Goal: Task Accomplishment & Management: Manage account settings

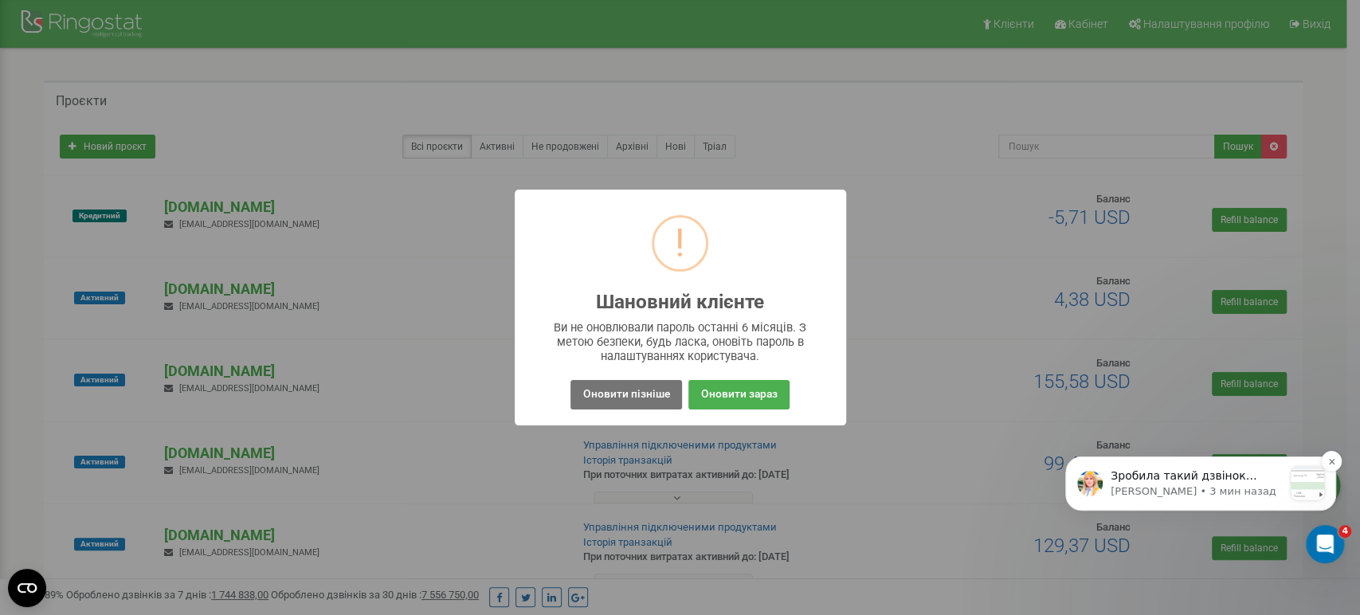
click at [1237, 474] on p "Зробила такий дзвінок Перевірте чи передались мітки" at bounding box center [1197, 477] width 172 height 16
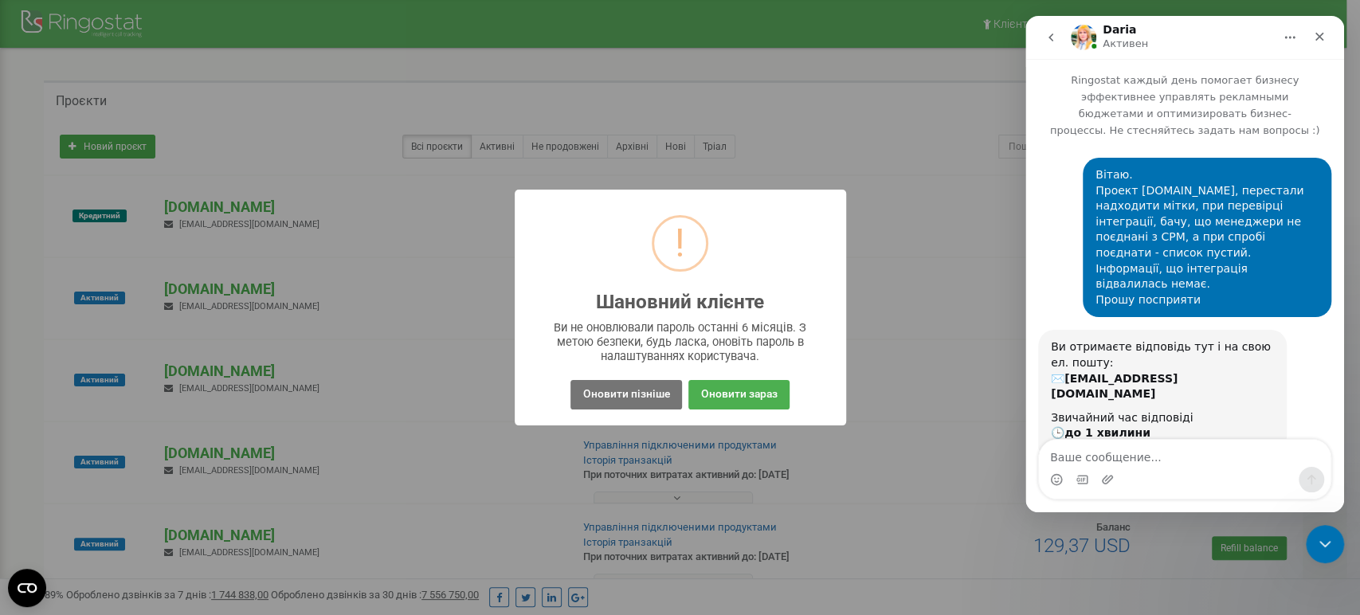
scroll to position [81, 0]
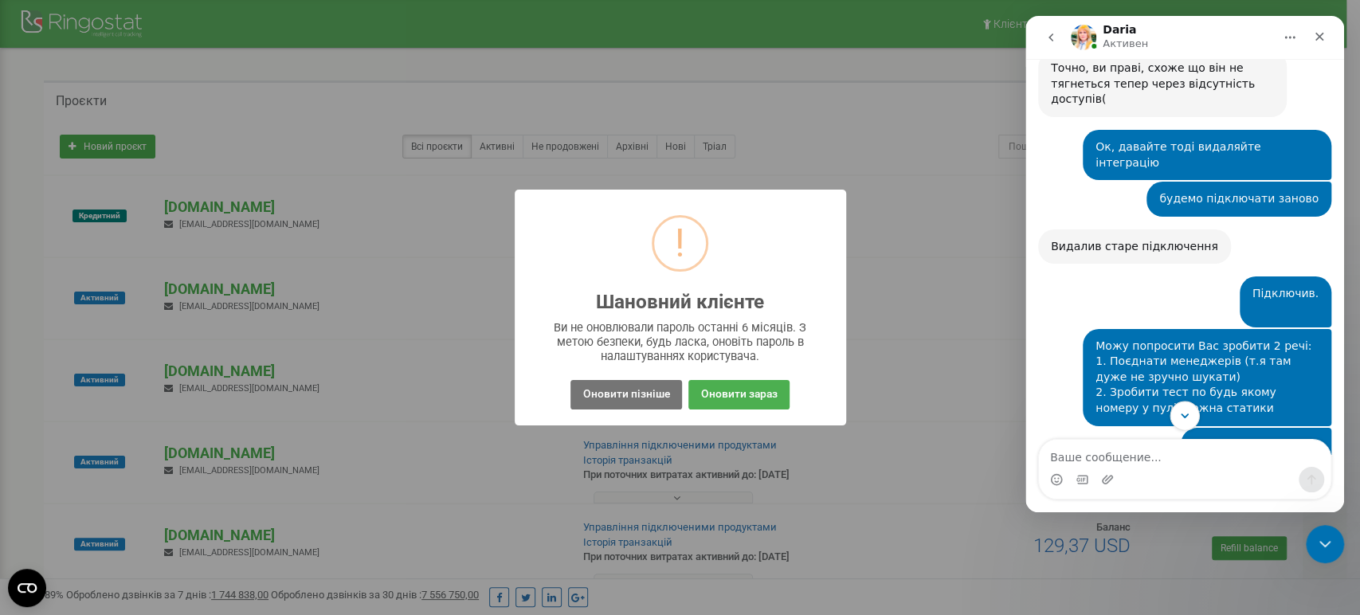
click at [1192, 417] on button "Scroll to bottom" at bounding box center [1184, 415] width 29 height 29
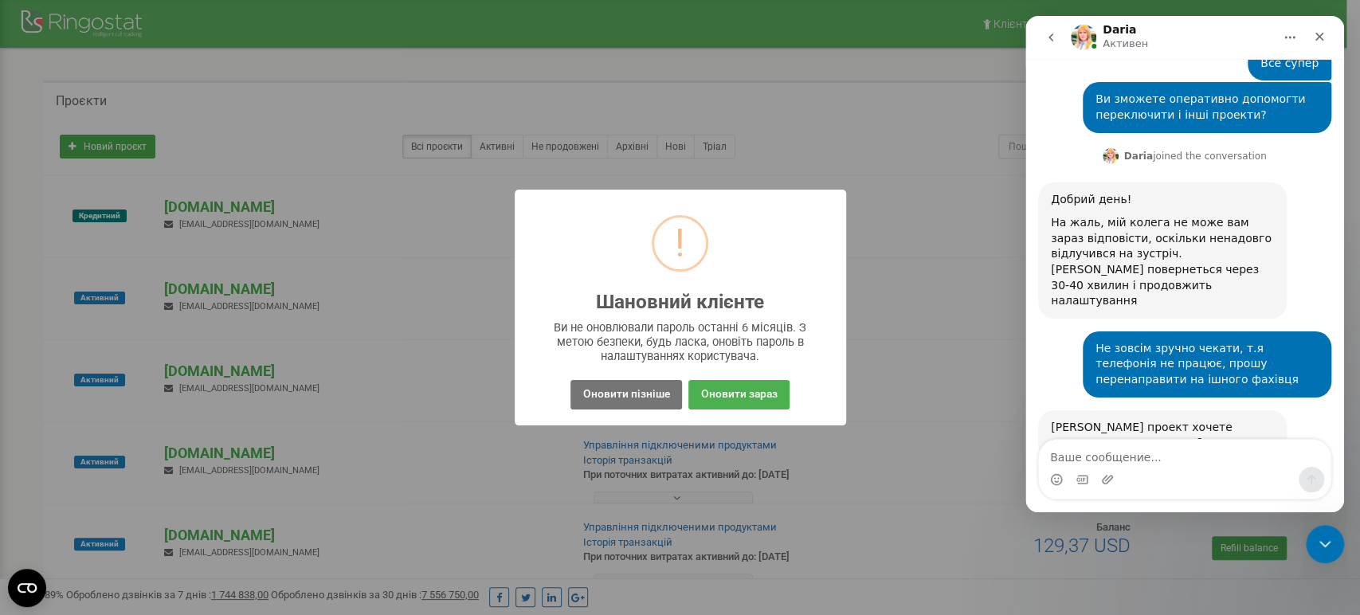
scroll to position [3028, 0]
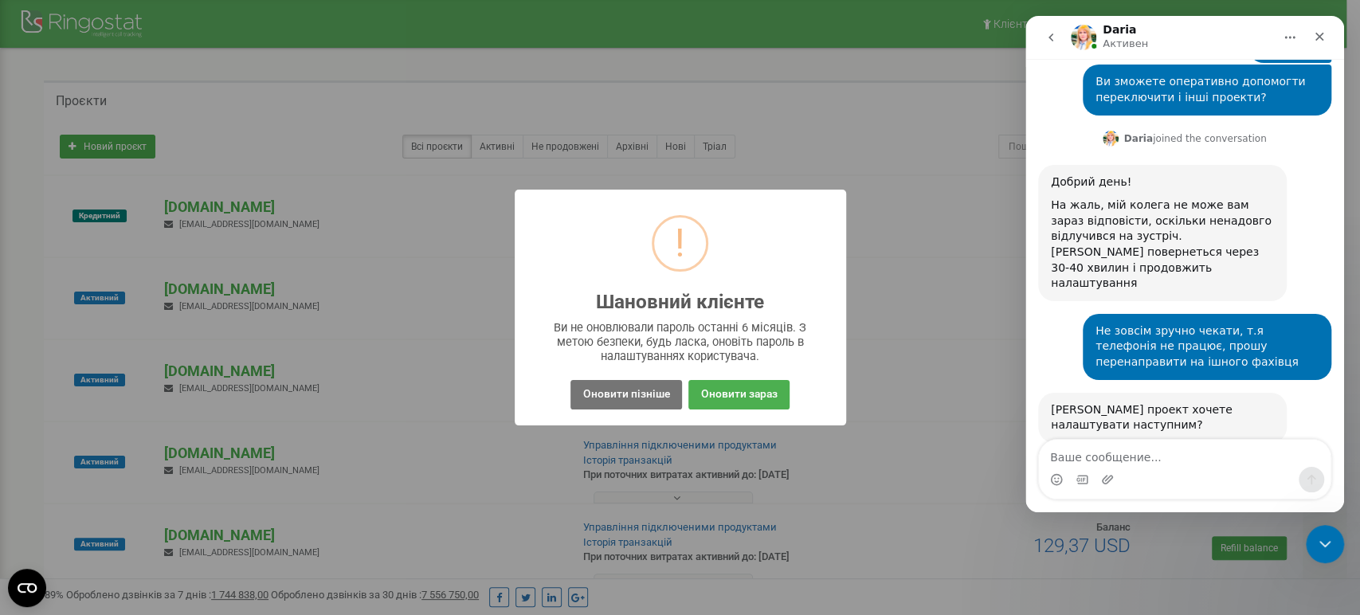
click at [1127, 596] on img "Daria говорит…" at bounding box center [1158, 609] width 214 height 27
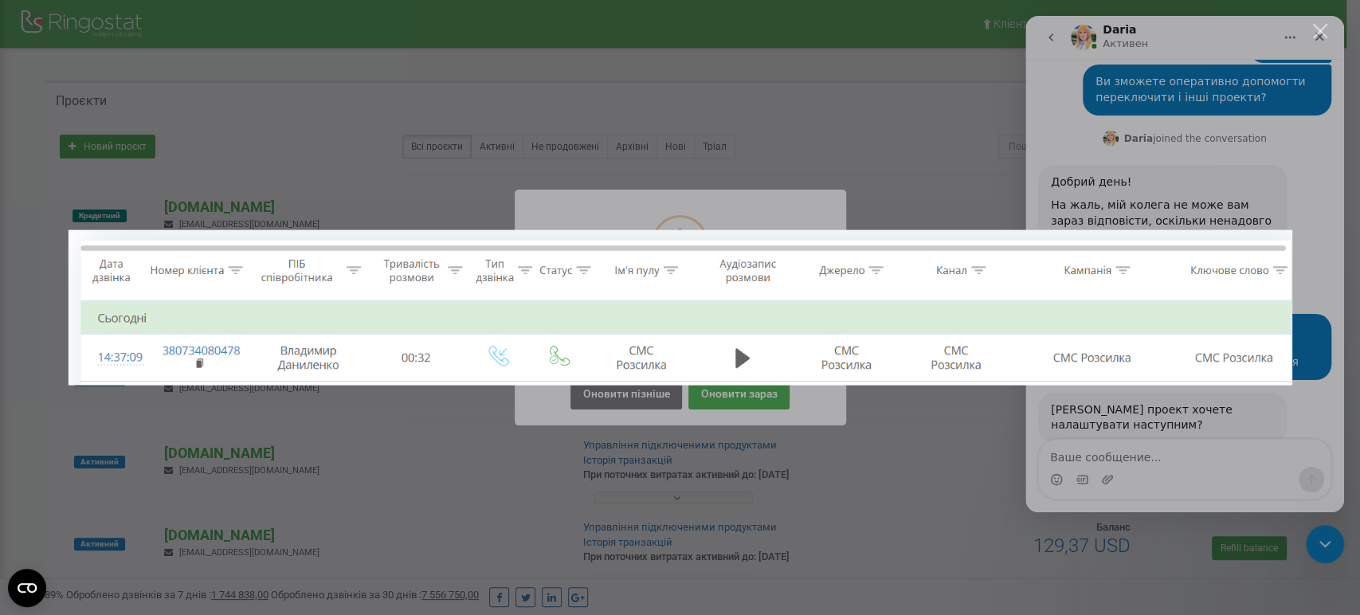
click at [1262, 249] on img "Закрыть" at bounding box center [680, 307] width 1224 height 155
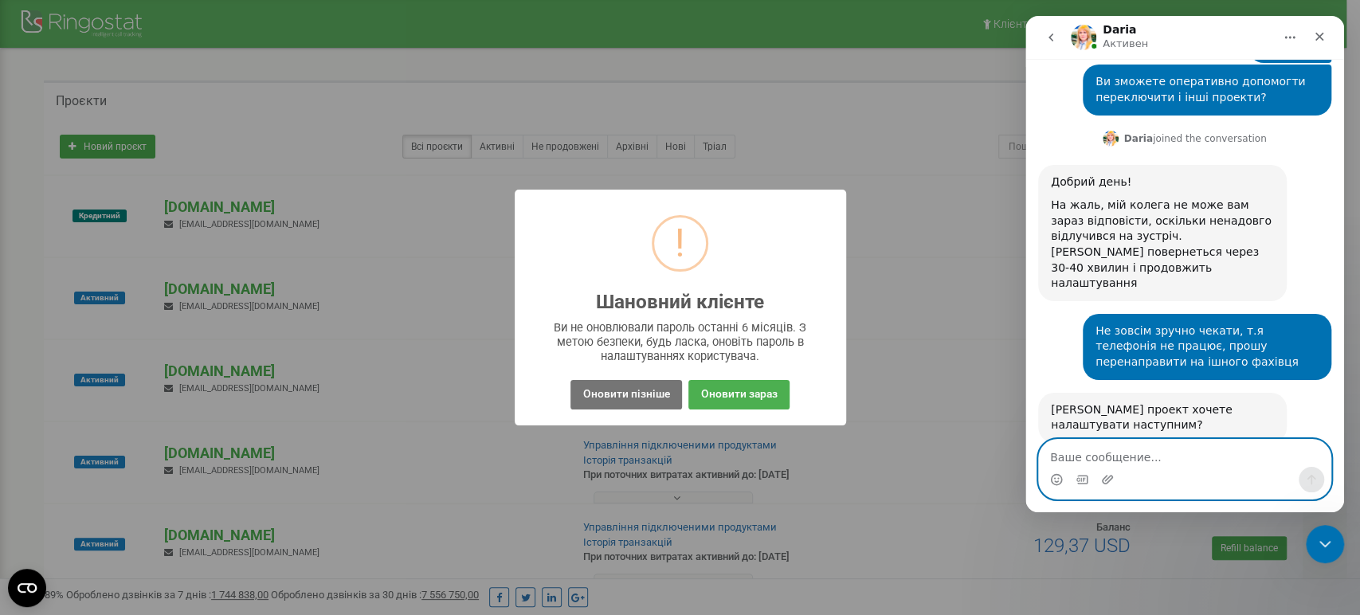
click at [1169, 452] on textarea "Ваше сообщение..." at bounding box center [1185, 453] width 292 height 27
type textarea "Все ок, дякую"
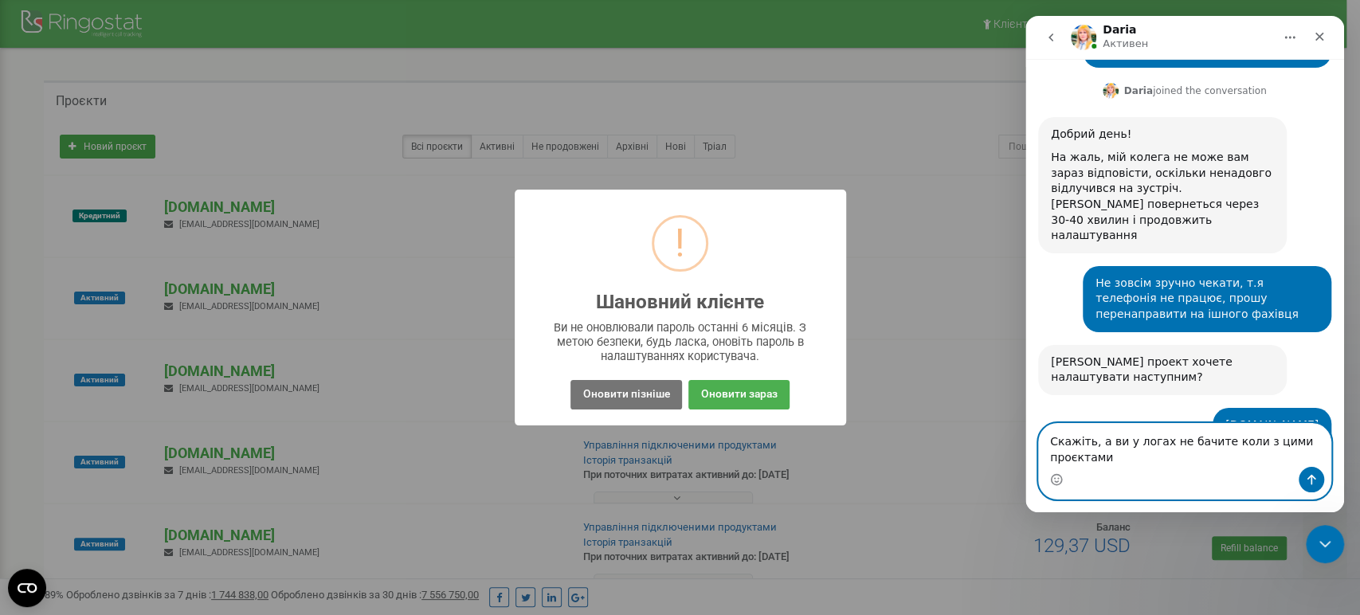
scroll to position [3091, 0]
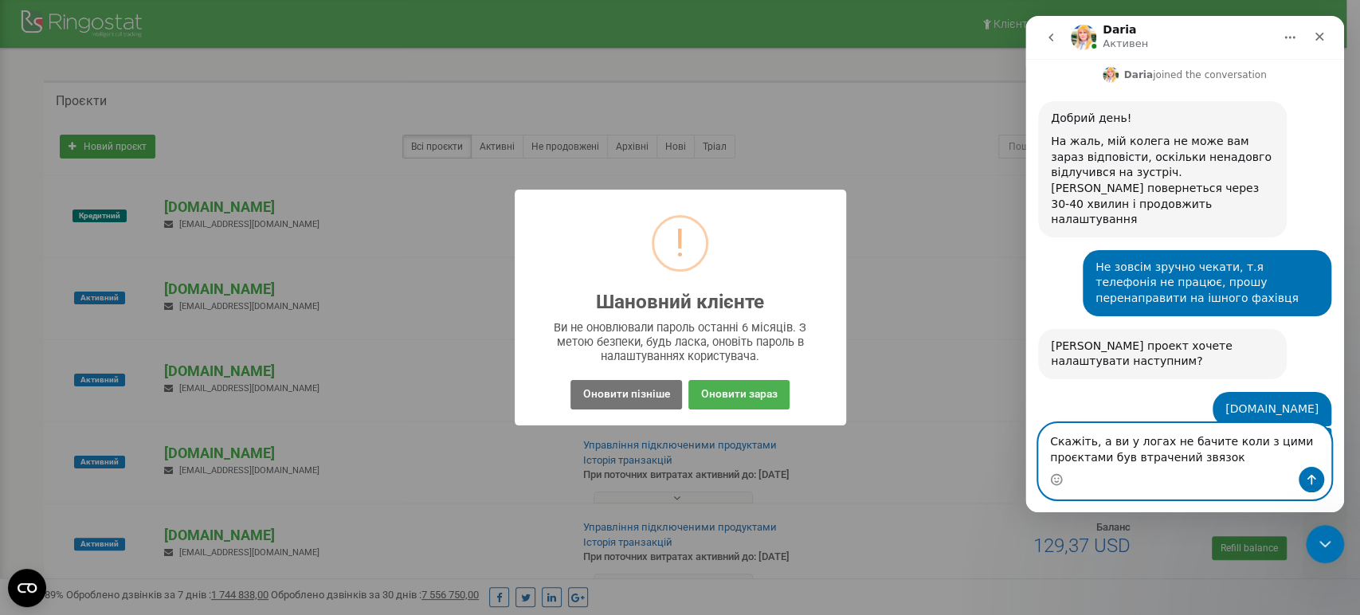
type textarea "Скажіть, а ви у логах не бачите коли з цими проєктами був втрачений звязок?"
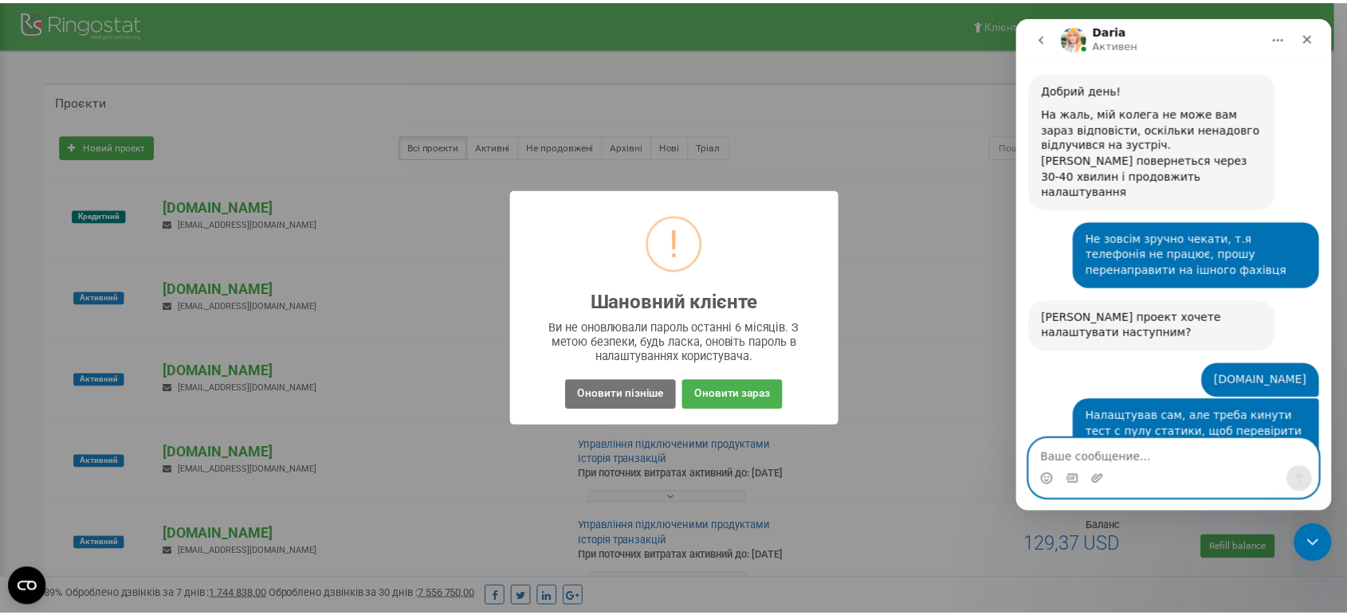
scroll to position [3128, 0]
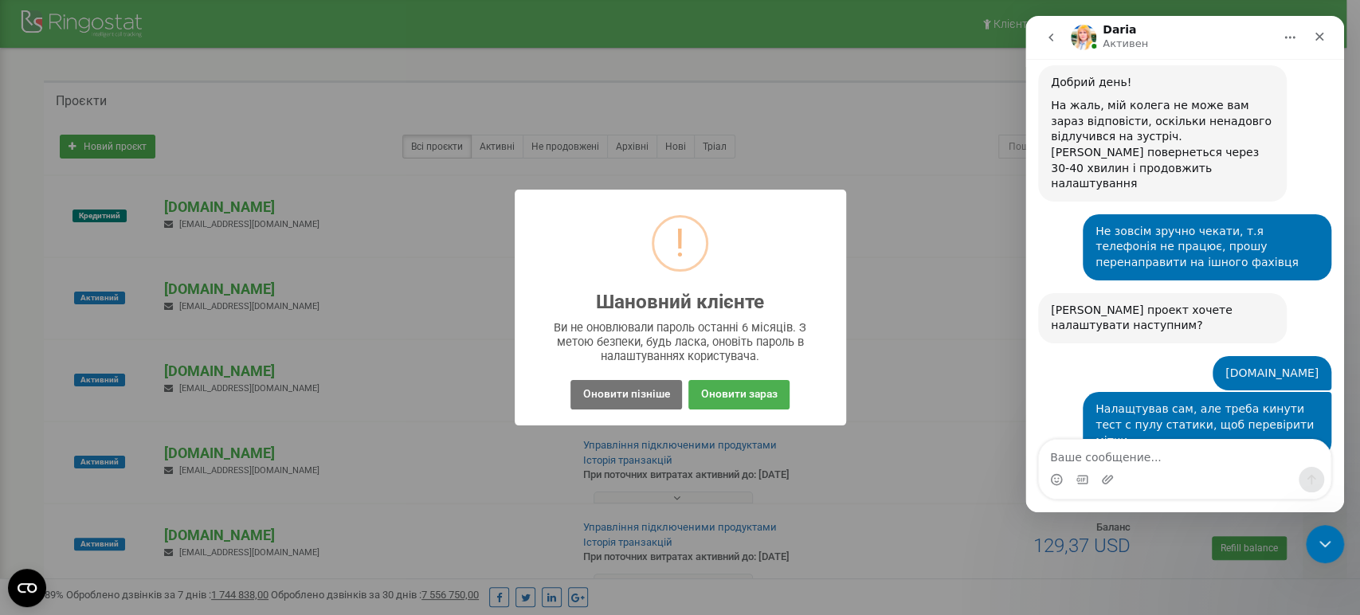
click at [614, 375] on div "! Шановний клієнте × Ви не оновлювали пароль останні 6 місяців. З метою безпеки…" at bounding box center [680, 308] width 331 height 237
click at [599, 408] on button "Оновити пізніше" at bounding box center [625, 394] width 111 height 29
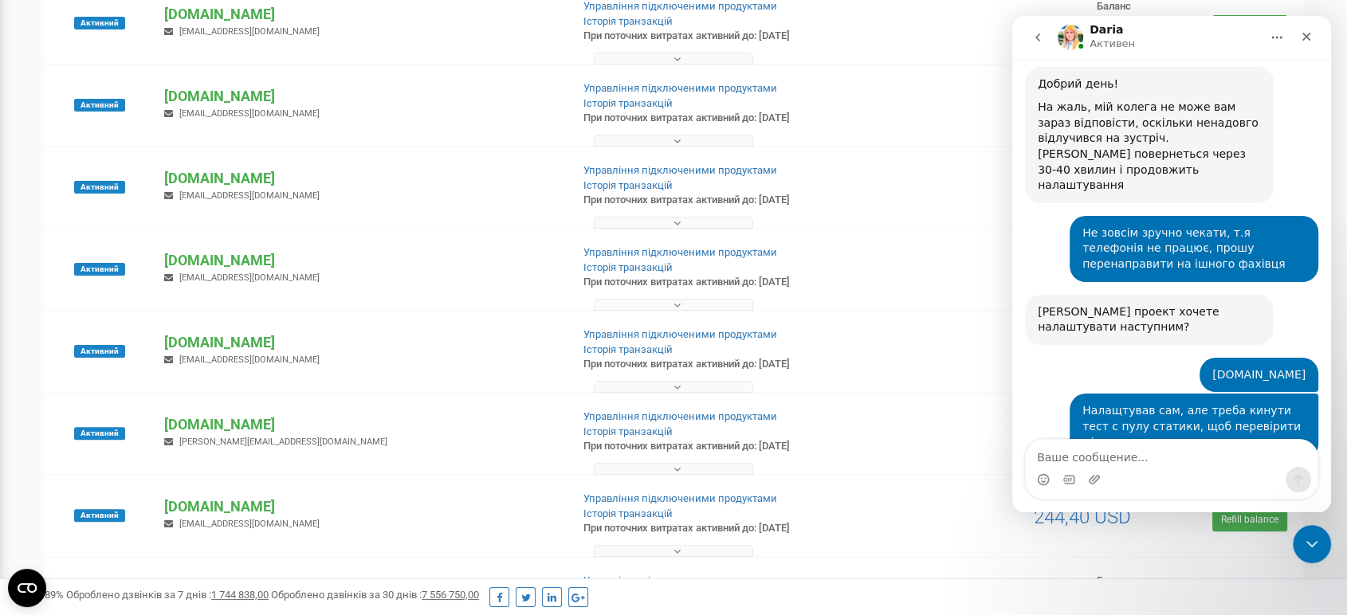
scroll to position [442, 0]
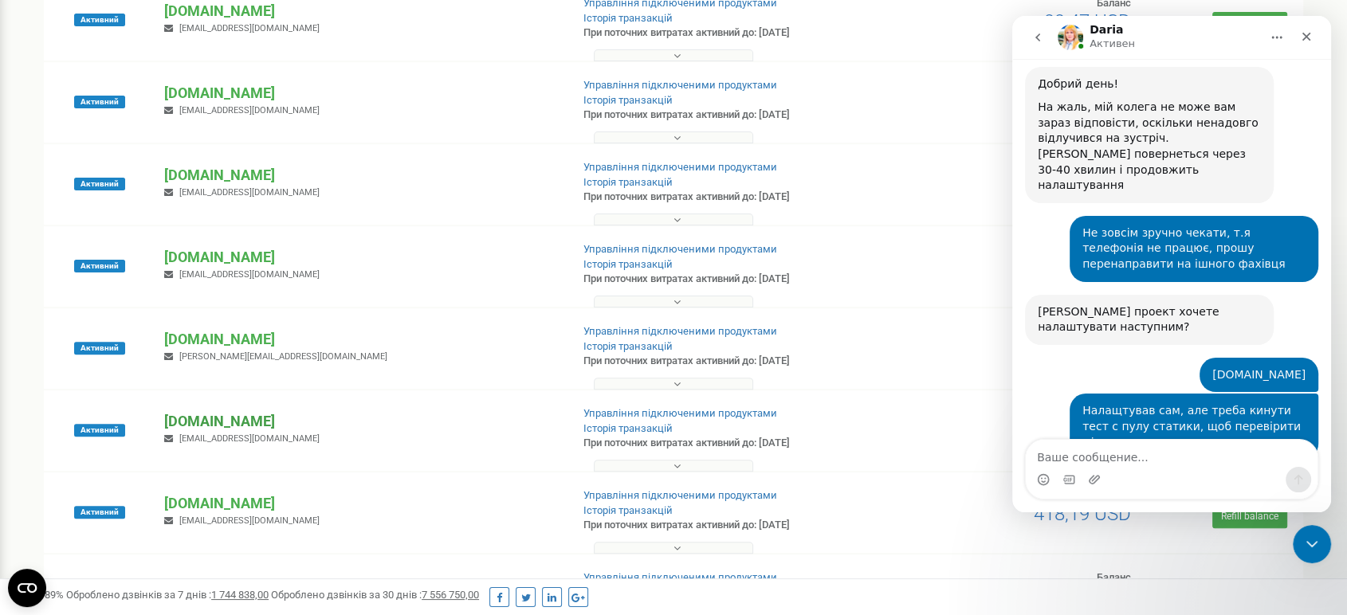
click at [308, 419] on p "[DOMAIN_NAME]" at bounding box center [360, 421] width 393 height 21
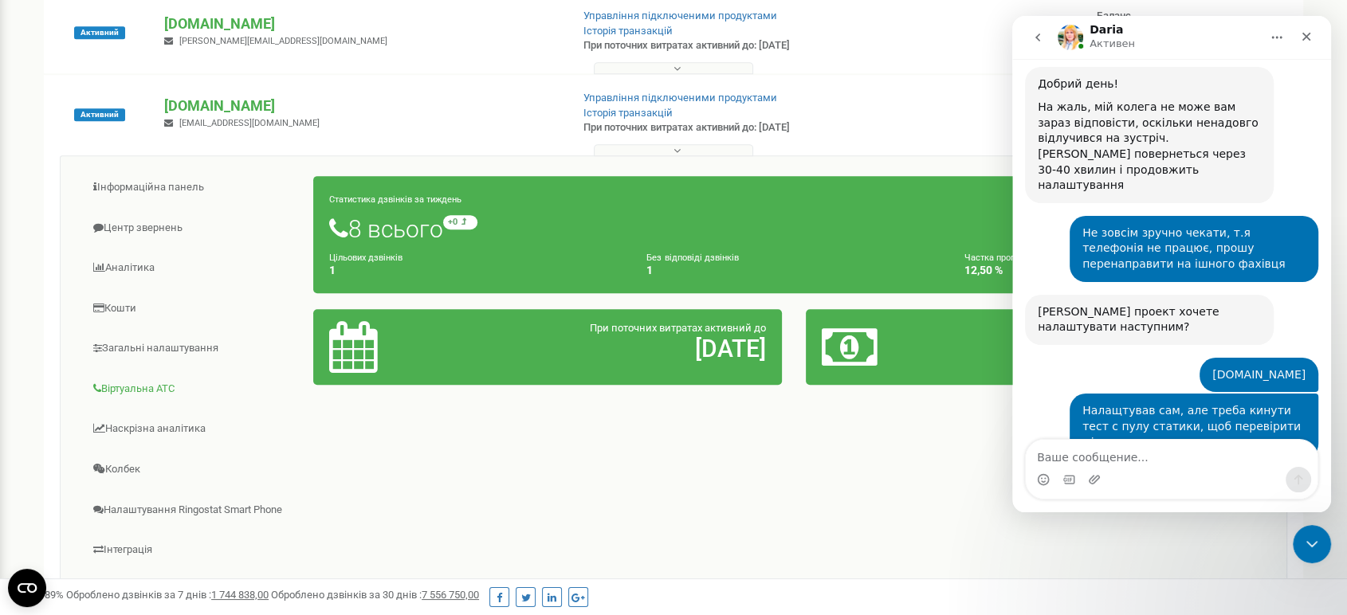
scroll to position [797, 0]
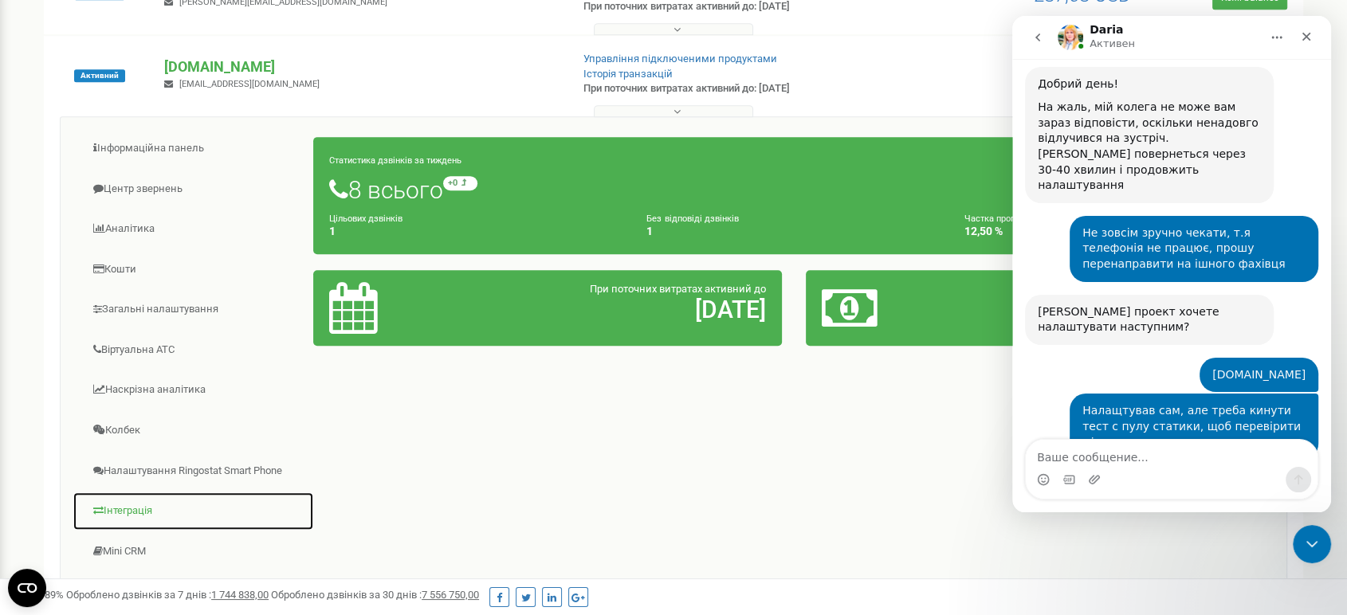
click at [134, 511] on link "Інтеграція" at bounding box center [193, 511] width 241 height 39
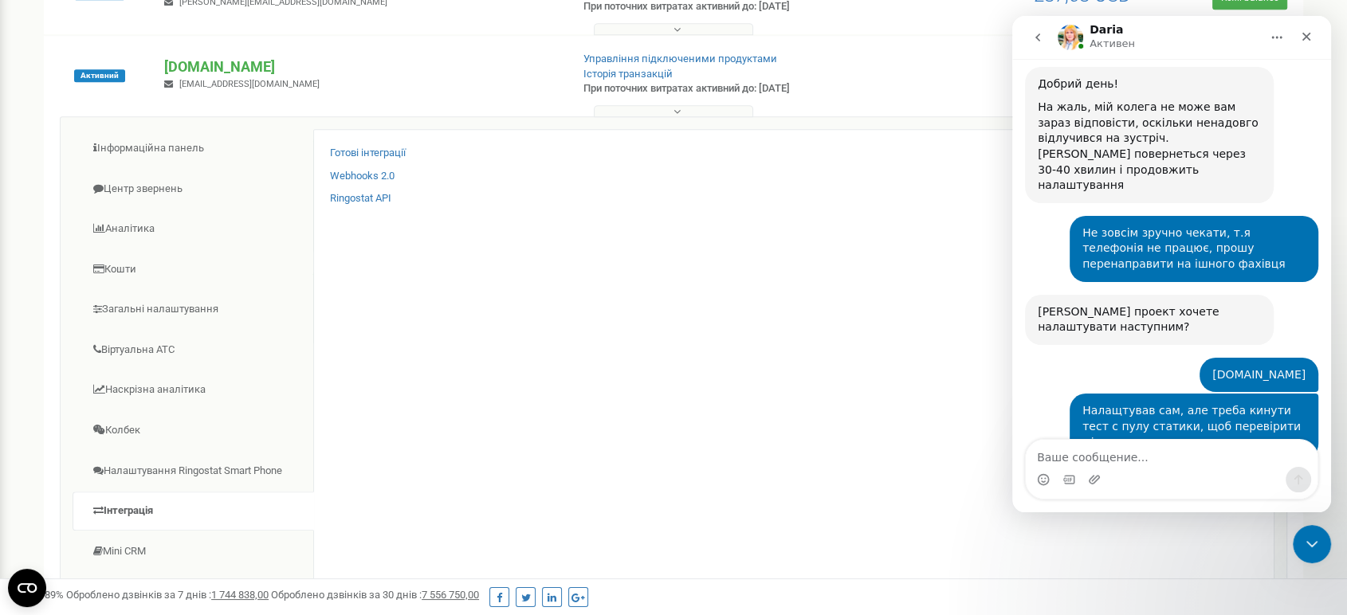
click at [365, 166] on div "Готові інтеграції" at bounding box center [793, 157] width 927 height 23
click at [370, 155] on link "Готові інтеграції" at bounding box center [368, 153] width 76 height 15
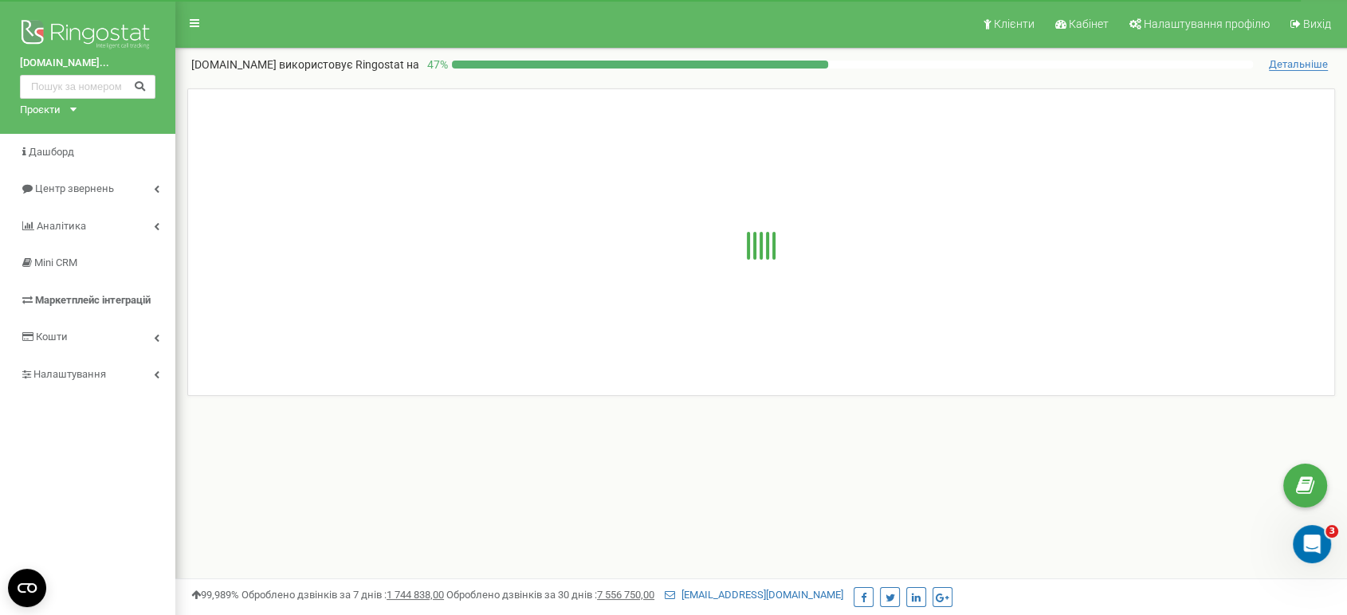
scroll to position [3128, 0]
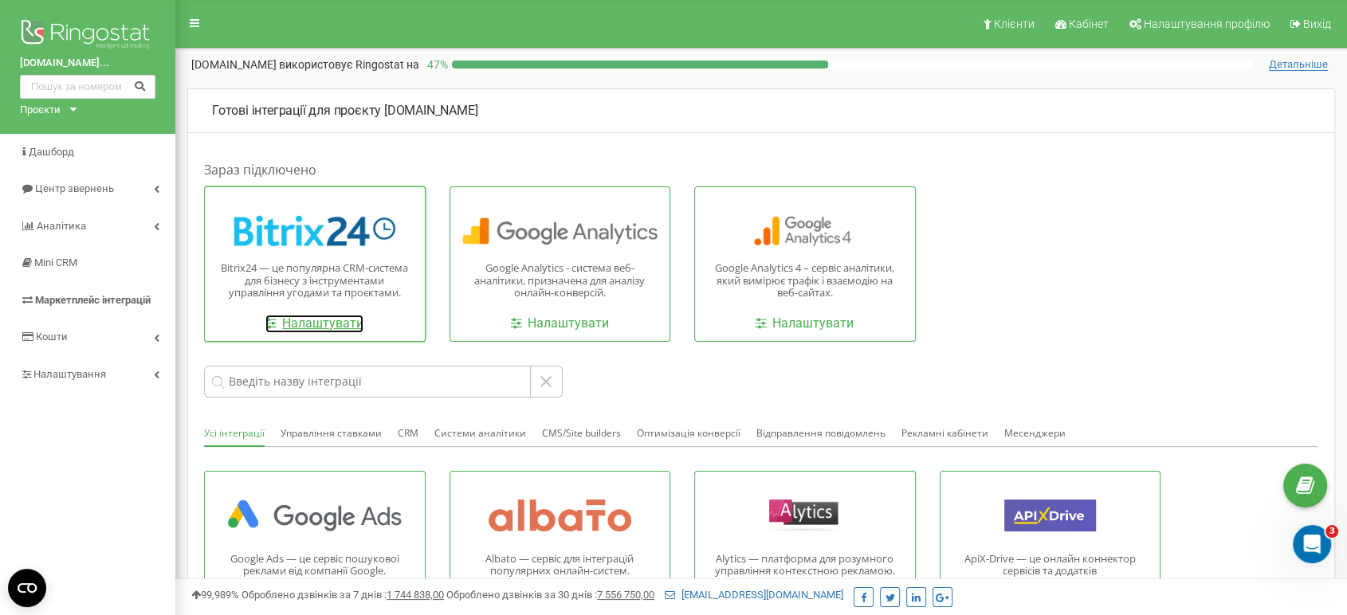
click at [268, 328] on link "Налаштувати" at bounding box center [314, 324] width 98 height 18
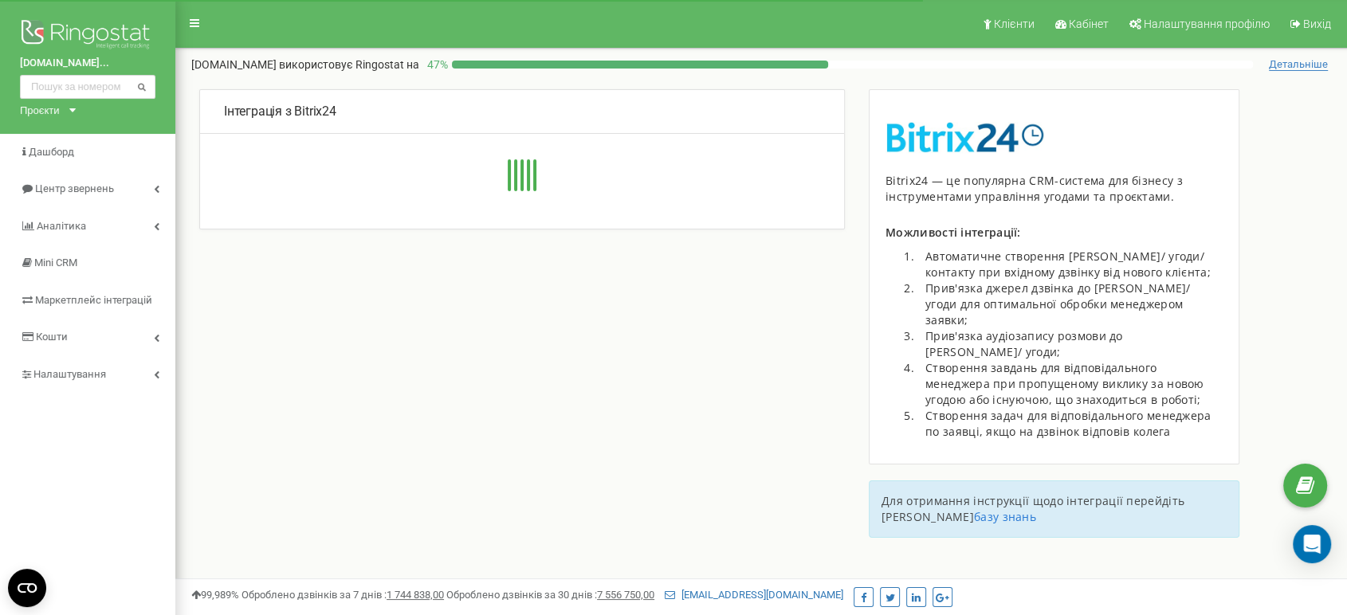
type input "[URL][DOMAIN_NAME]"
select select "ru"
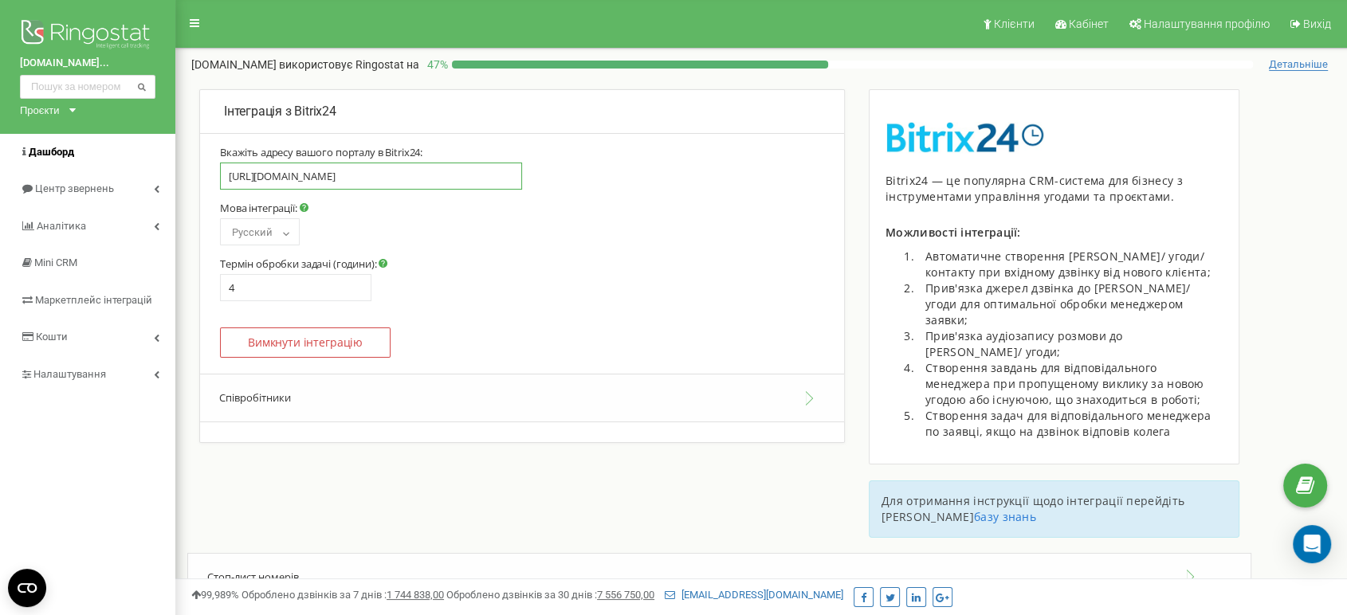
drag, startPoint x: 453, startPoint y: 167, endPoint x: 155, endPoint y: 139, distance: 300.1
click at [155, 139] on div "kandinsky-residence.co... Проєкти r-v.com.ua perfect-group.ua rybalsky.com.ua p…" at bounding box center [673, 478] width 1347 height 956
paste input "/rest/8274/nyhaxfpc0wkuuq2h/"
click at [486, 250] on div "Мова інтеграції: Русский Українська English Български Polski Русский Термін обр…" at bounding box center [522, 252] width 604 height 100
click at [333, 377] on button "Співробітники" at bounding box center [522, 398] width 644 height 49
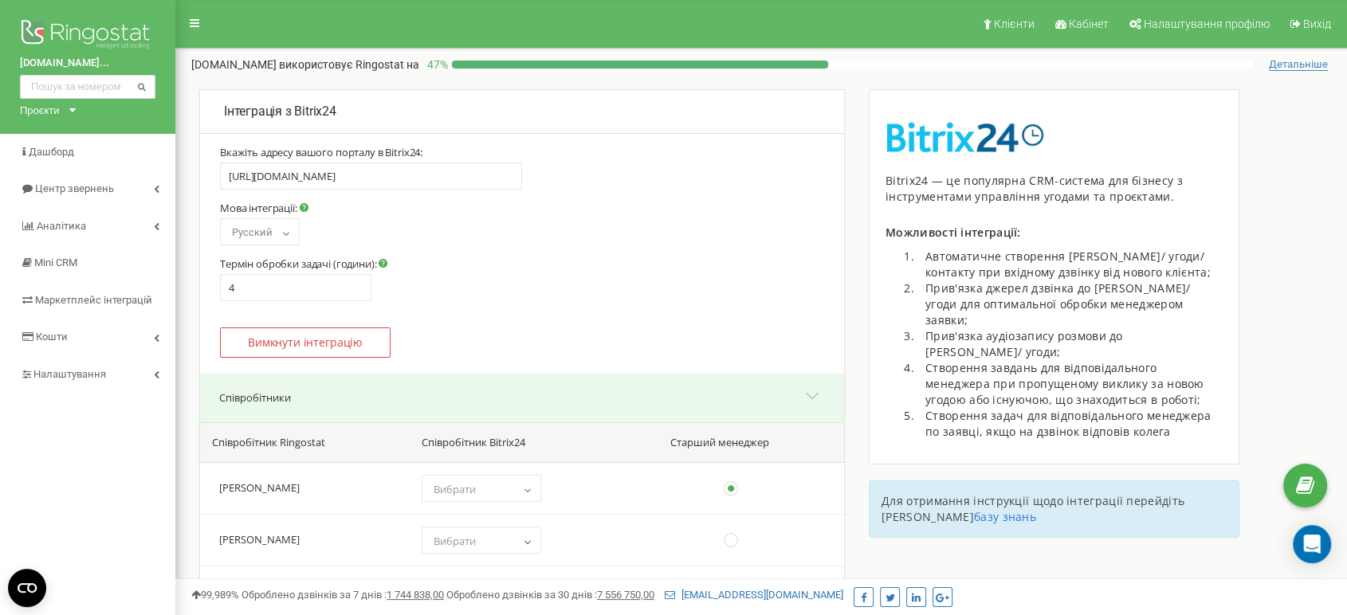
click at [443, 268] on div "Мова інтеграції: Русский Українська English Български Polski Русский Термін обр…" at bounding box center [522, 252] width 604 height 100
click at [637, 279] on div "Мова інтеграції: Русский Українська English Български Polski Русский Термін обр…" at bounding box center [522, 252] width 604 height 100
click at [353, 347] on button "Вимкнути інтеграцію" at bounding box center [305, 342] width 171 height 30
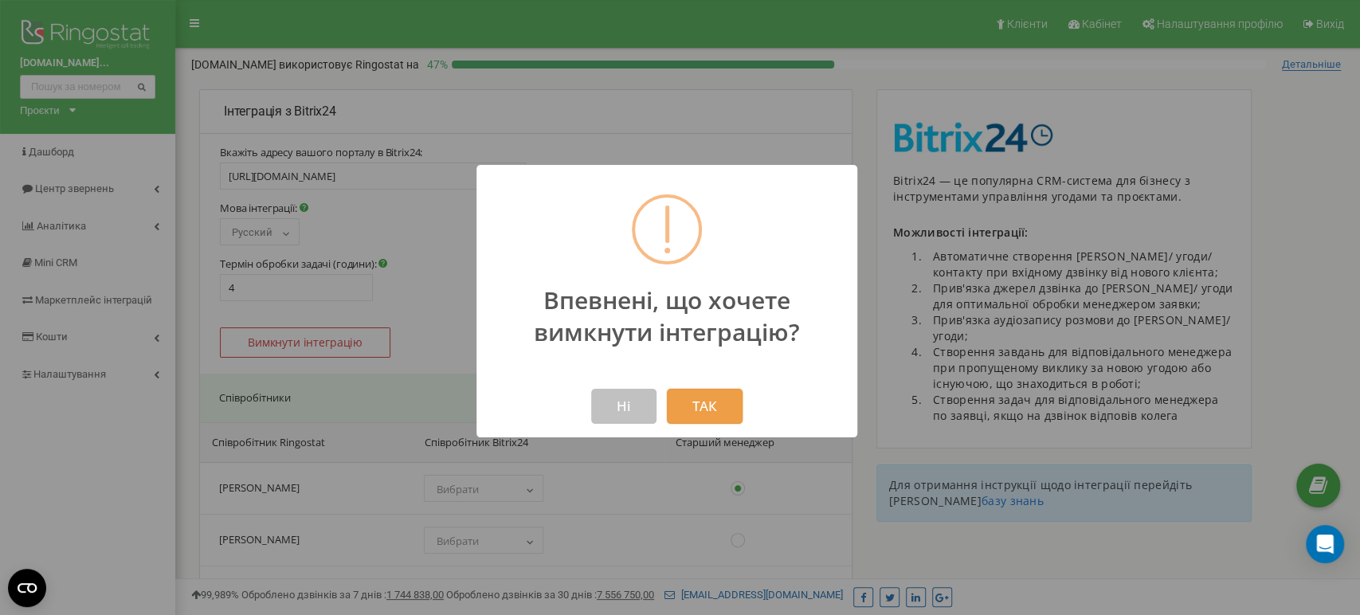
click at [676, 409] on button "ТАК" at bounding box center [705, 406] width 76 height 35
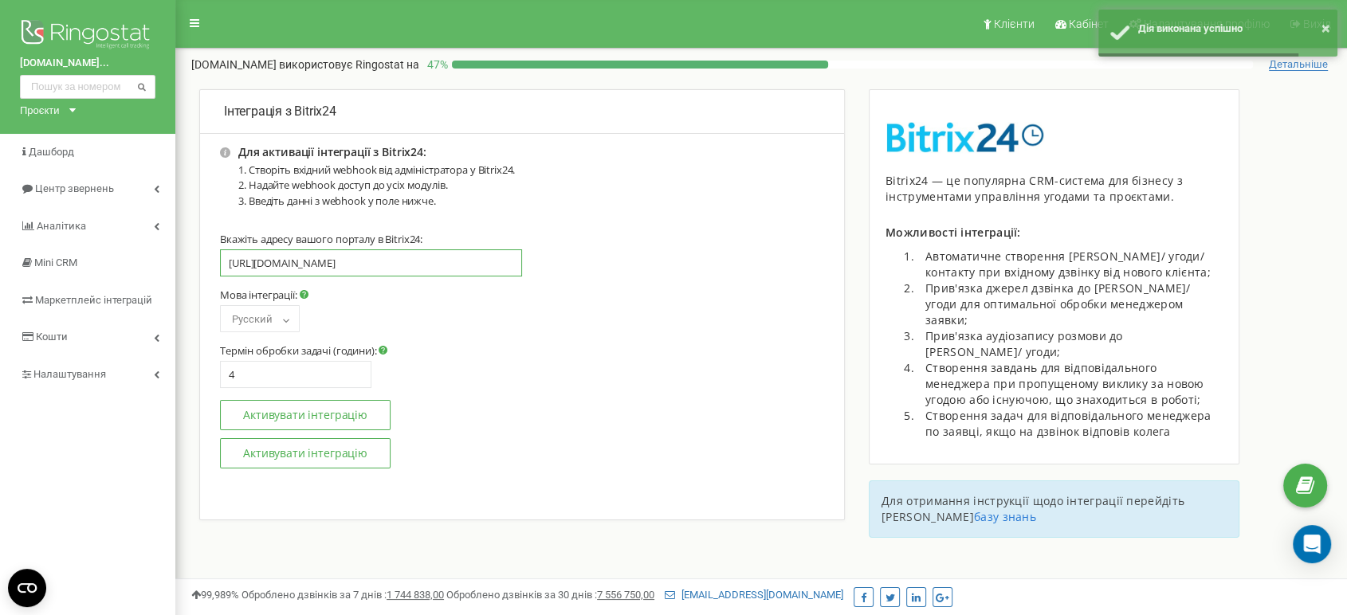
click at [397, 266] on input "[URL][DOMAIN_NAME]" at bounding box center [371, 262] width 302 height 27
drag, startPoint x: 425, startPoint y: 264, endPoint x: 868, endPoint y: 247, distance: 443.3
click at [851, 256] on div "Інтеграція з Bitrix24 Для активації інтеграції з Bitrix24: Створіть вхідний web…" at bounding box center [521, 328] width 669 height 479
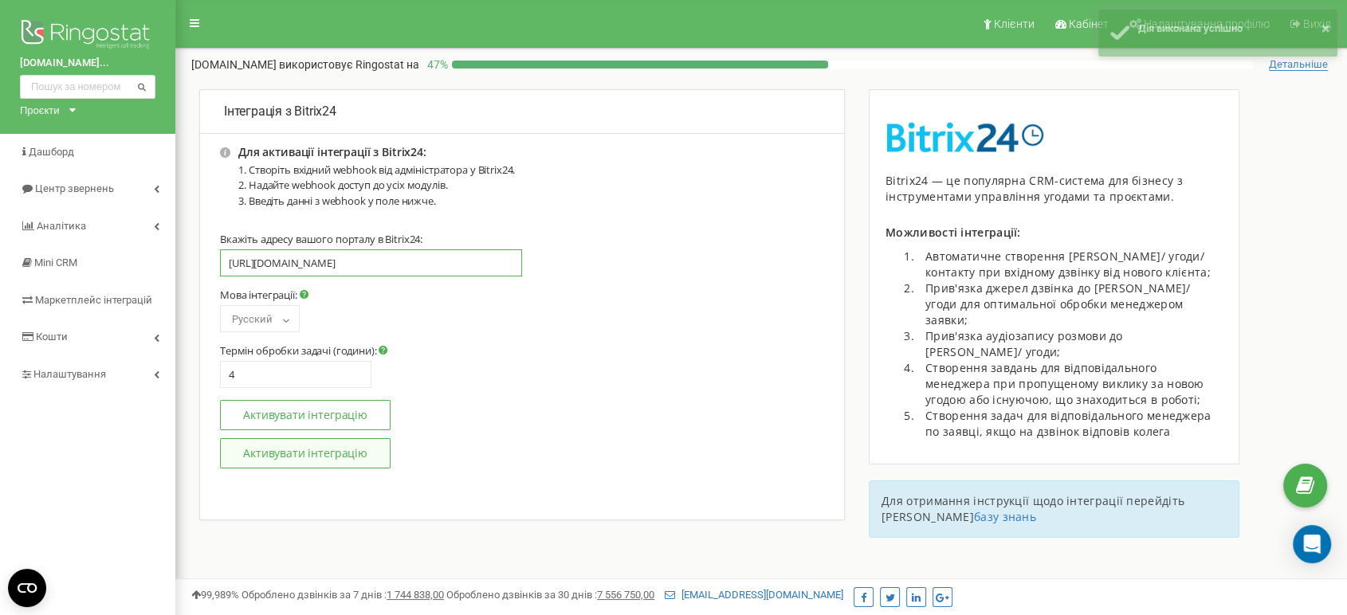
type input "[URL][DOMAIN_NAME]"
click at [309, 450] on button "Активувати інтеграцію" at bounding box center [305, 453] width 171 height 30
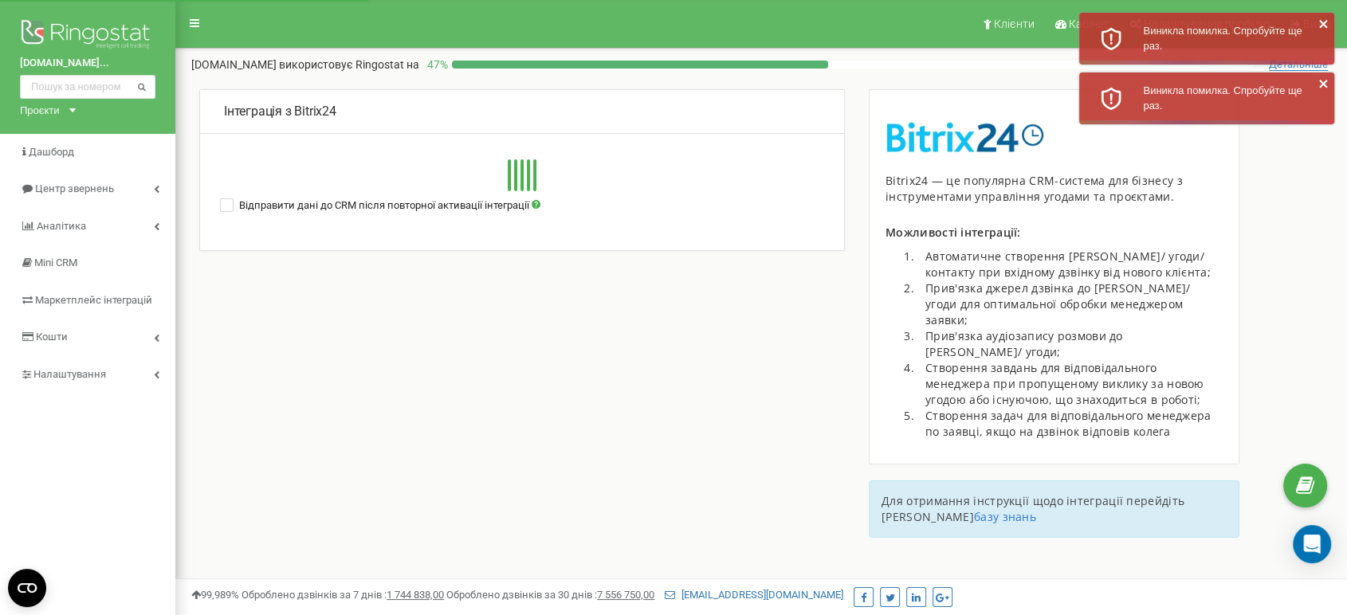
type input "https://riverside-development.bitrix24.eu/rest/undefined/undefined/"
type input "[URL][DOMAIN_NAME]"
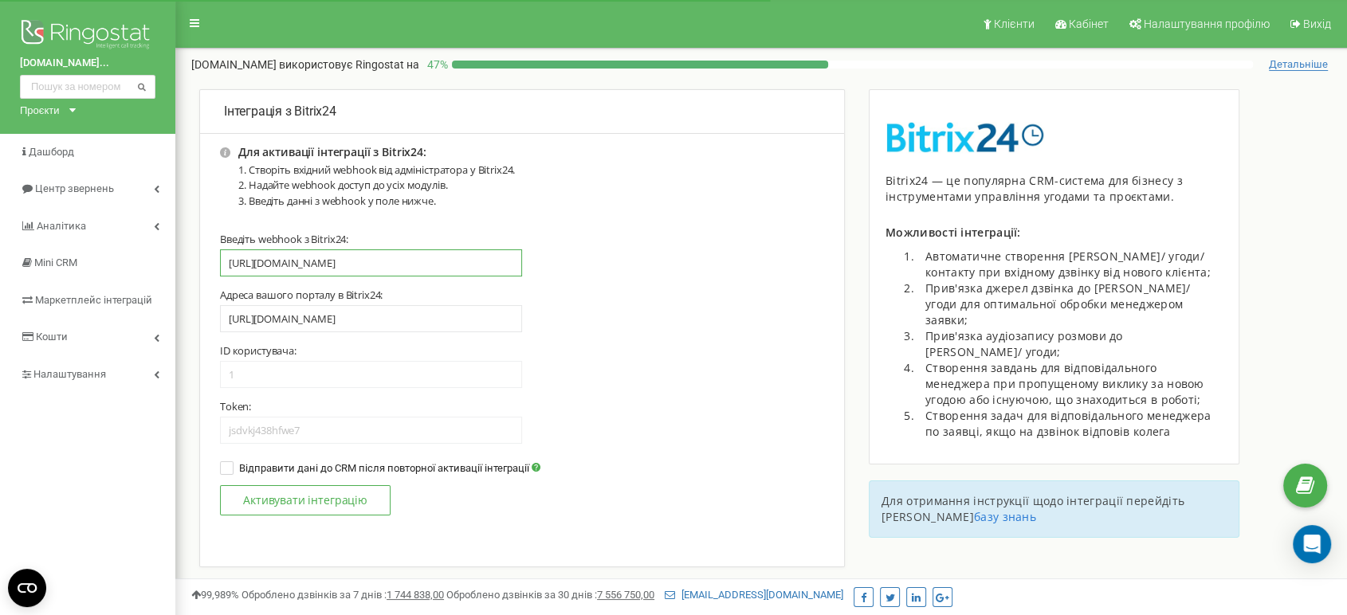
click at [415, 263] on input "https://riverside-development.bitrix24.eu/rest/undefined/undefined/" at bounding box center [371, 262] width 302 height 27
paste input "8274/nyhaxfpc0wkuuq2h"
type input "[URL][DOMAIN_NAME]"
type input "8274"
type input "nyhaxfpc0wkuuq2h"
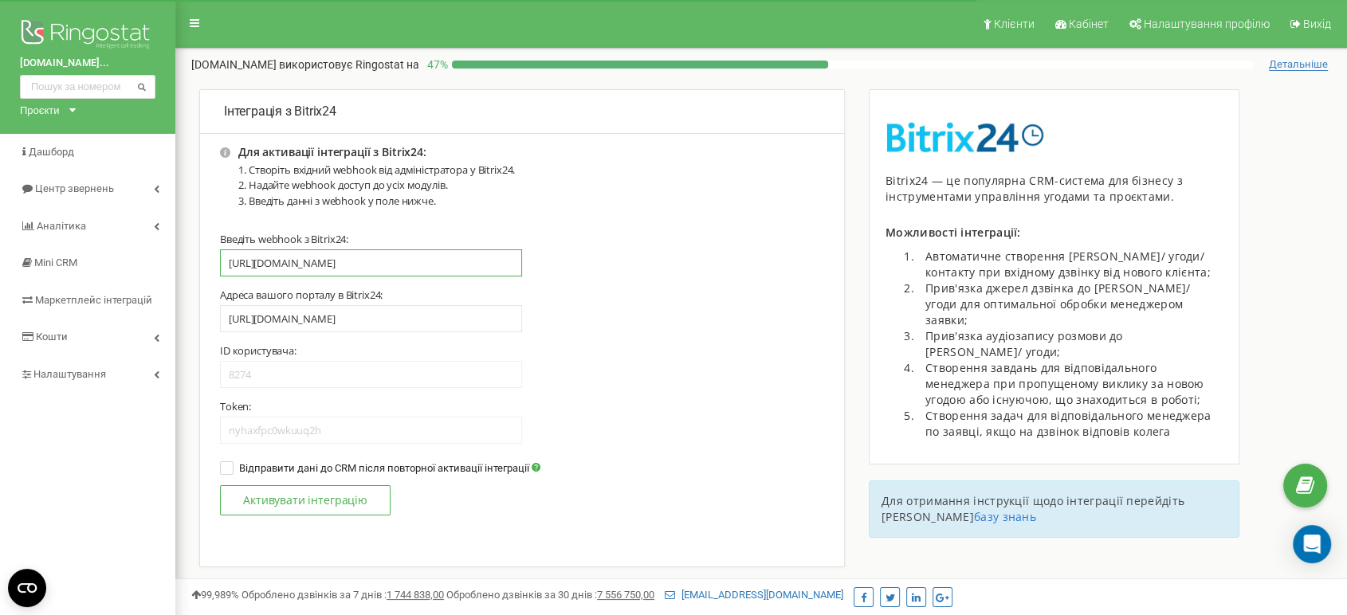
scroll to position [0, 57]
click at [288, 469] on span "Відправити дані до CRM після повторної активації інтеграції" at bounding box center [382, 468] width 294 height 12
type input "https://riverside-development.bitrix24.eu/rest/8274/nyhaxfpc0wkuuq2h/"
click at [307, 508] on button "Активувати інтеграцію" at bounding box center [305, 500] width 171 height 30
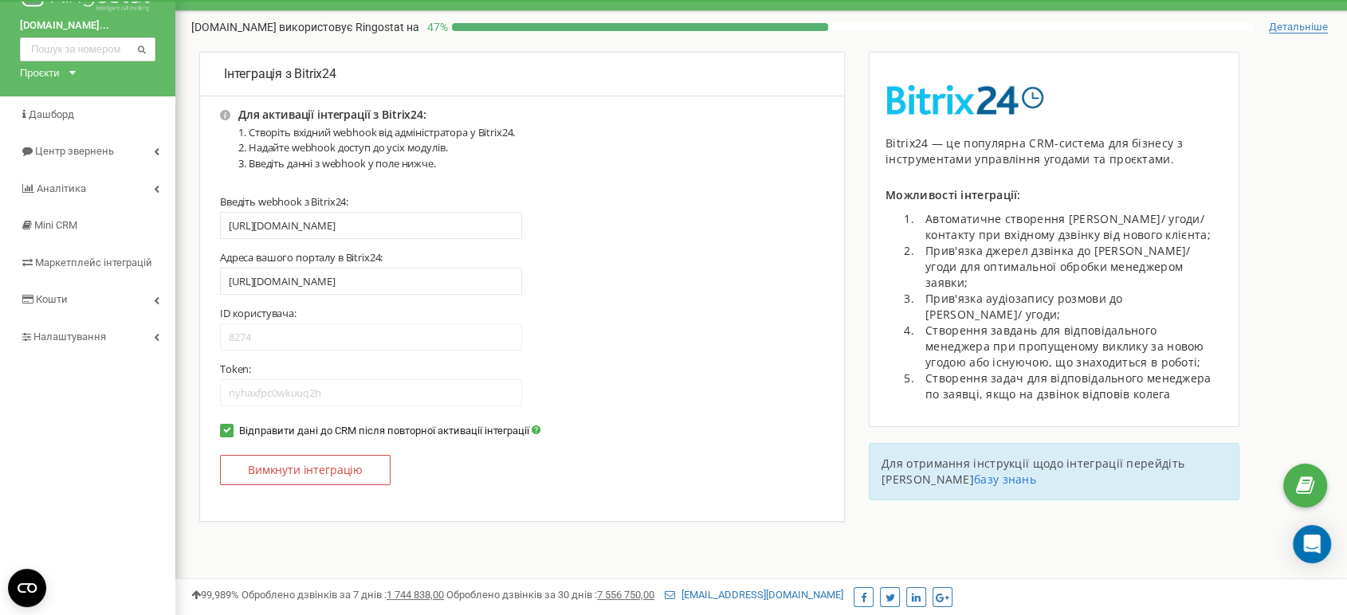
scroll to position [177, 0]
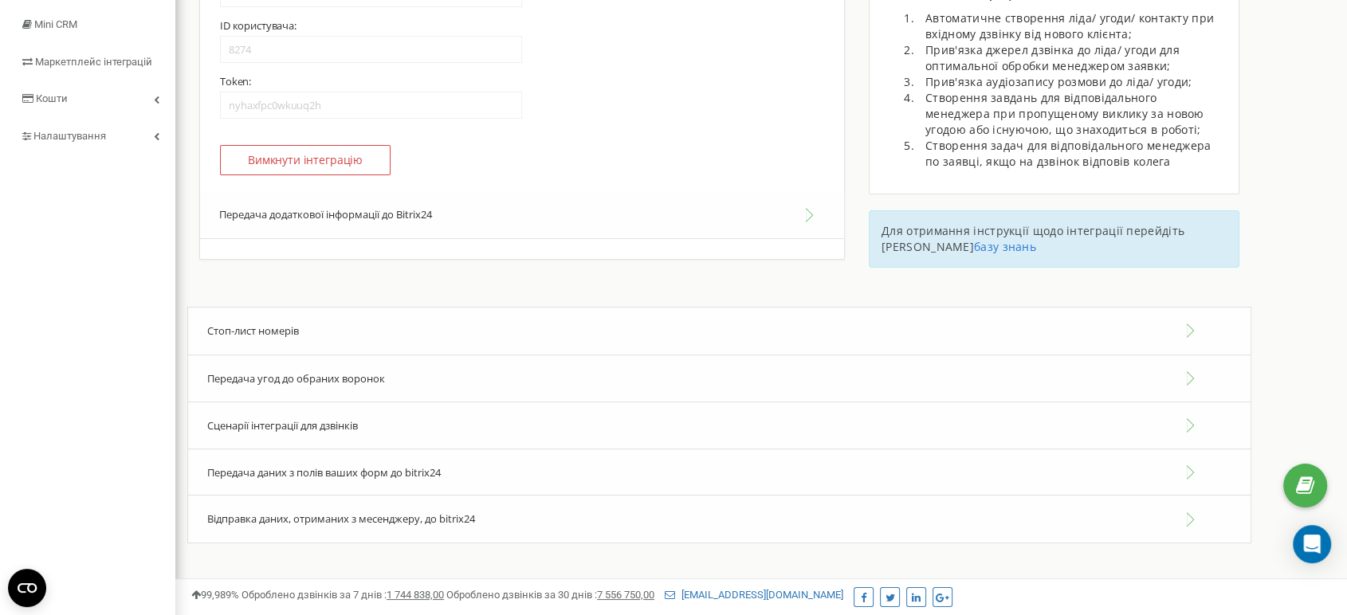
scroll to position [340, 0]
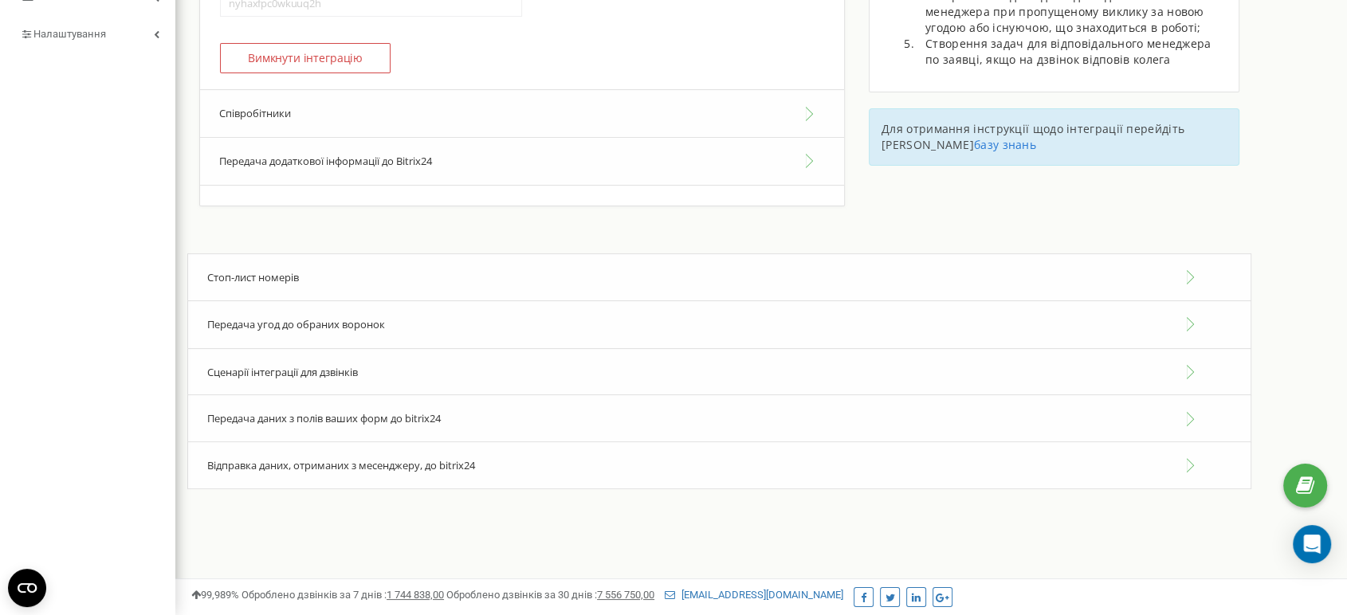
click at [266, 108] on button "Співробітники" at bounding box center [522, 113] width 644 height 49
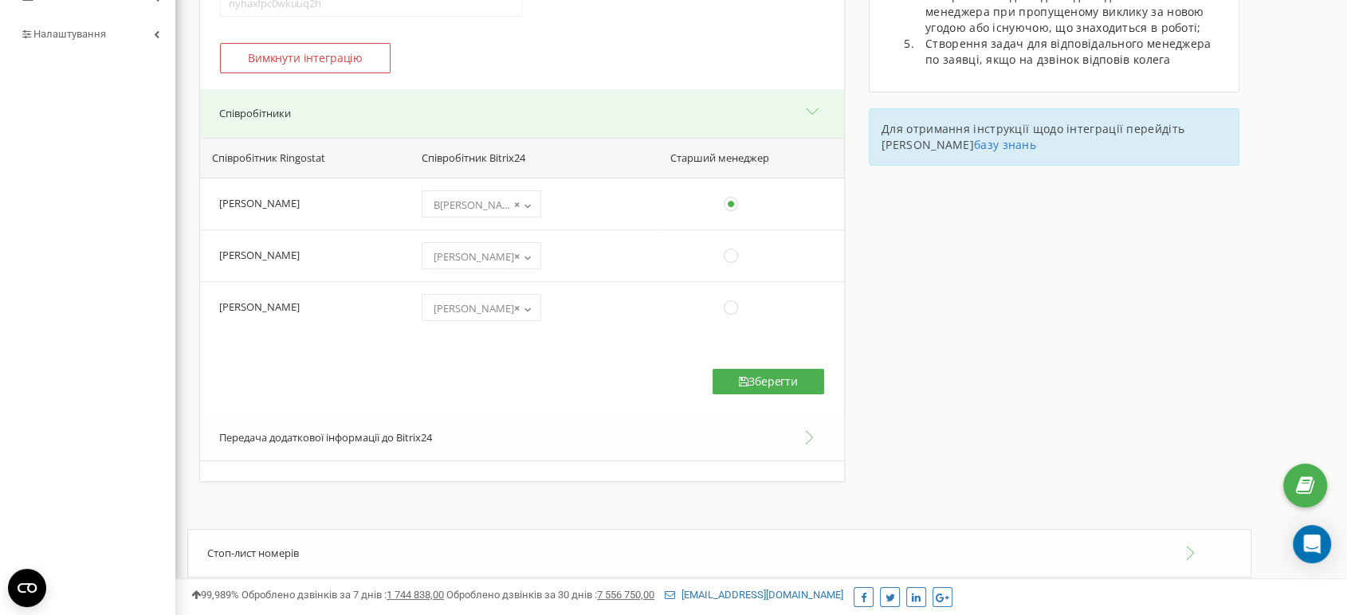
click at [267, 111] on button "Співробітники" at bounding box center [522, 113] width 644 height 49
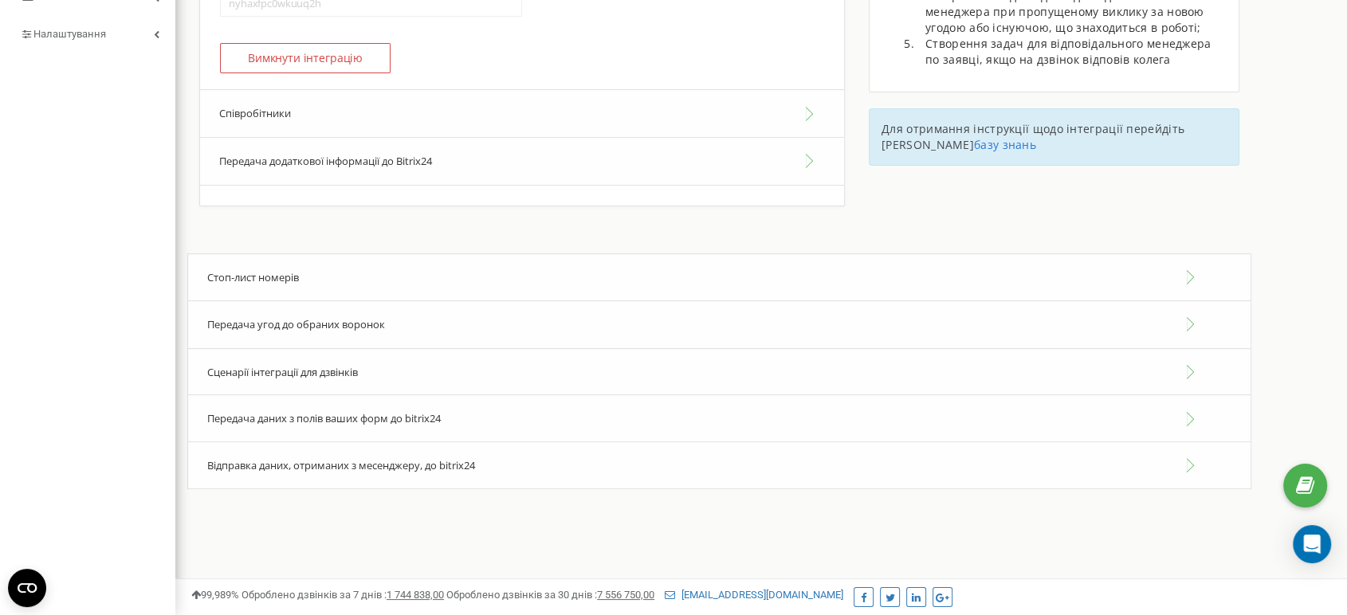
click at [270, 127] on button "Співробітники" at bounding box center [522, 113] width 644 height 49
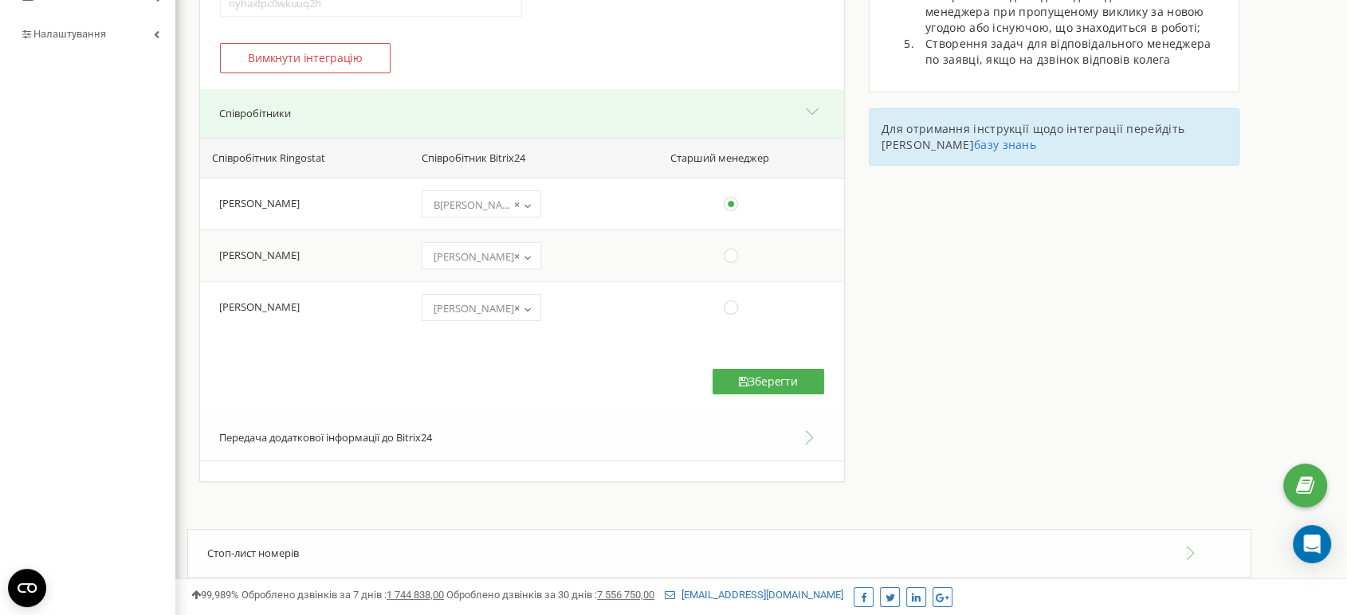
click at [732, 254] on ins at bounding box center [731, 256] width 18 height 18
radio input "false"
radio input "true"
click at [756, 375] on button "Зберегти" at bounding box center [768, 381] width 112 height 25
click at [739, 205] on ins at bounding box center [731, 204] width 18 height 18
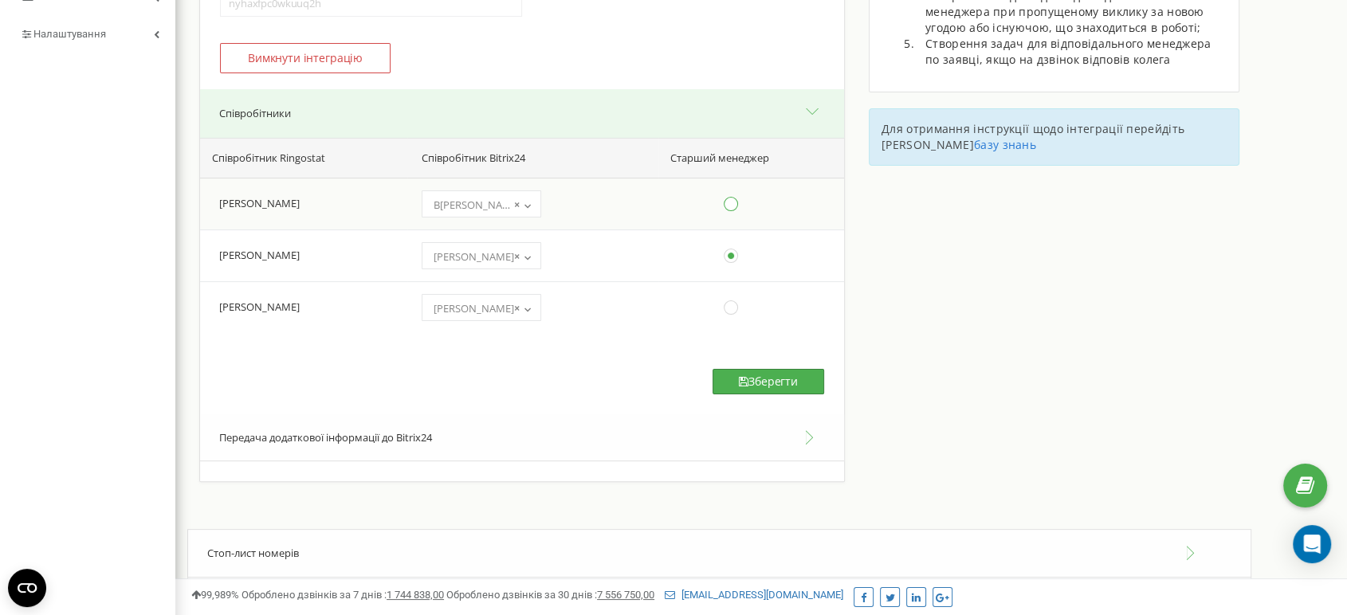
radio input "true"
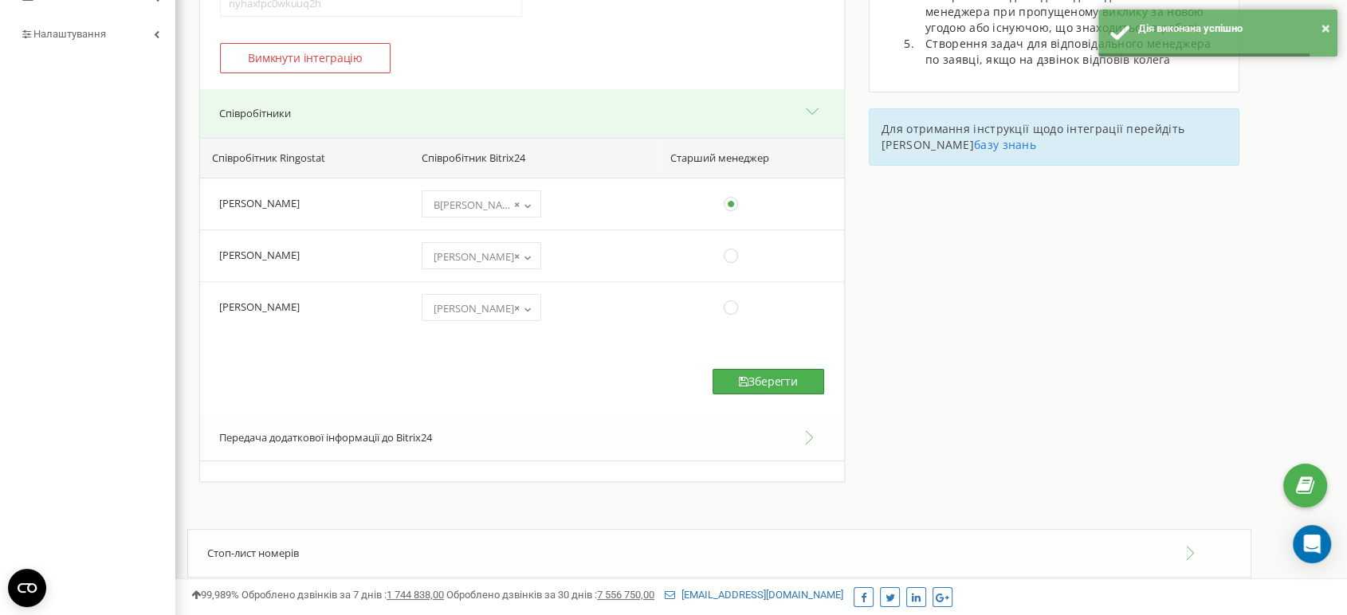
click at [754, 379] on button "Зберегти" at bounding box center [768, 381] width 112 height 25
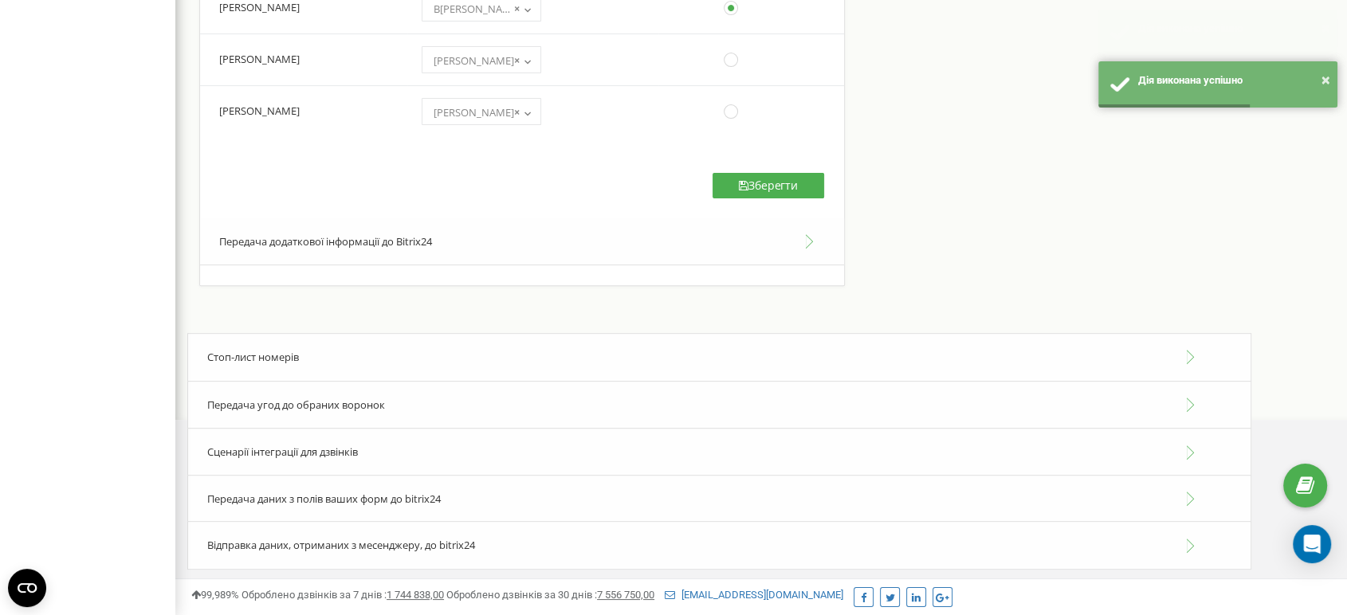
click at [288, 457] on div "Сценарії інтеграції для дзвінків" at bounding box center [719, 452] width 1064 height 49
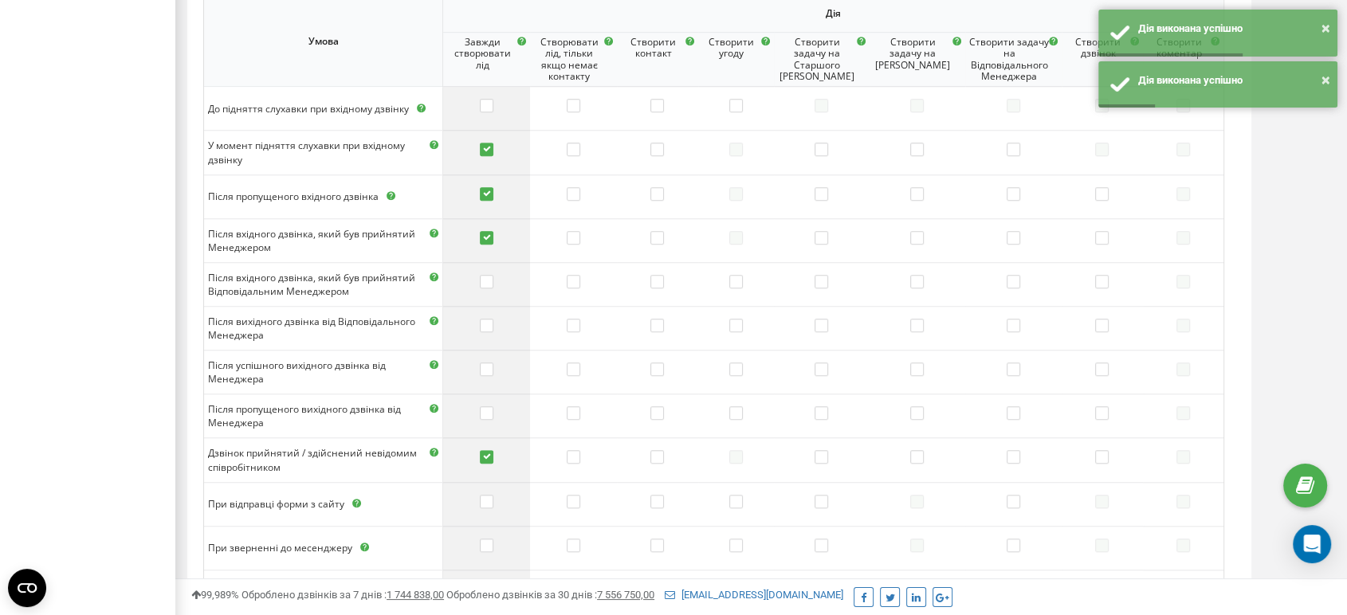
scroll to position [1068, 0]
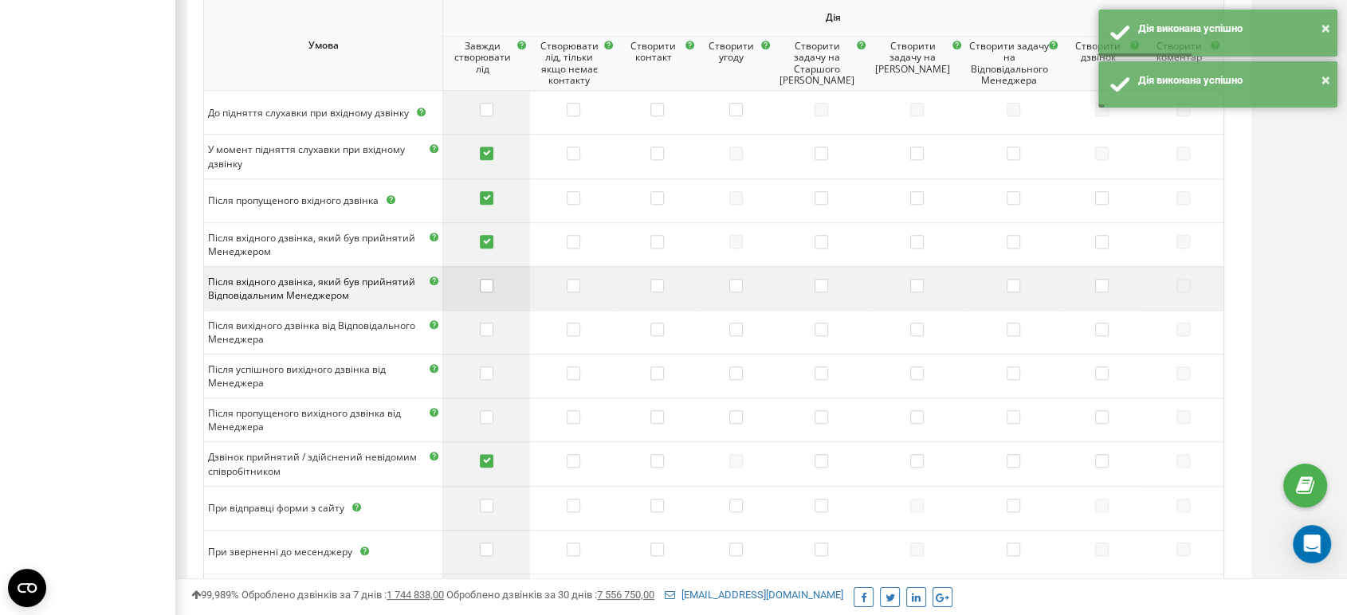
click at [493, 280] on label at bounding box center [487, 287] width 14 height 16
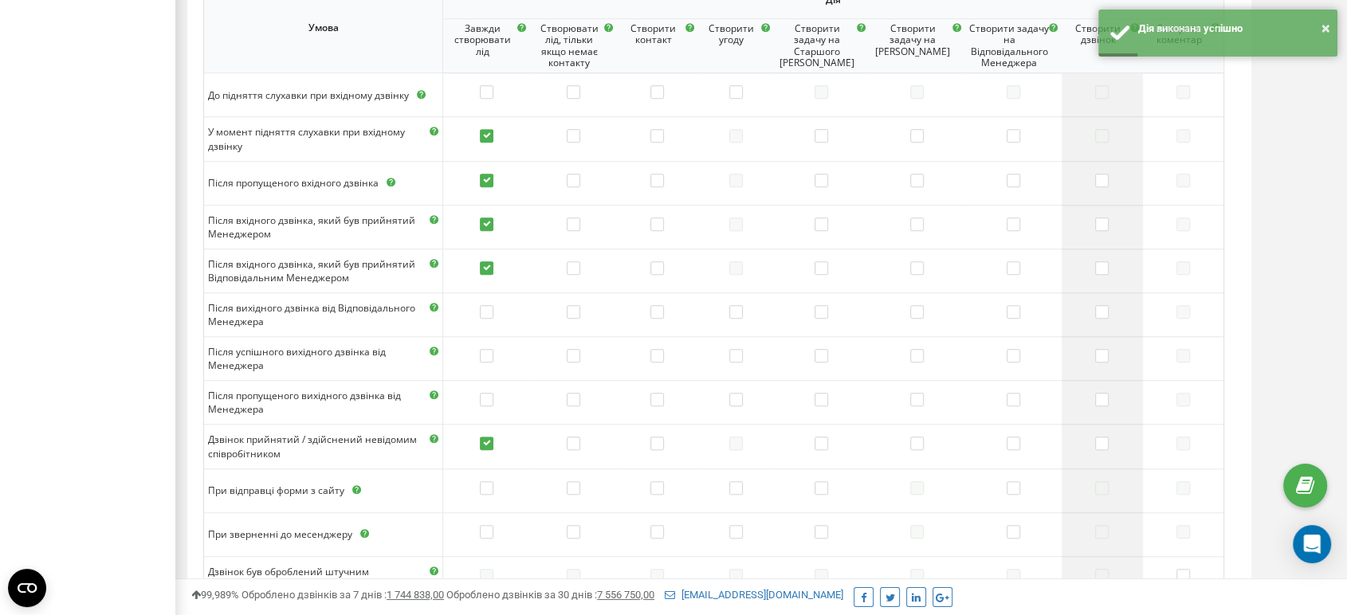
scroll to position [1295, 0]
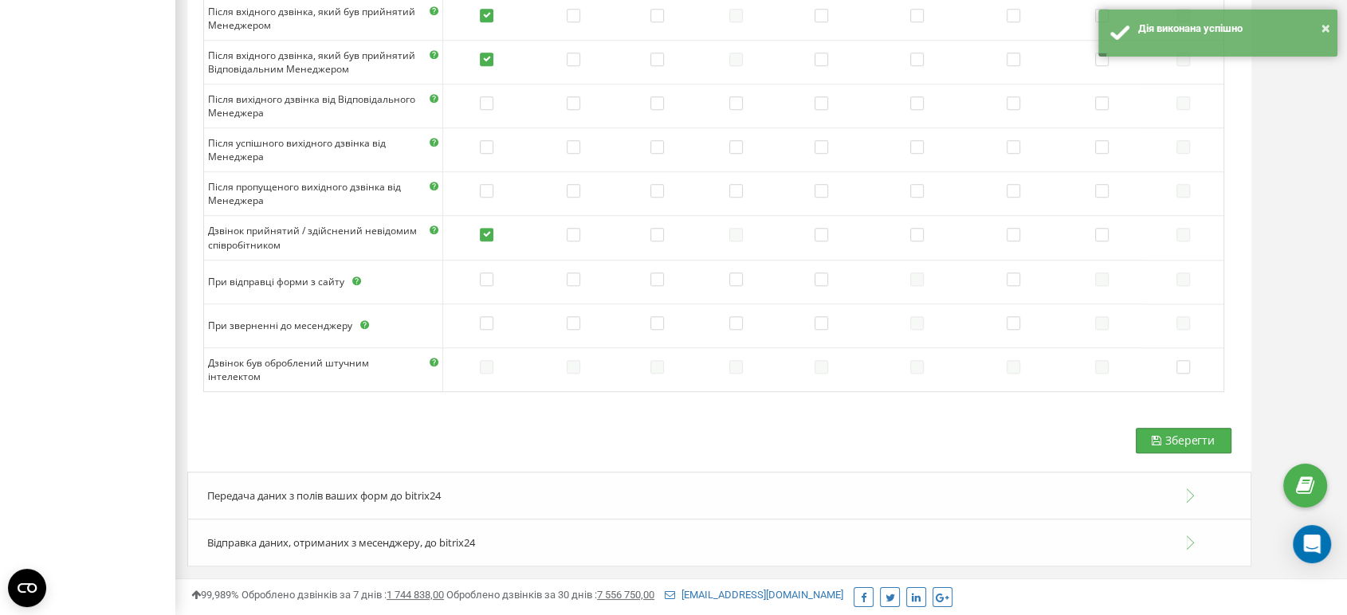
click at [1163, 444] on button "Зберегти" at bounding box center [1183, 440] width 96 height 25
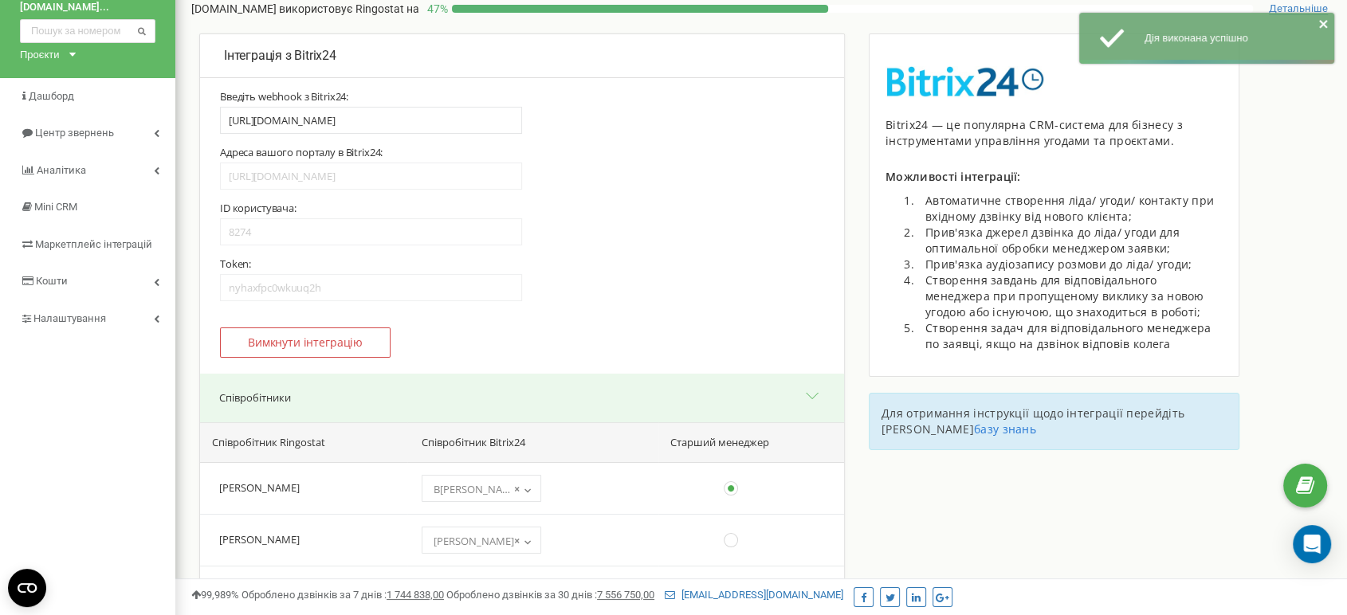
scroll to position [0, 0]
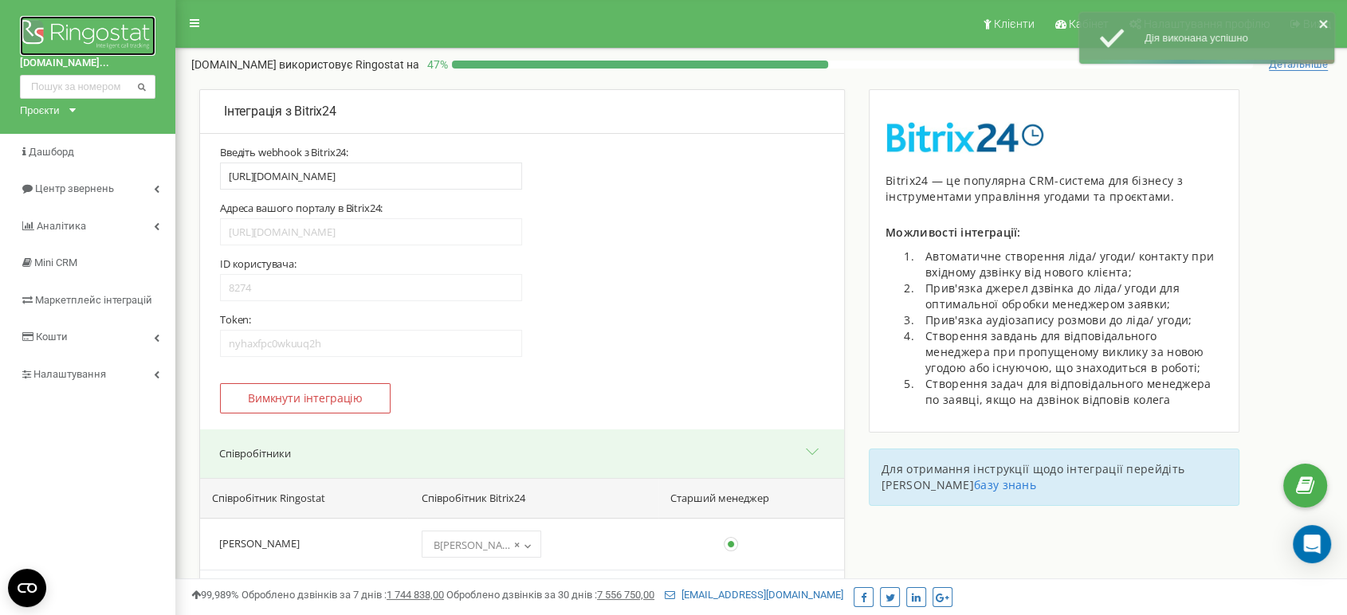
click at [21, 42] on img at bounding box center [87, 36] width 135 height 40
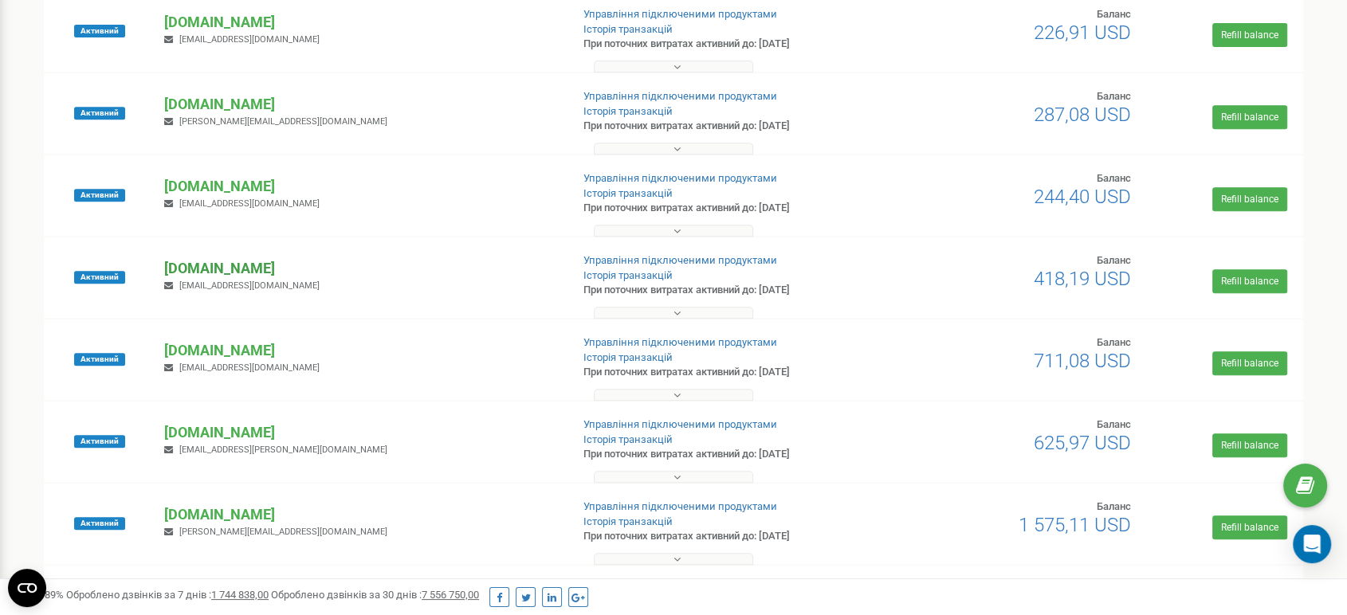
scroll to position [708, 0]
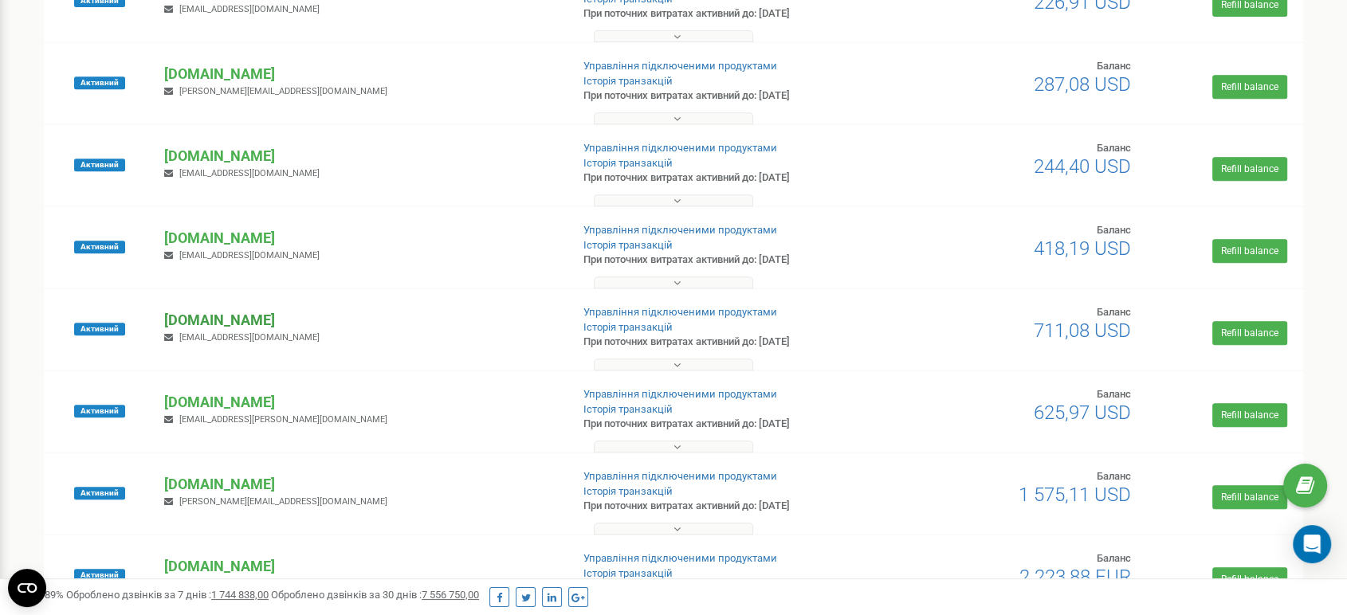
click at [248, 321] on p "[DOMAIN_NAME]" at bounding box center [360, 320] width 393 height 21
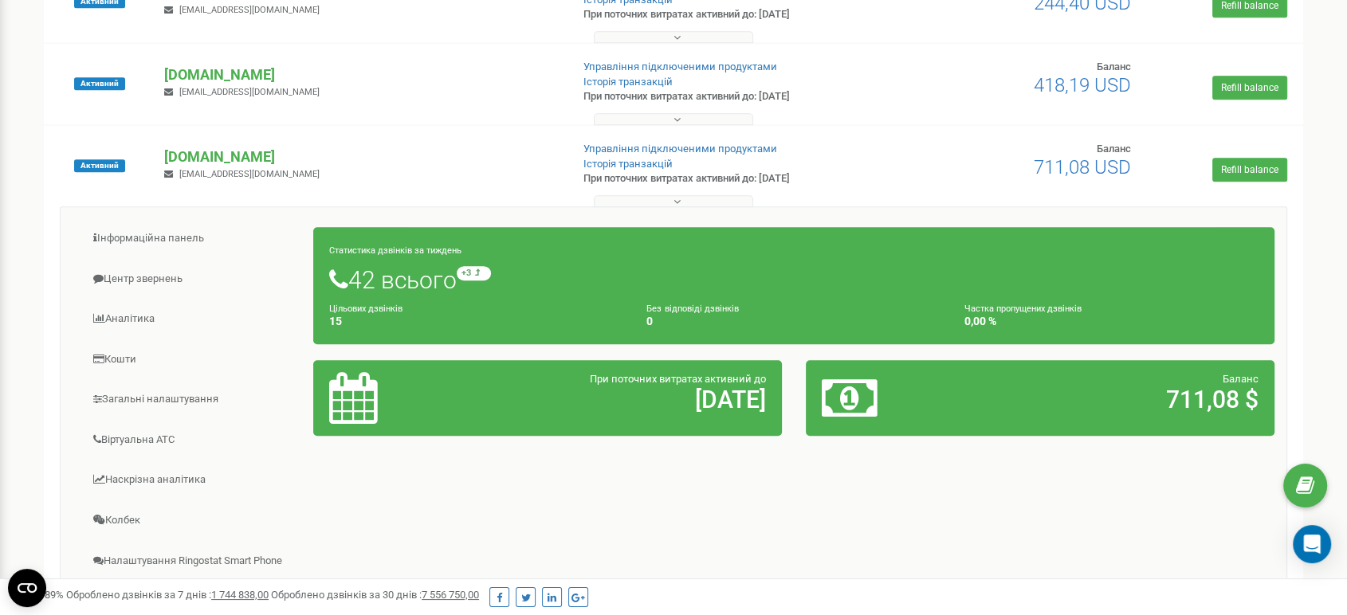
scroll to position [1062, 0]
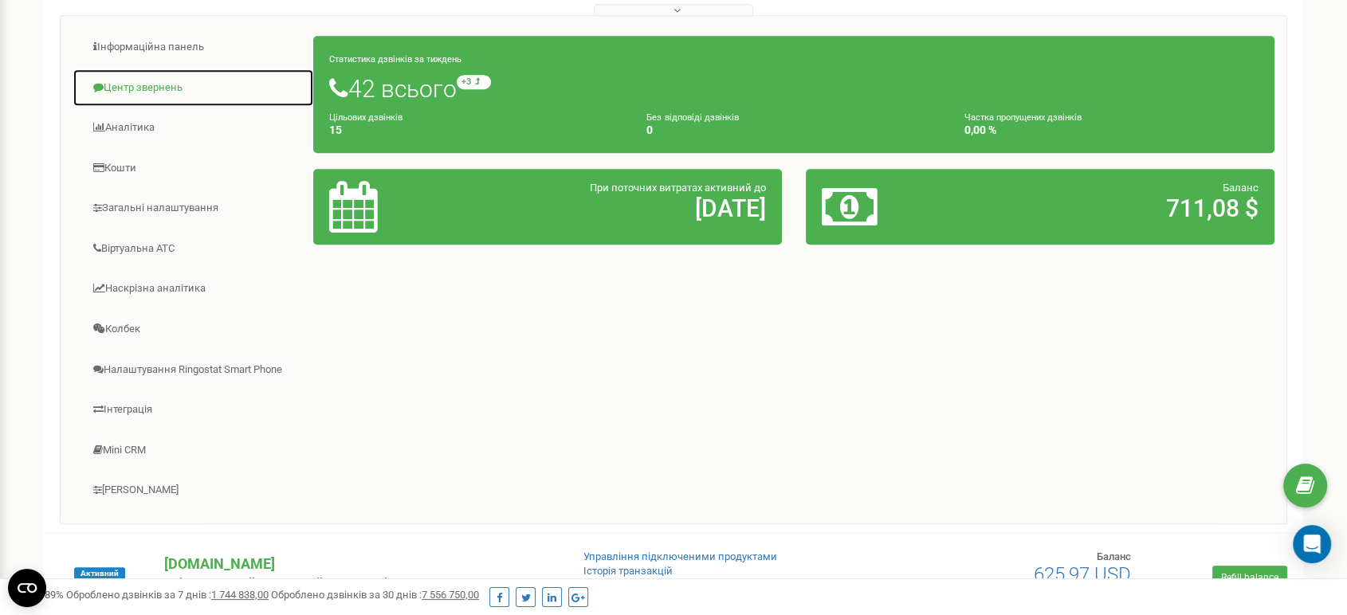
click at [140, 83] on link "Центр звернень" at bounding box center [193, 88] width 241 height 39
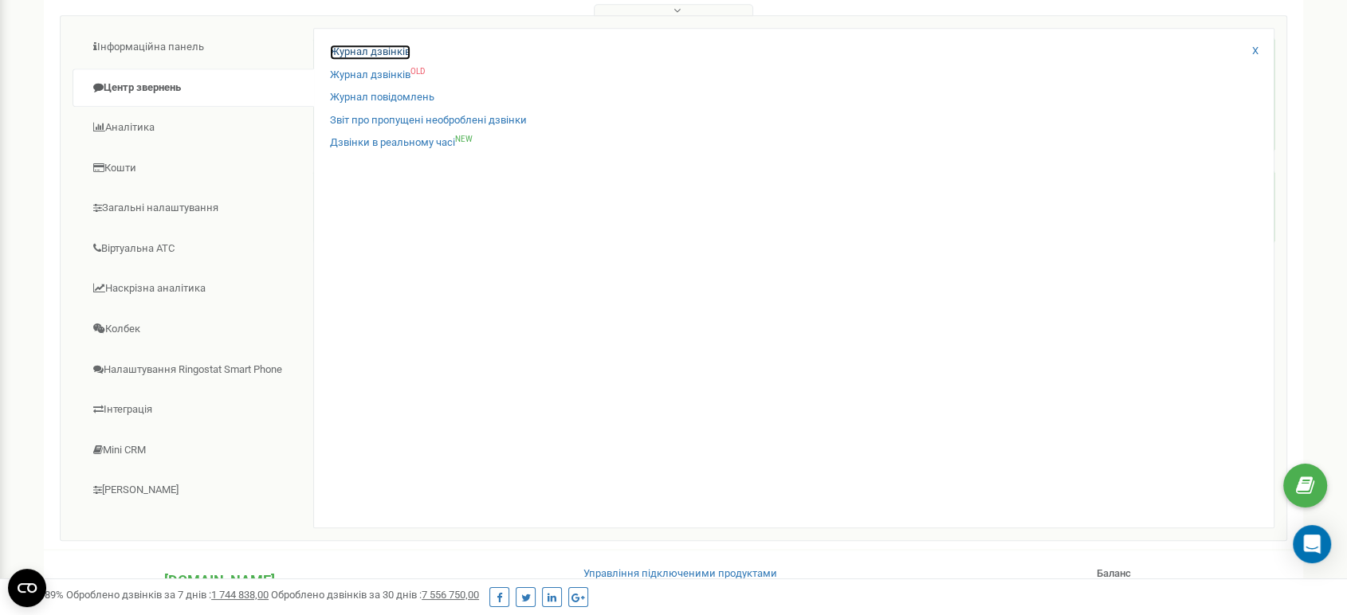
click at [385, 45] on link "Журнал дзвінків" at bounding box center [370, 52] width 80 height 15
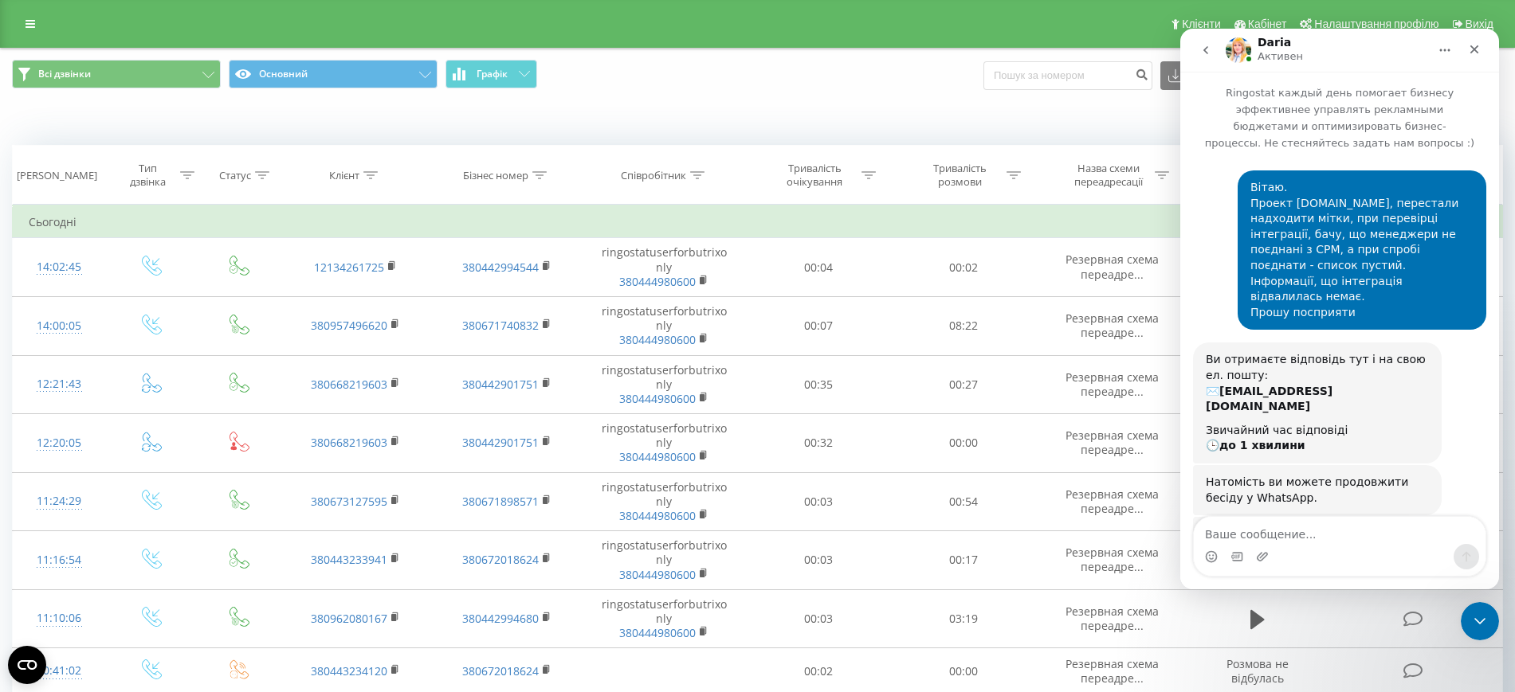
scroll to position [3064, 0]
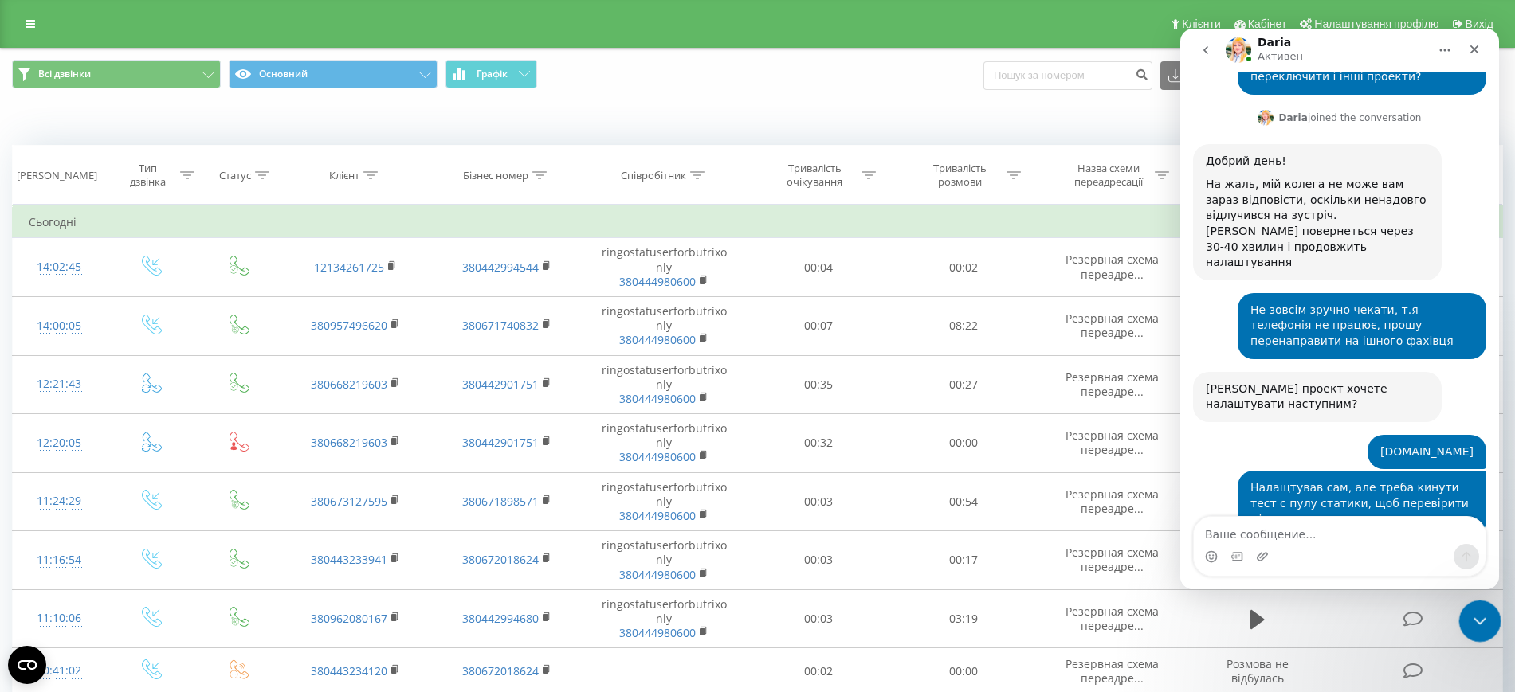
click at [1484, 615] on icon "Закрыть службу сообщений Intercom" at bounding box center [1477, 619] width 19 height 19
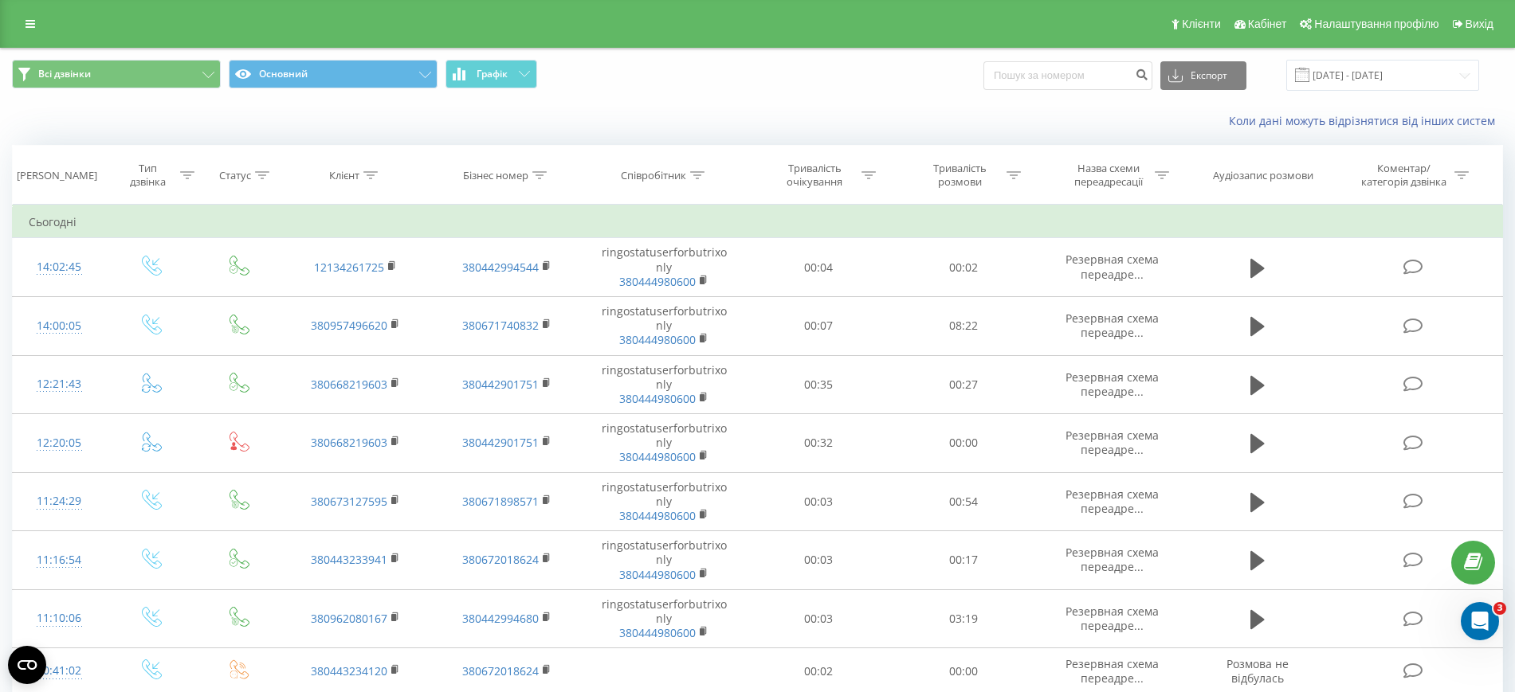
scroll to position [0, 0]
click at [1349, 68] on input "[DATE] - [DATE]" at bounding box center [1382, 75] width 193 height 31
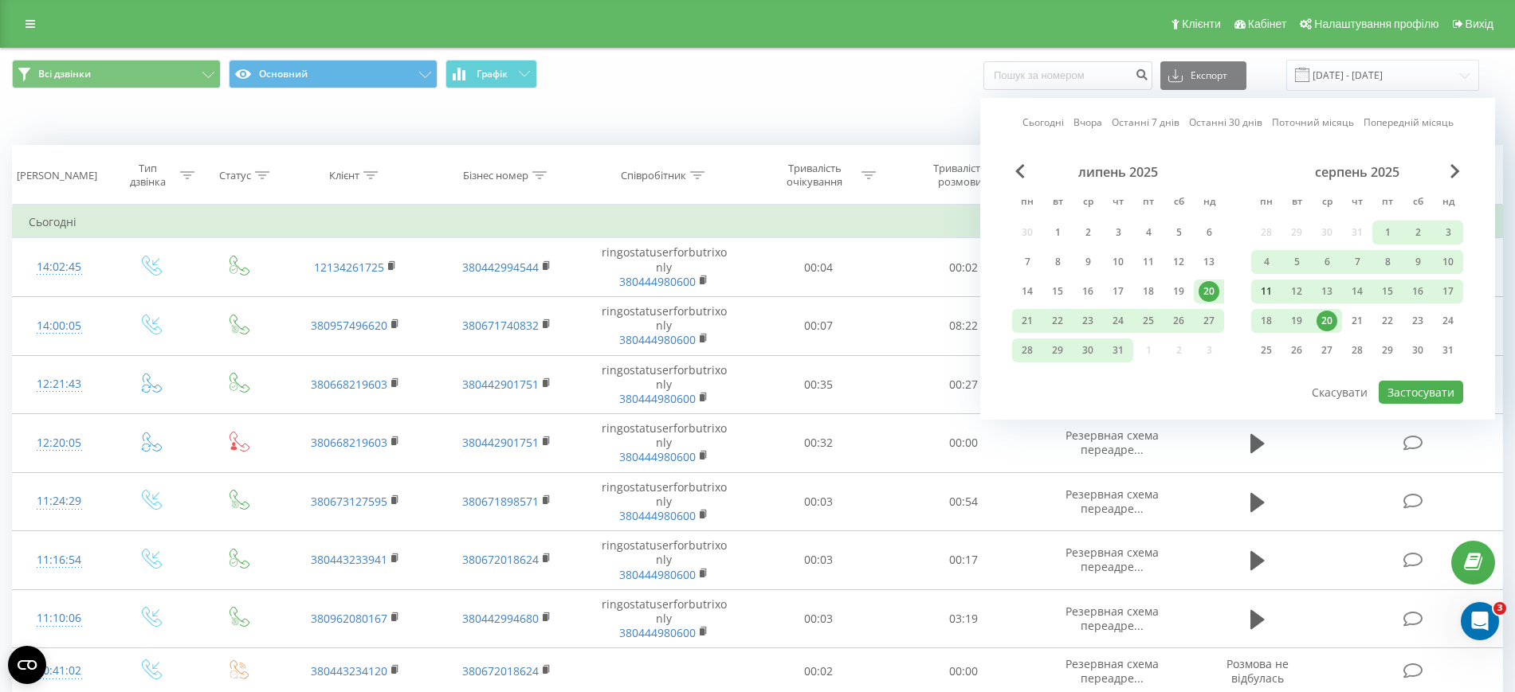
scroll to position [3125, 0]
click at [1269, 292] on div "11" at bounding box center [1266, 291] width 21 height 21
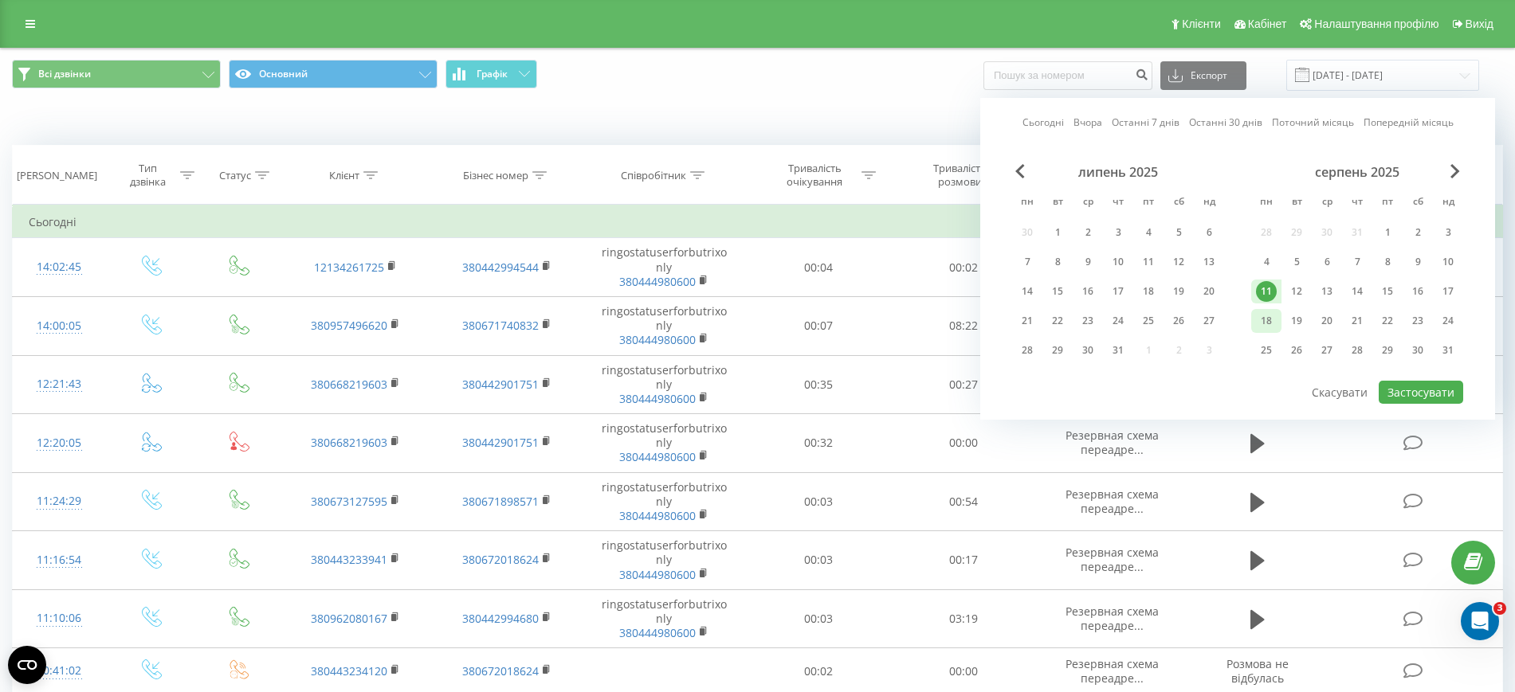
click at [1268, 314] on div "18" at bounding box center [1266, 321] width 21 height 21
click at [1413, 391] on button "Застосувати" at bounding box center [1420, 392] width 84 height 23
type input "[DATE] - [DATE]"
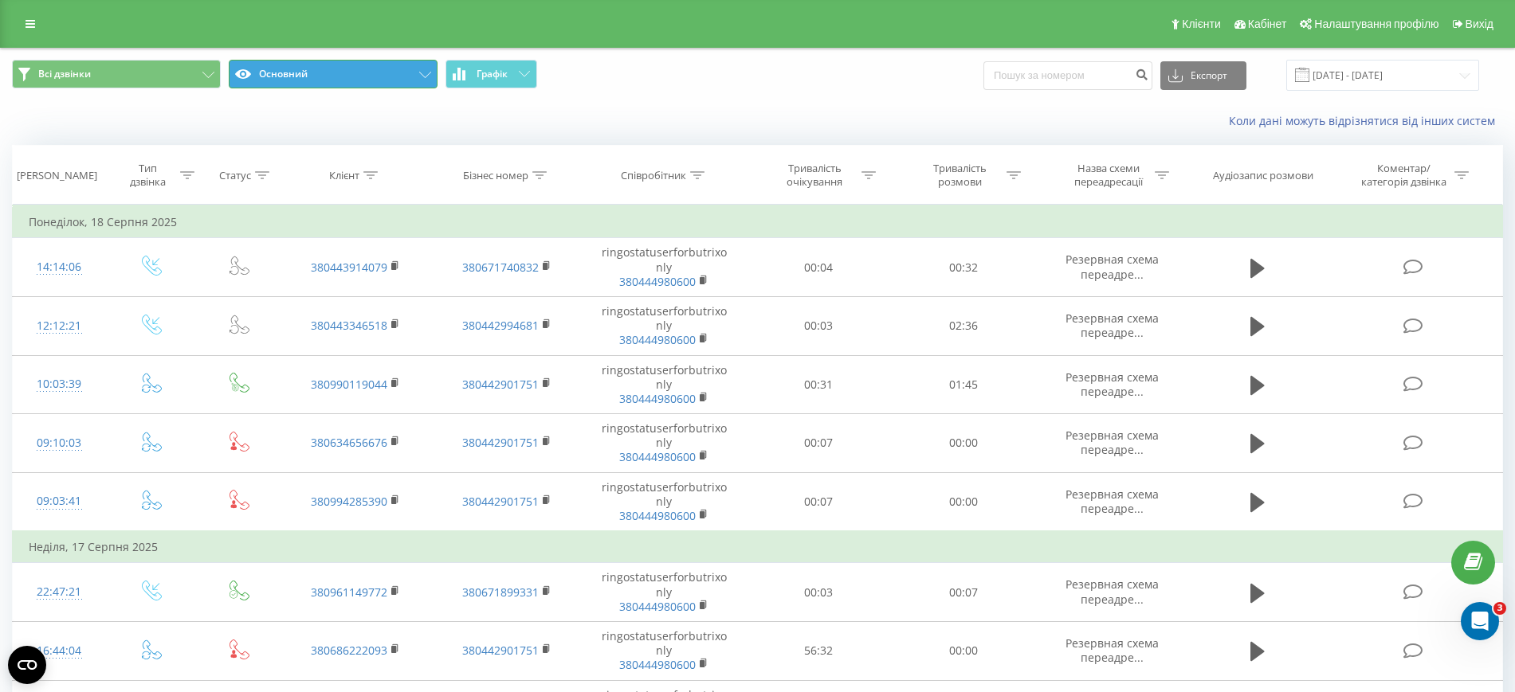
click at [360, 76] on button "Основний" at bounding box center [333, 74] width 209 height 29
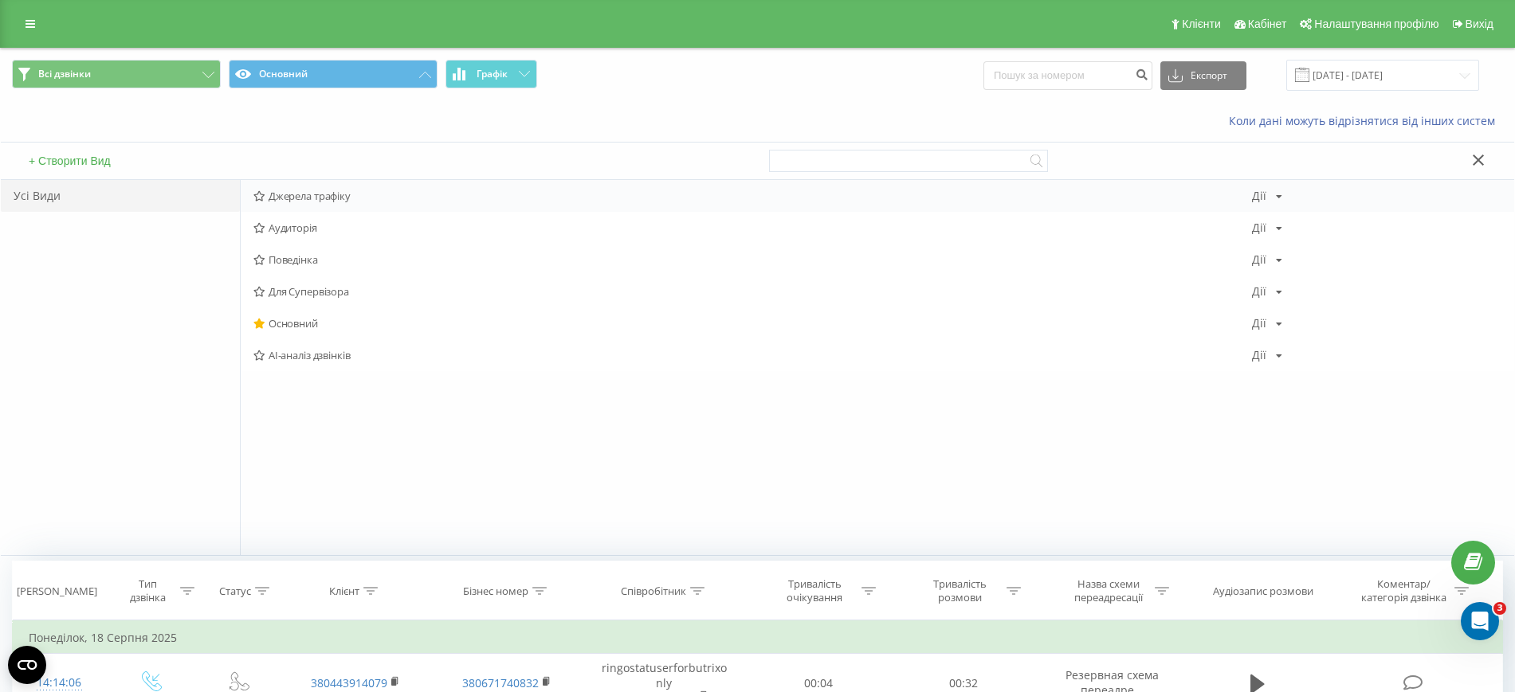
click at [326, 197] on span "Джерела трафіку" at bounding box center [752, 195] width 998 height 11
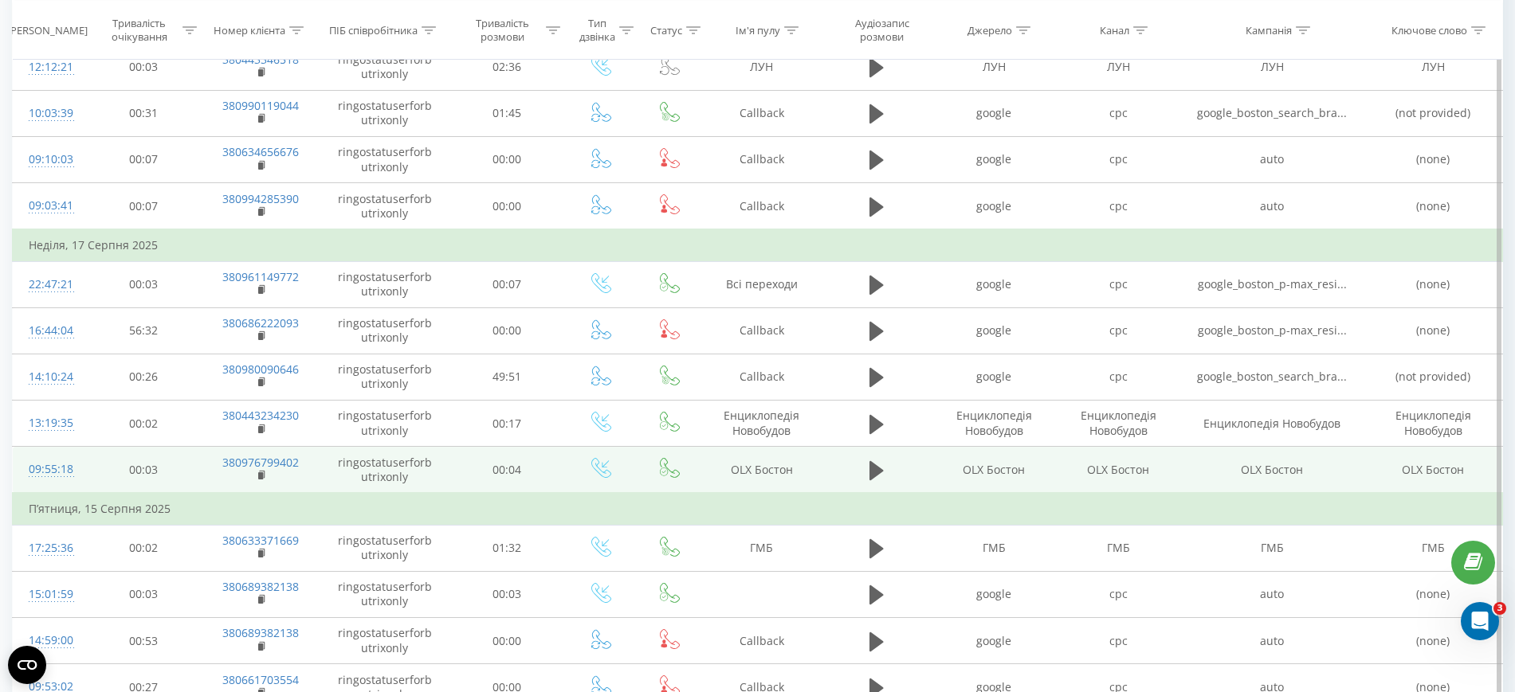
scroll to position [299, 0]
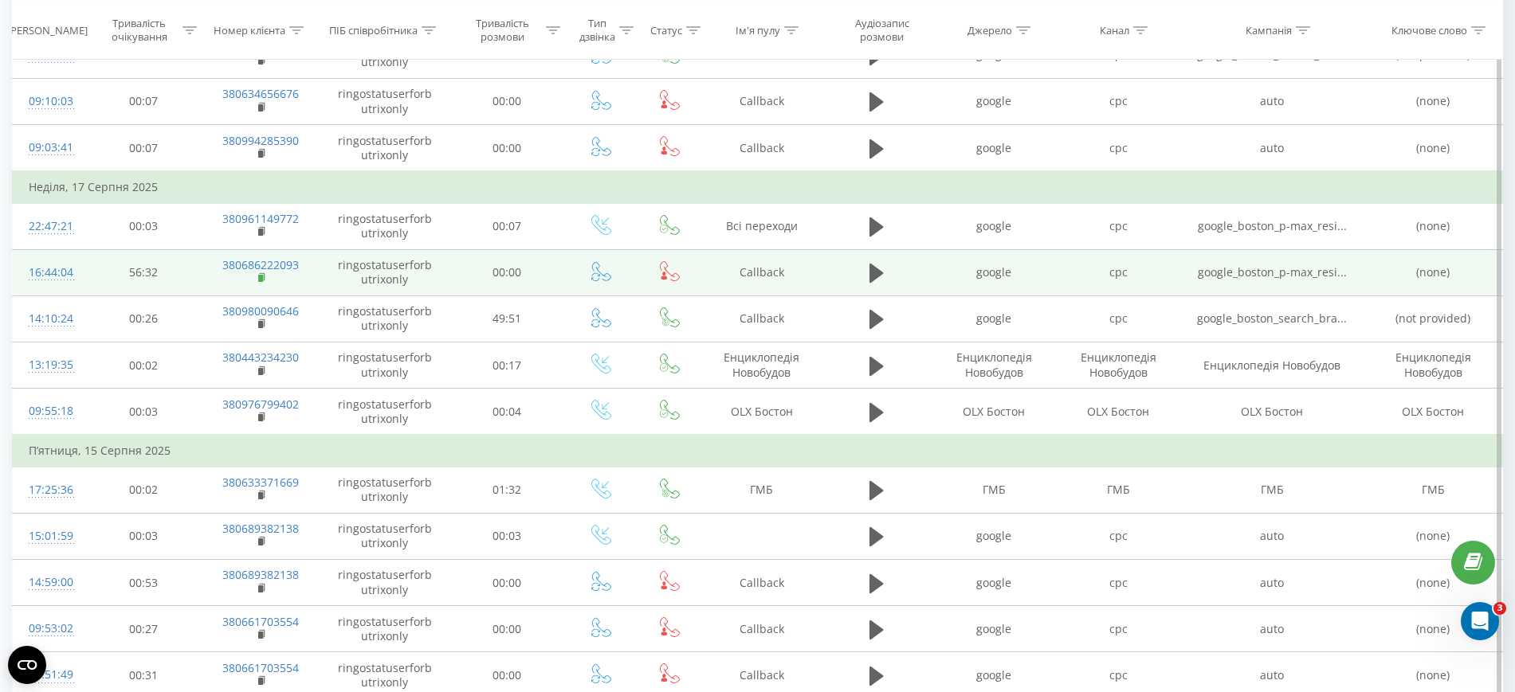
click at [261, 280] on rect at bounding box center [260, 278] width 5 height 7
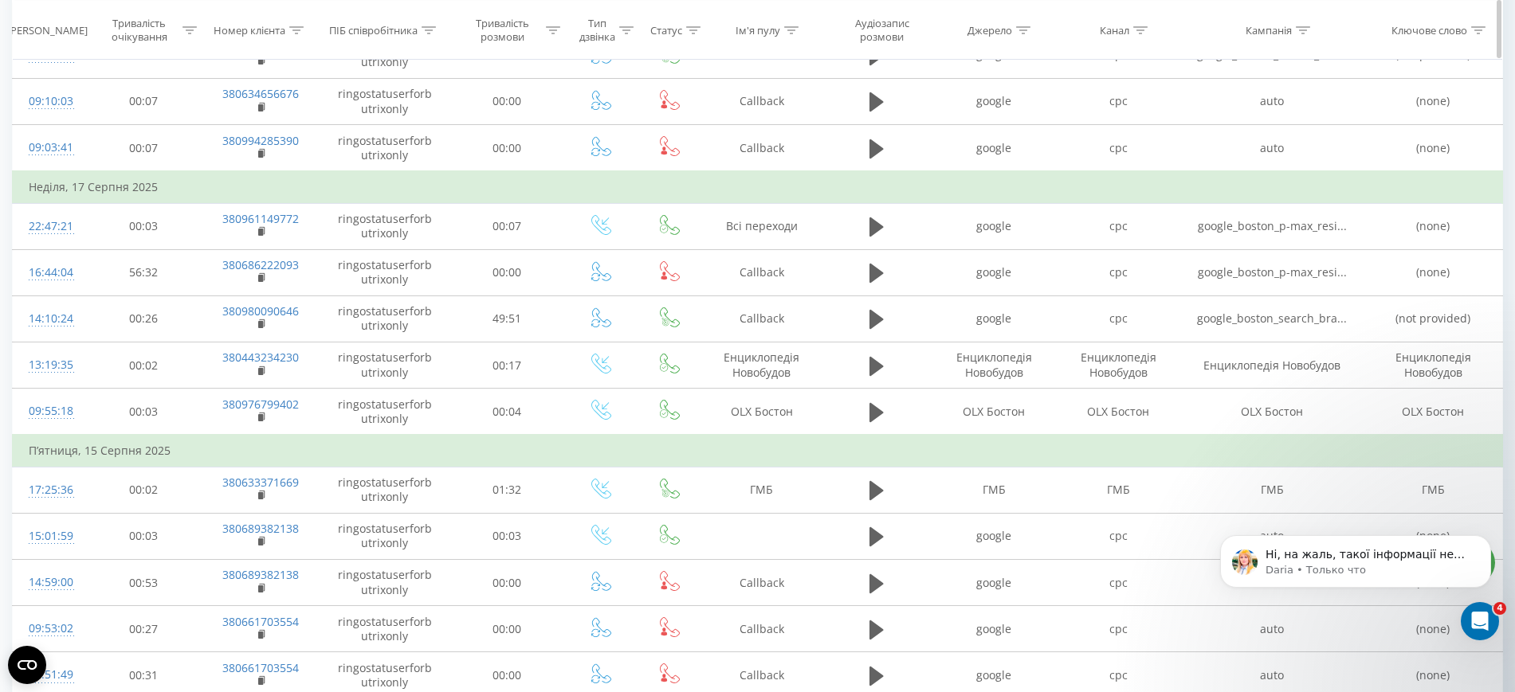
scroll to position [3142, 0]
click at [1351, 547] on p "Ні, на жаль, такої інформації нема в логах По факту вже бачимо помилку, коли пе…" at bounding box center [1368, 555] width 206 height 16
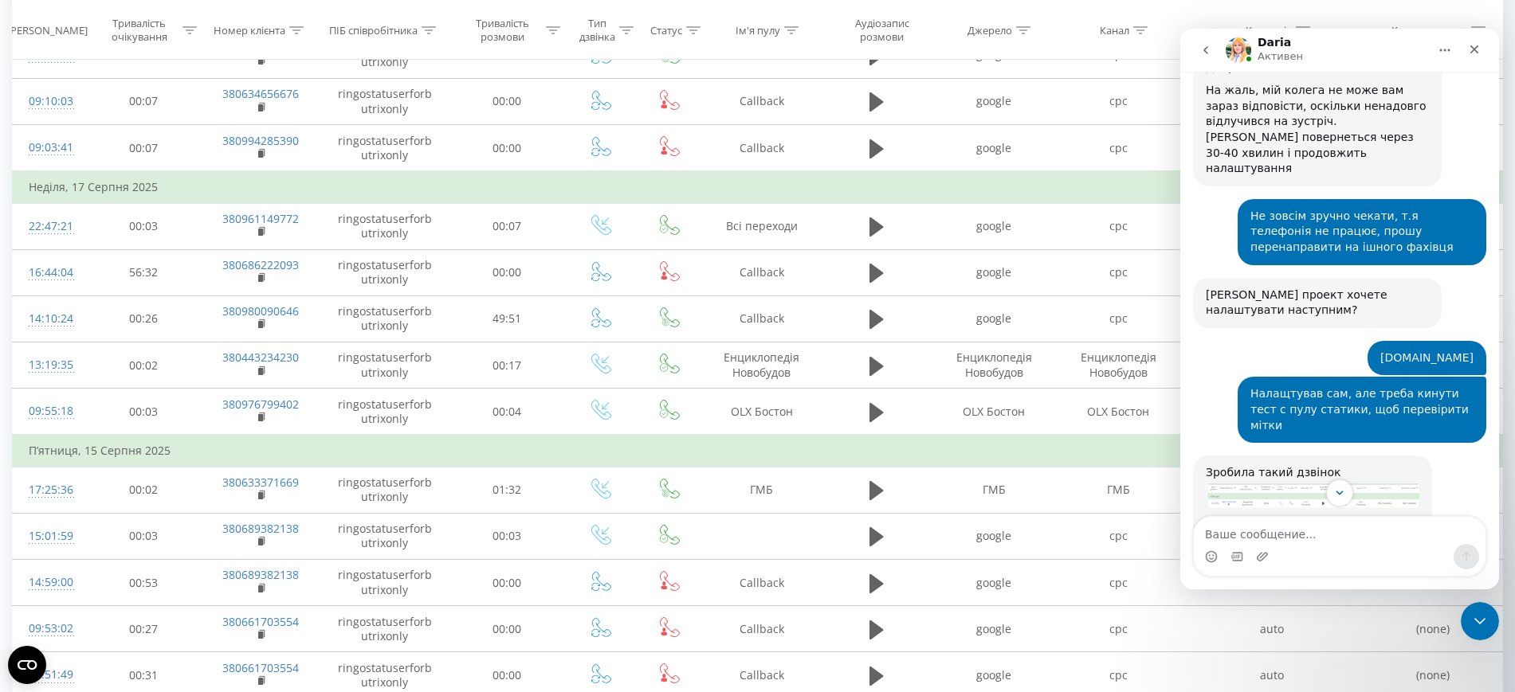
scroll to position [3169, 0]
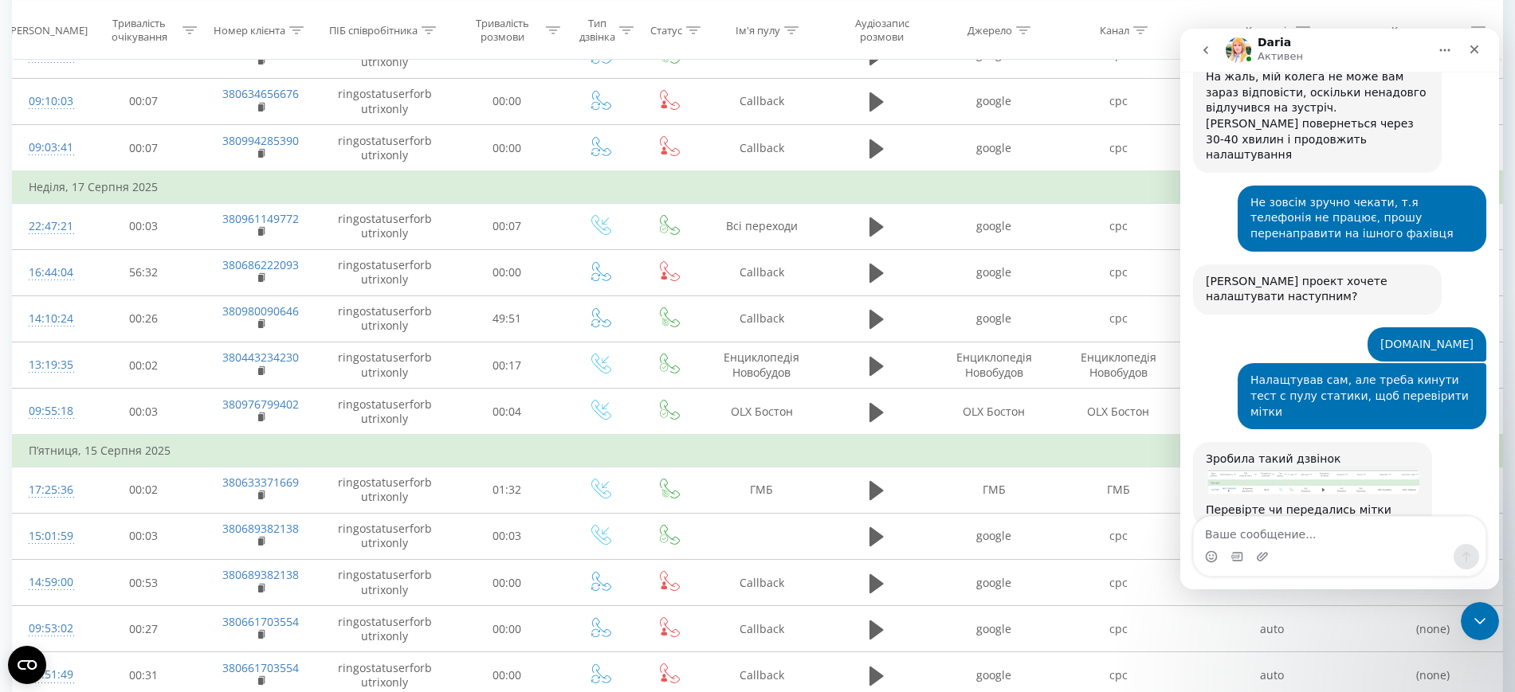
click at [1322, 532] on textarea "Ваше сообщение..." at bounding box center [1340, 530] width 292 height 27
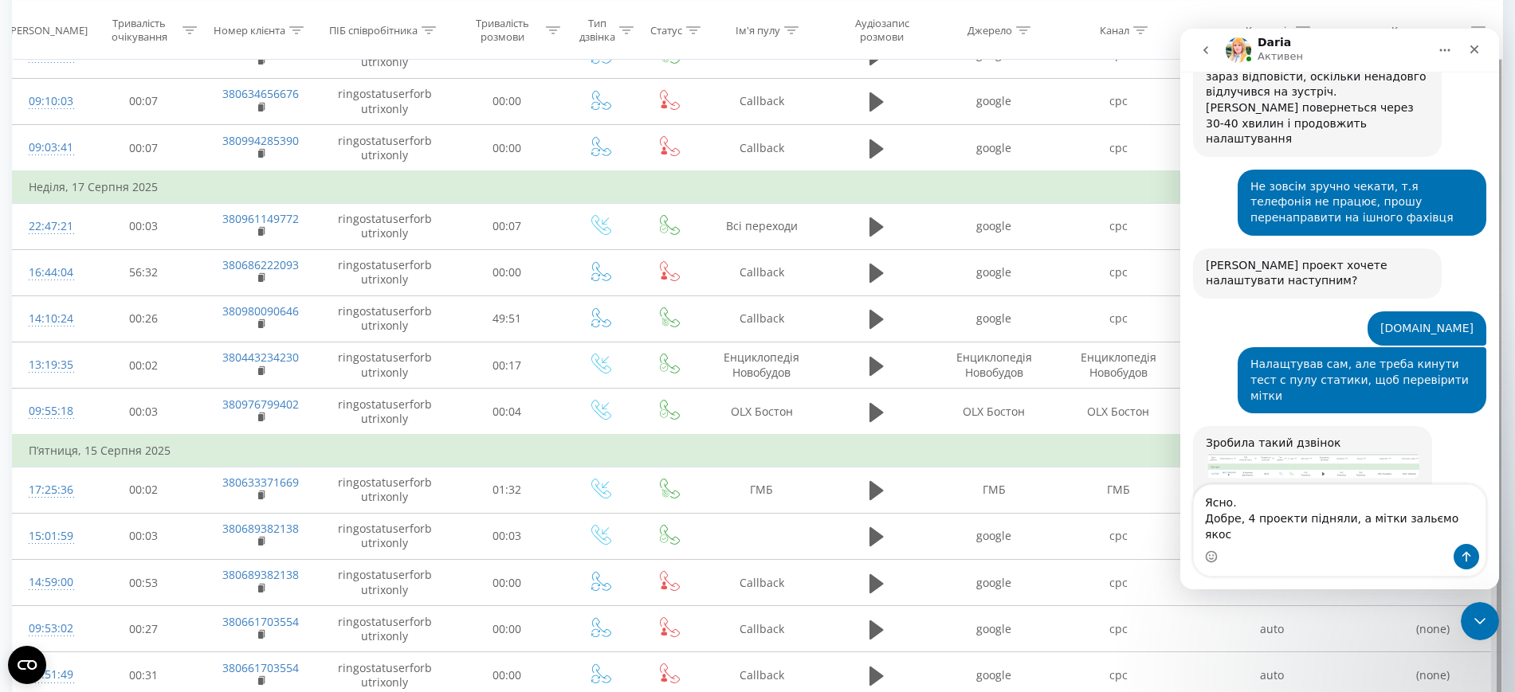
type textarea "Ясно. Добре, 4 проекти підняли, а мітки зальємо якось"
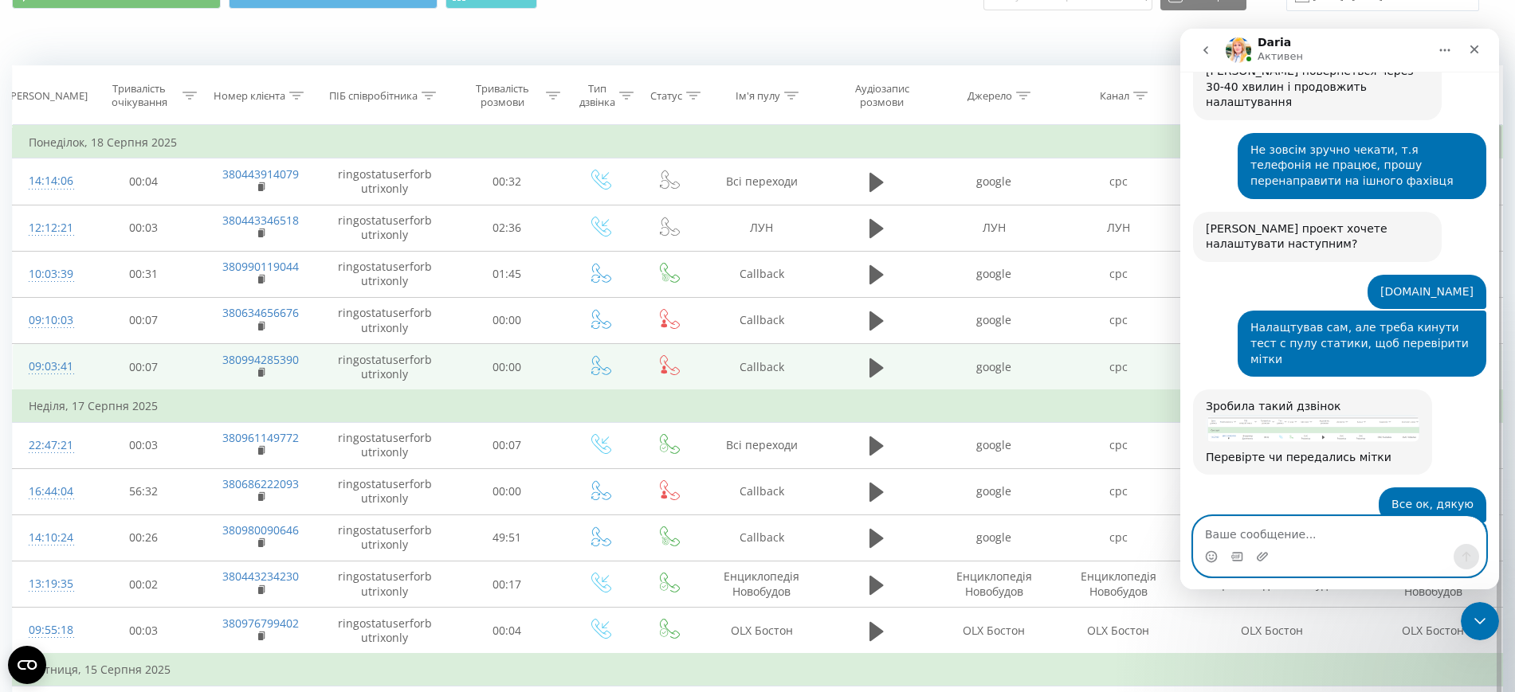
scroll to position [0, 0]
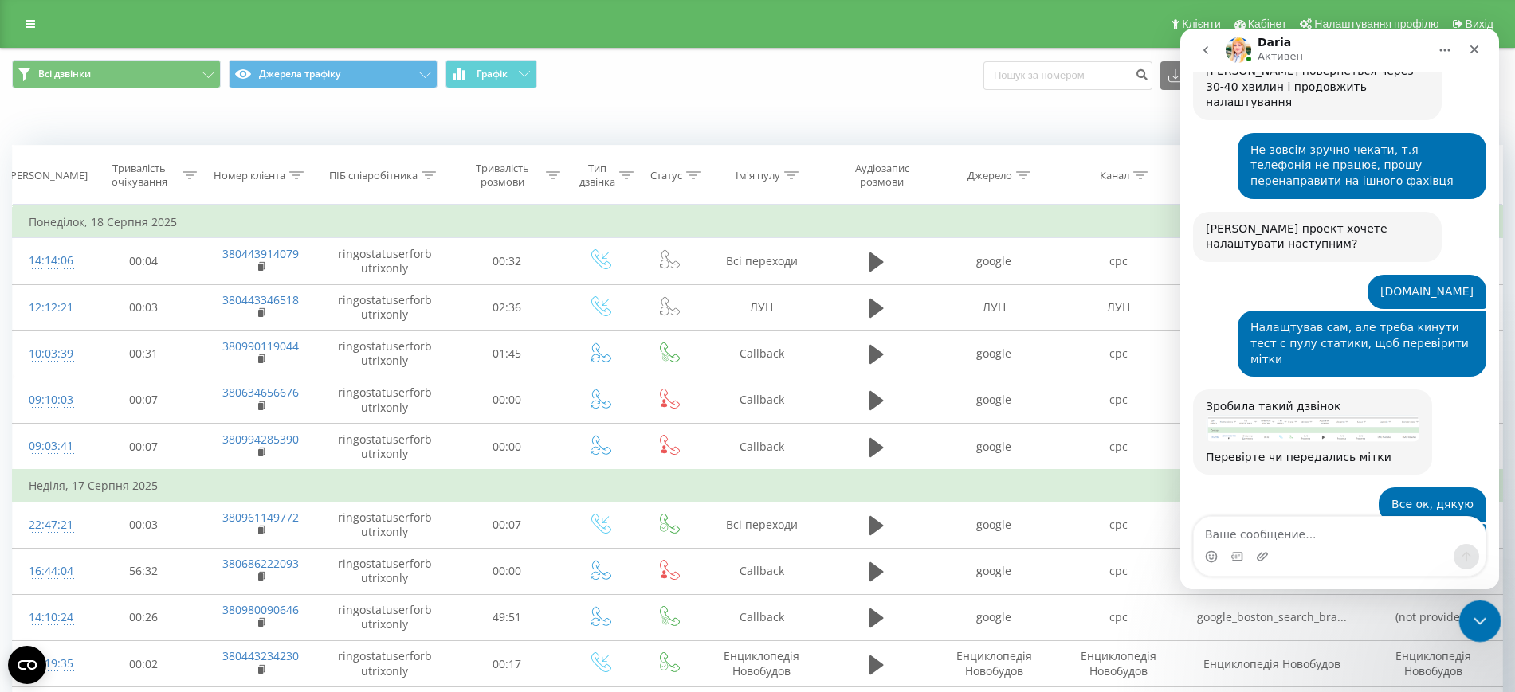
click at [1468, 601] on div "Закрыть службу сообщений Intercom" at bounding box center [1477, 619] width 38 height 38
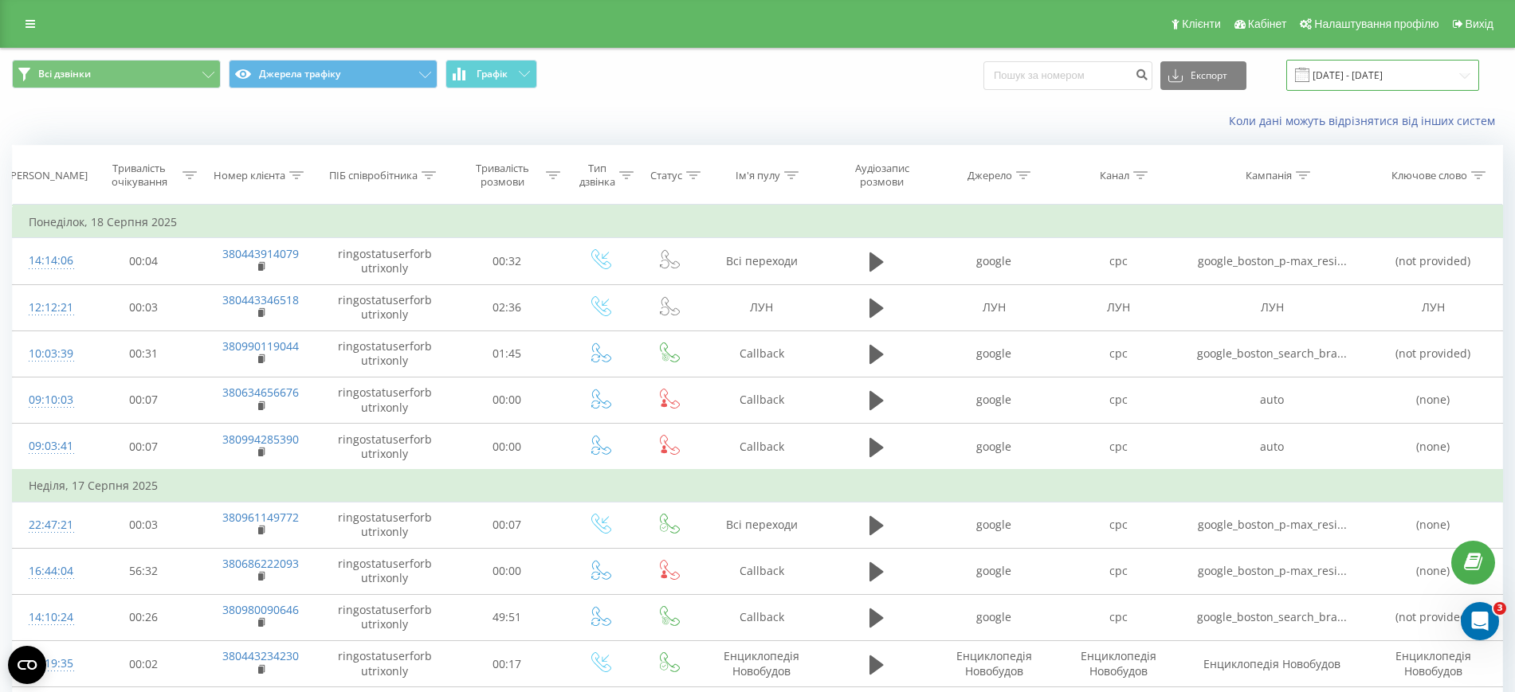
click at [1353, 75] on input "[DATE] - [DATE]" at bounding box center [1382, 75] width 193 height 31
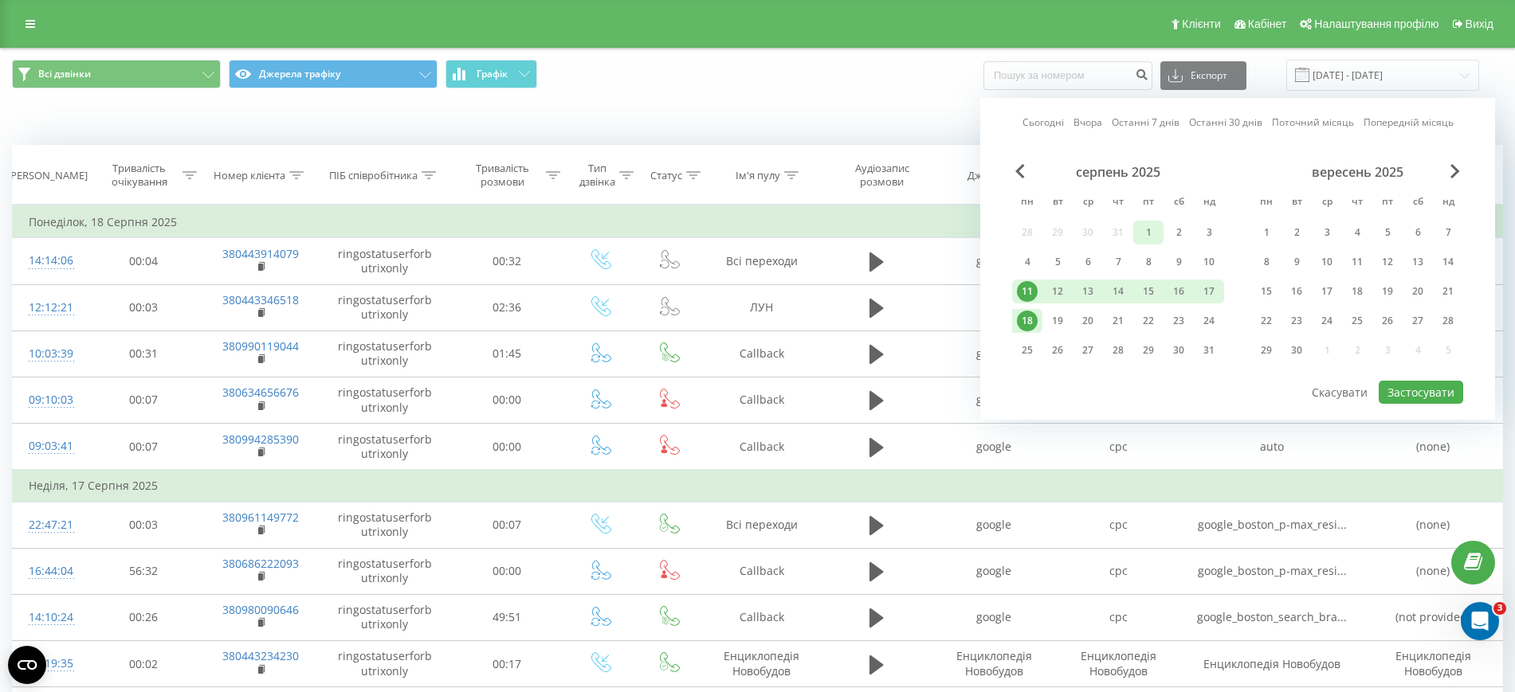
click at [1151, 225] on div "1" at bounding box center [1148, 232] width 21 height 21
click at [1381, 386] on button "Застосувати" at bounding box center [1420, 392] width 84 height 23
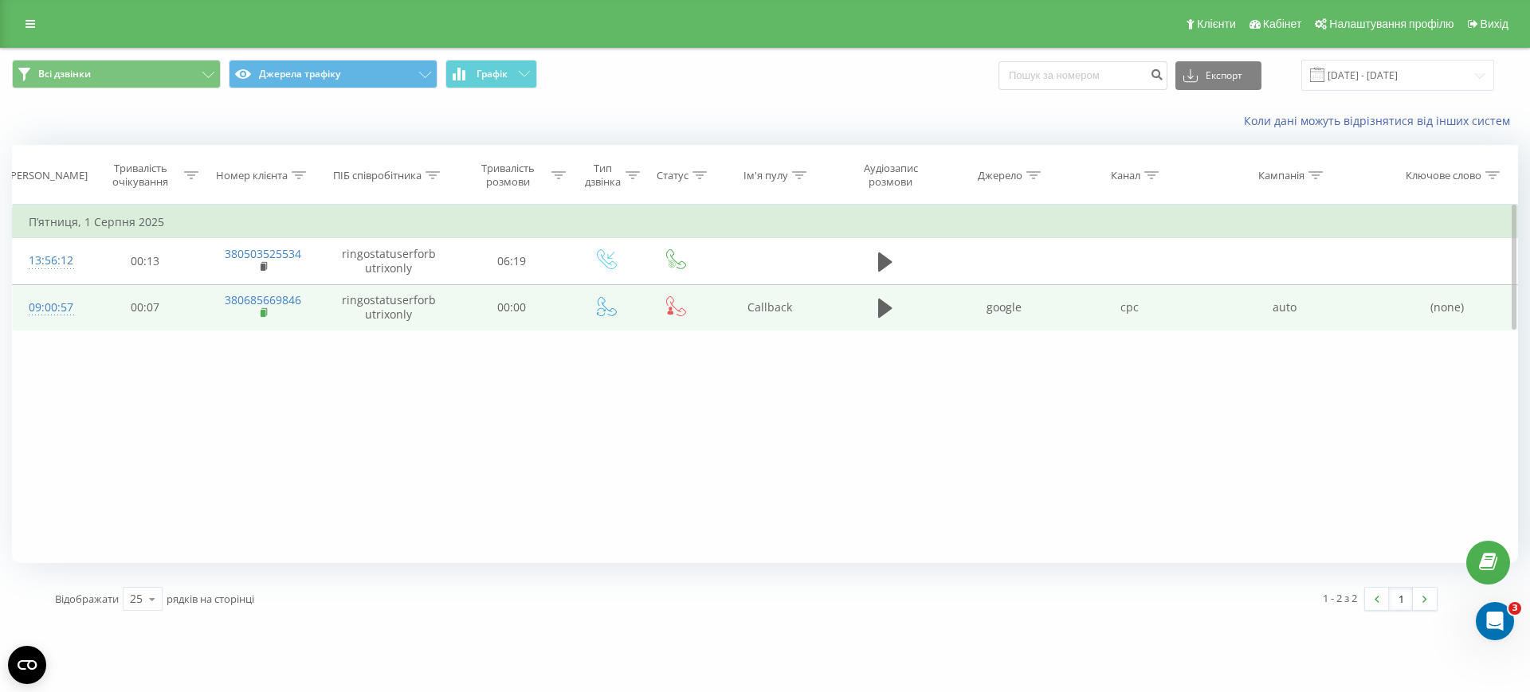
click at [267, 313] on icon at bounding box center [265, 313] width 9 height 11
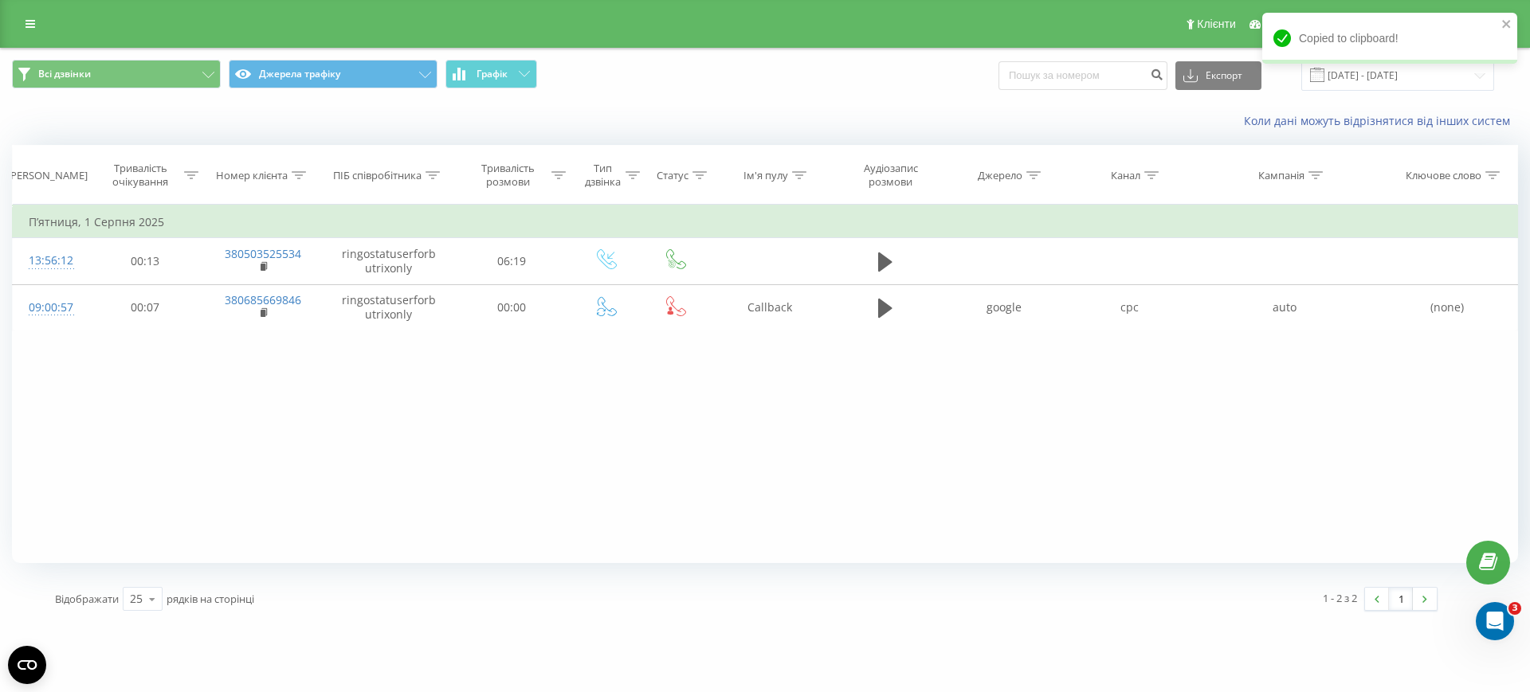
click at [1369, 72] on div "Copied to clipboard!" at bounding box center [1389, 44] width 255 height 62
click at [1366, 76] on input "[DATE] - [DATE]" at bounding box center [1397, 75] width 193 height 31
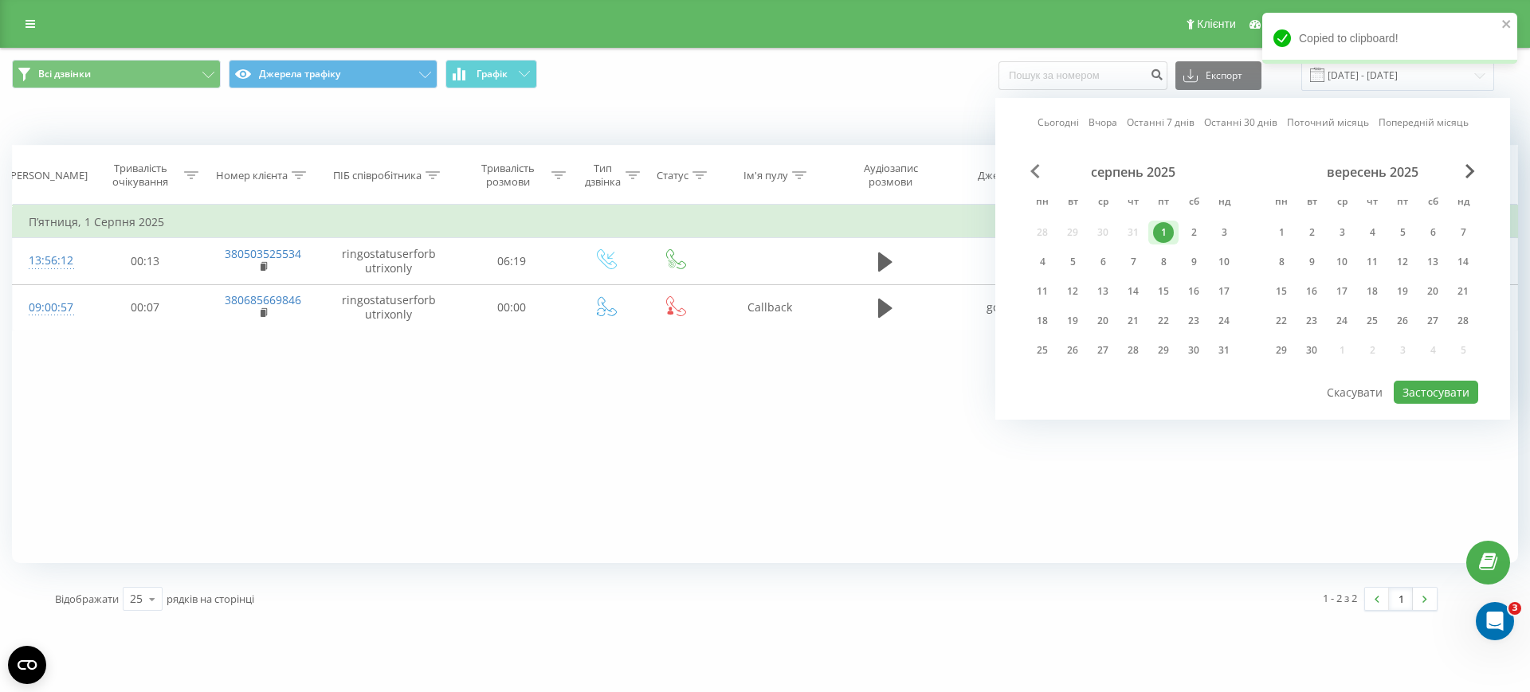
click at [1039, 168] on span "Previous Month" at bounding box center [1035, 171] width 10 height 14
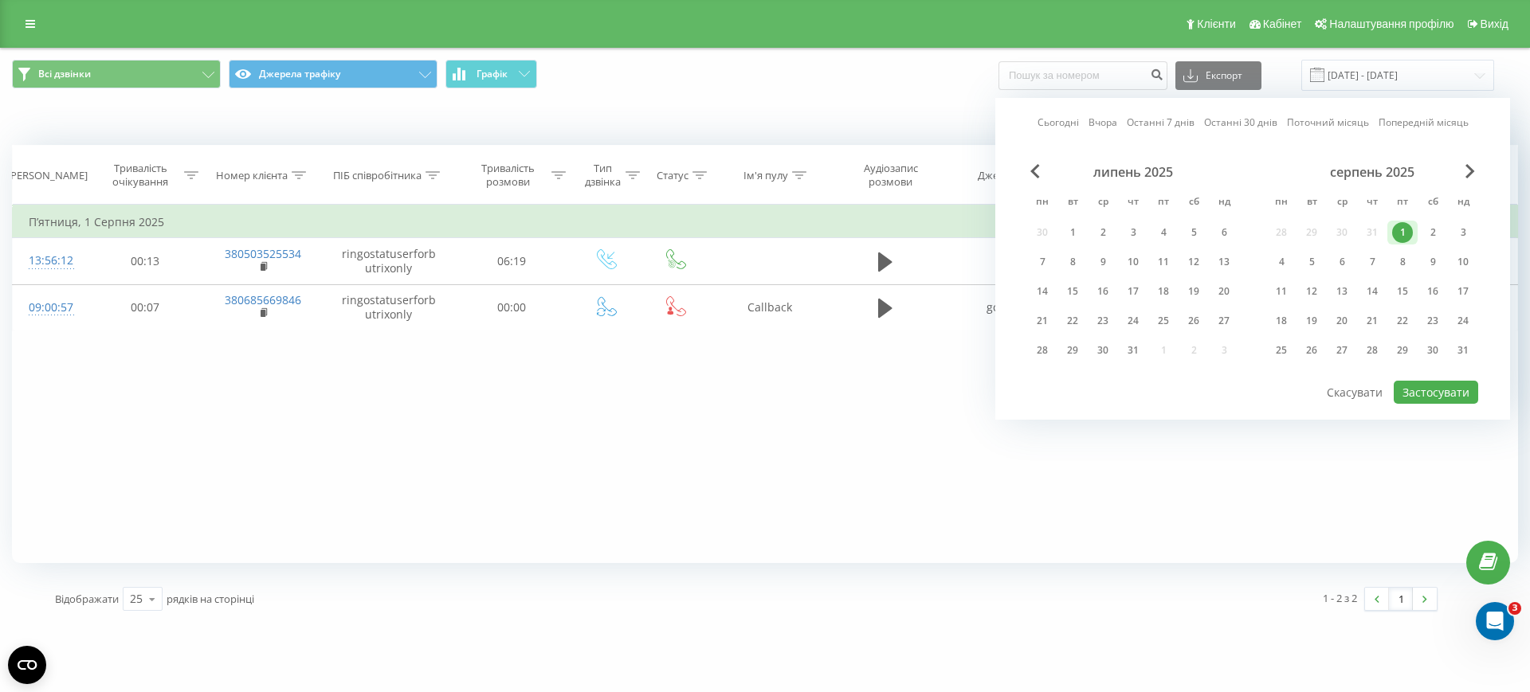
click at [1277, 228] on div "серпень 2025 пн вт ср чт пт сб нд 28 29 30 31 1 2 3 4 5 6 7 8 9 10 11 12 13 14 …" at bounding box center [1372, 266] width 212 height 204
click at [1280, 230] on div "серпень 2025 пн вт ср чт пт сб нд 28 29 30 31 1 2 3 4 5 6 7 8 9 10 11 12 13 14 …" at bounding box center [1372, 266] width 212 height 204
click at [1042, 347] on div "28" at bounding box center [1042, 350] width 21 height 21
click at [1443, 394] on button "Застосувати" at bounding box center [1436, 392] width 84 height 23
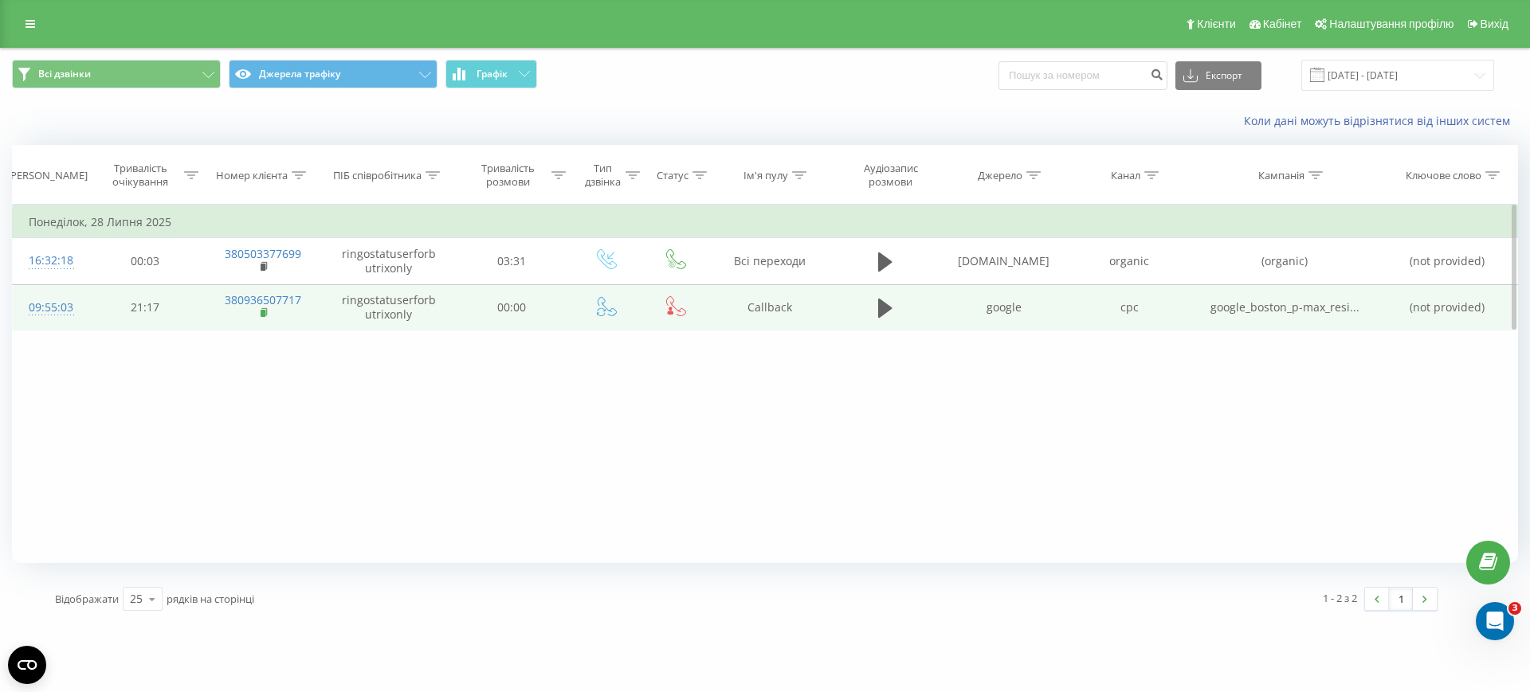
click at [265, 315] on rect at bounding box center [263, 313] width 5 height 7
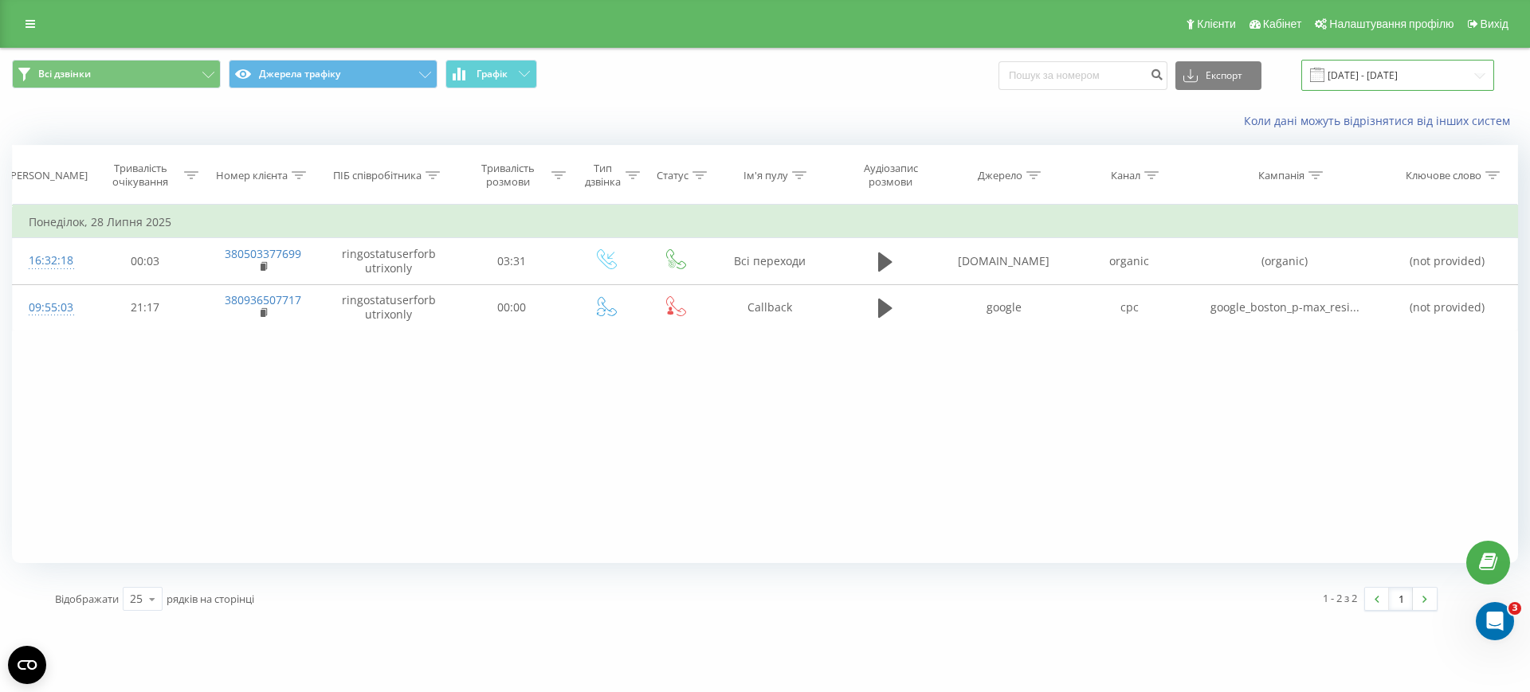
click at [1377, 76] on input "[DATE] - [DATE]" at bounding box center [1397, 75] width 193 height 31
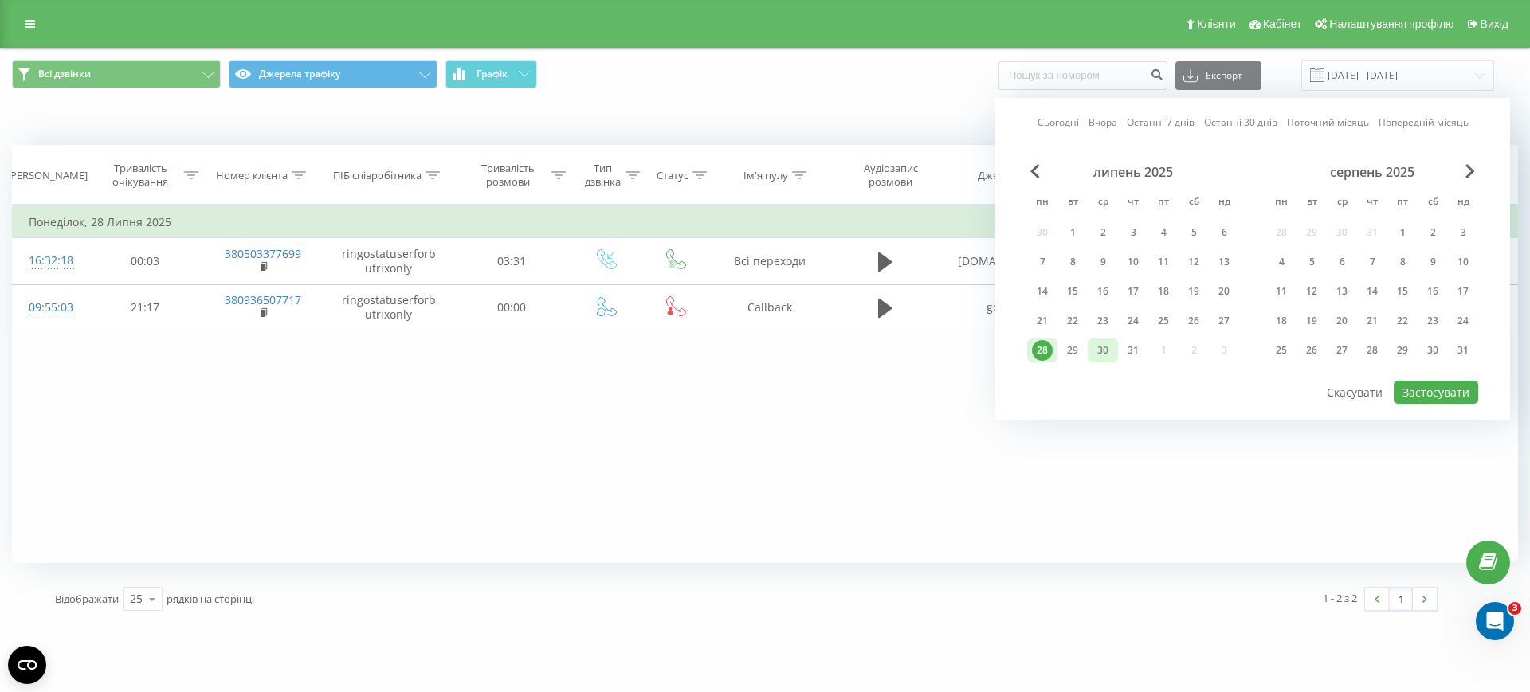
click at [1101, 347] on div "30" at bounding box center [1102, 350] width 21 height 21
click at [1449, 389] on button "Застосувати" at bounding box center [1436, 392] width 84 height 23
type input "[DATE] - [DATE]"
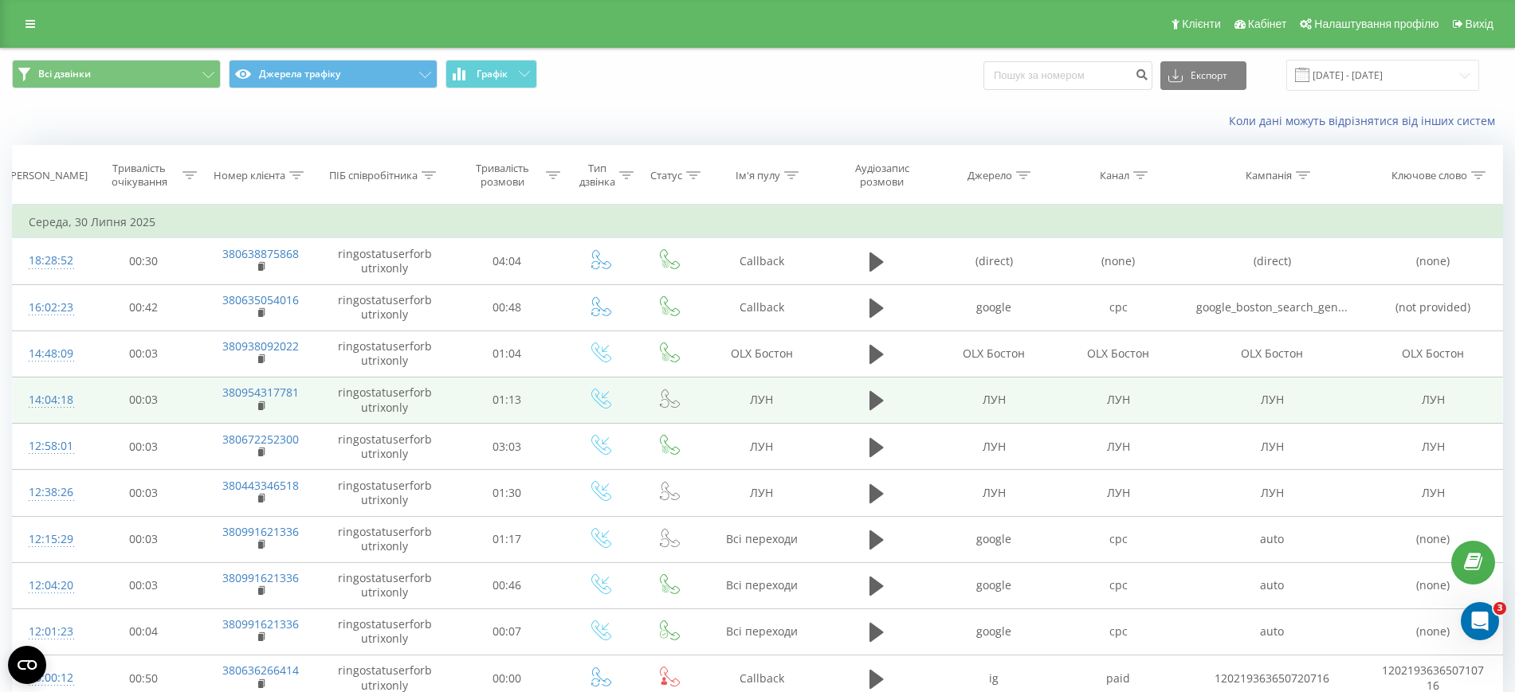
click at [255, 407] on td "380954317781" at bounding box center [261, 400] width 120 height 46
click at [263, 404] on rect at bounding box center [260, 406] width 5 height 7
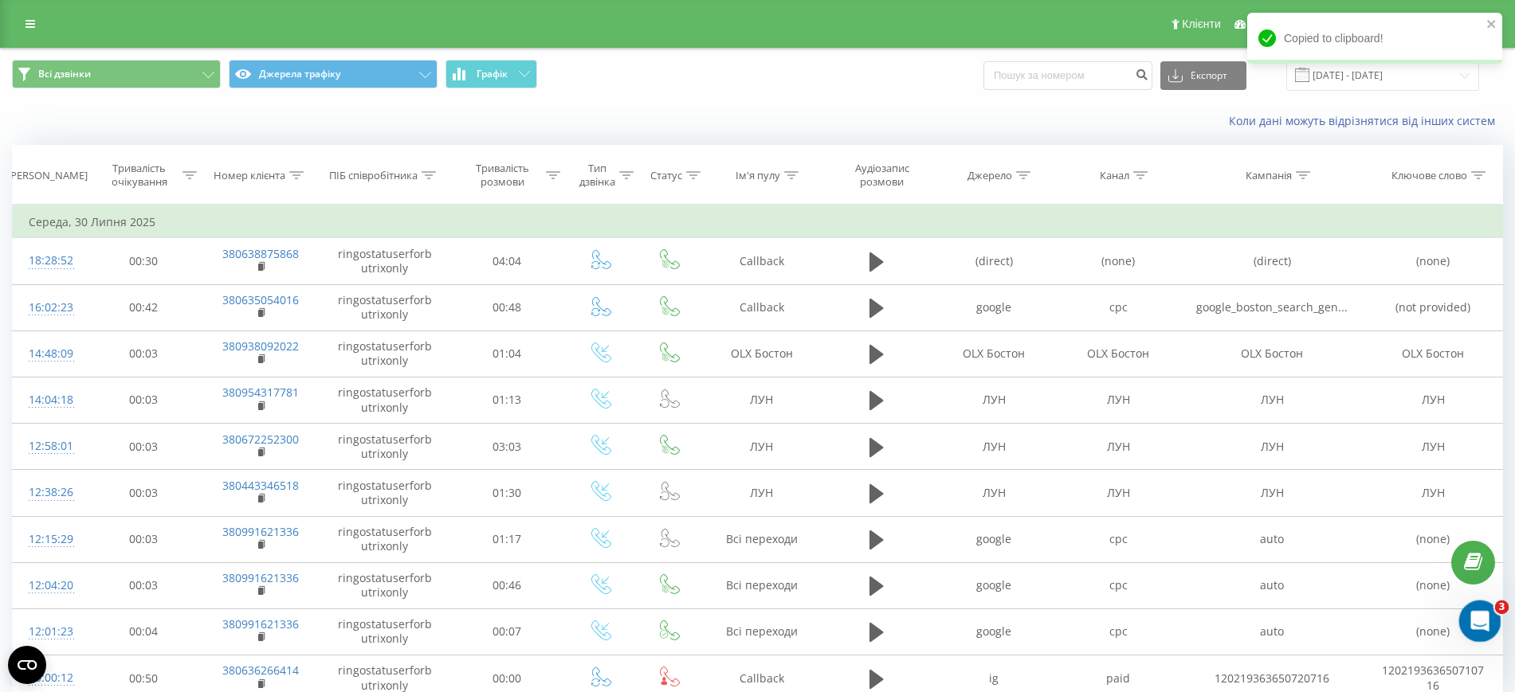
click at [1488, 610] on div "Открыть службу сообщений Intercom" at bounding box center [1477, 619] width 53 height 53
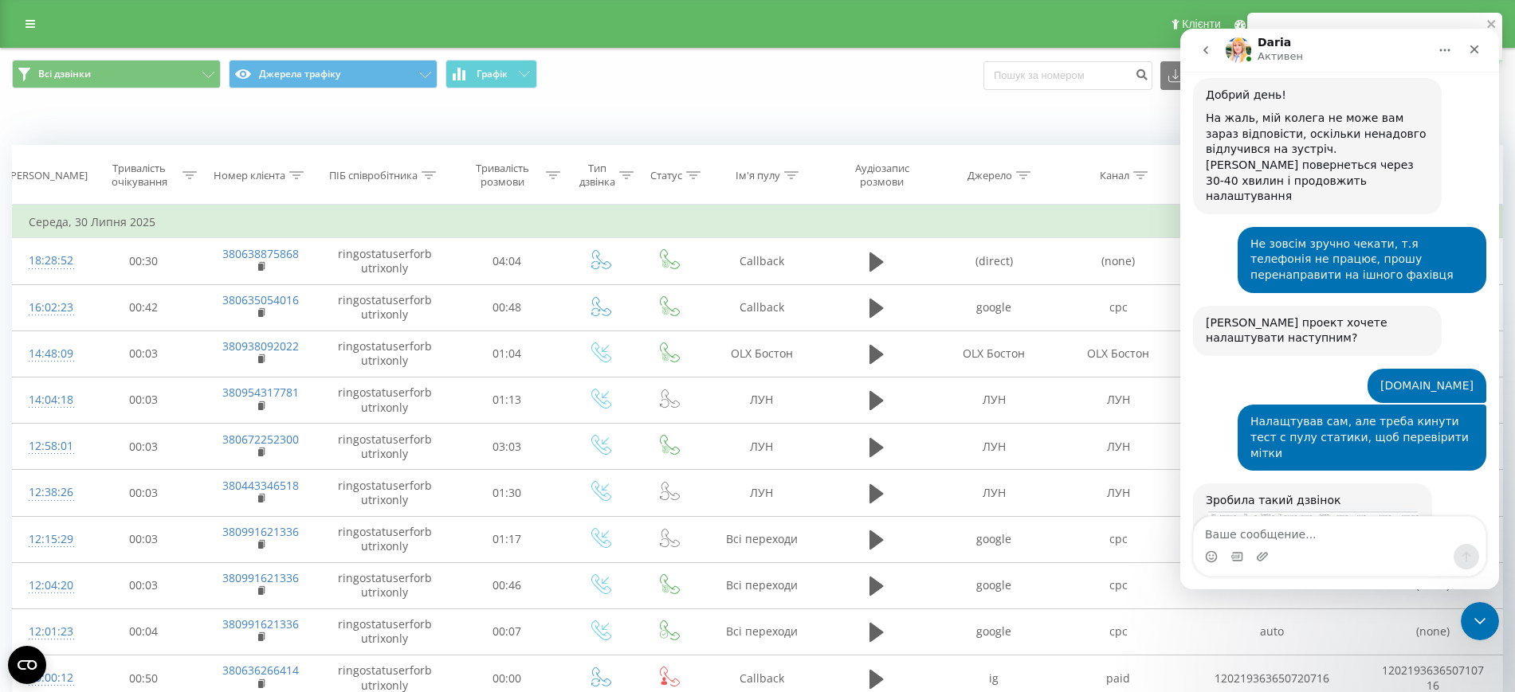
scroll to position [3221, 0]
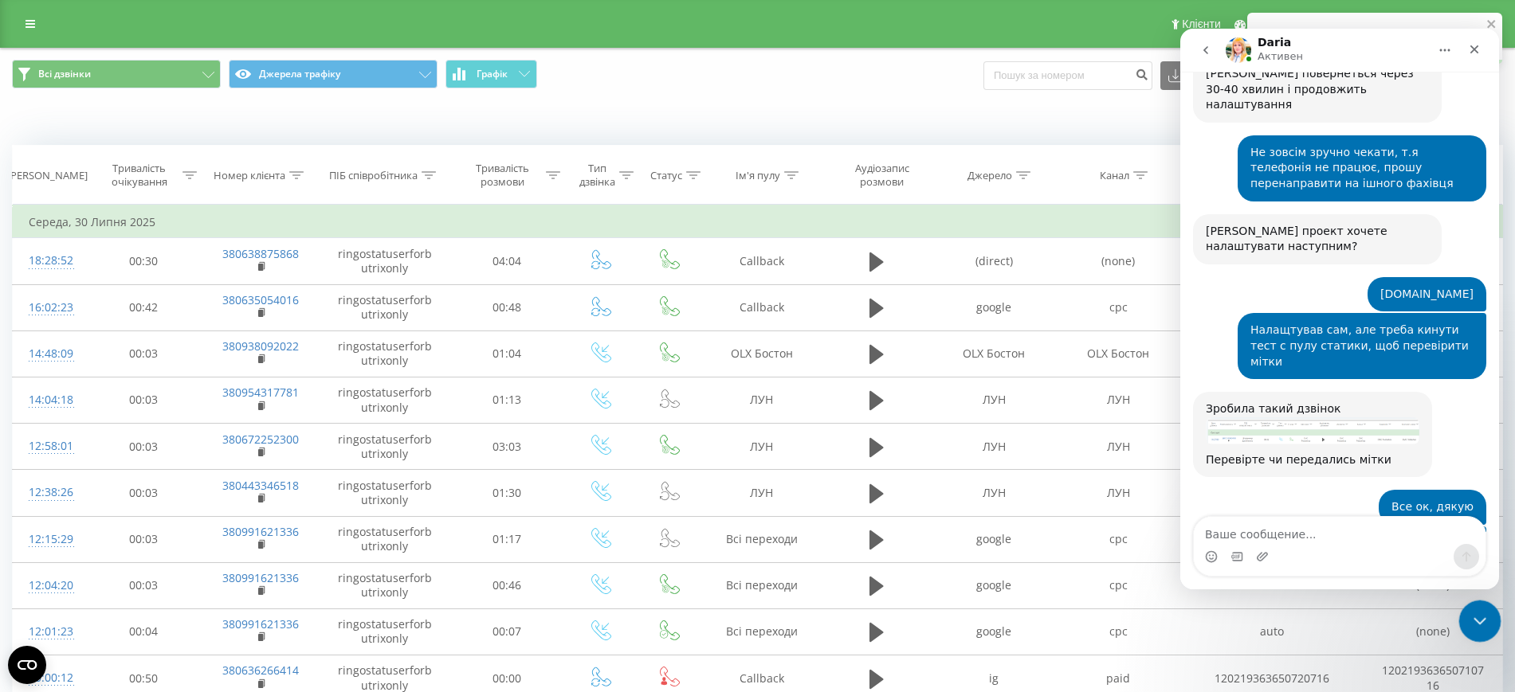
click at [1481, 616] on icon "Закрыть службу сообщений Intercom" at bounding box center [1477, 619] width 19 height 19
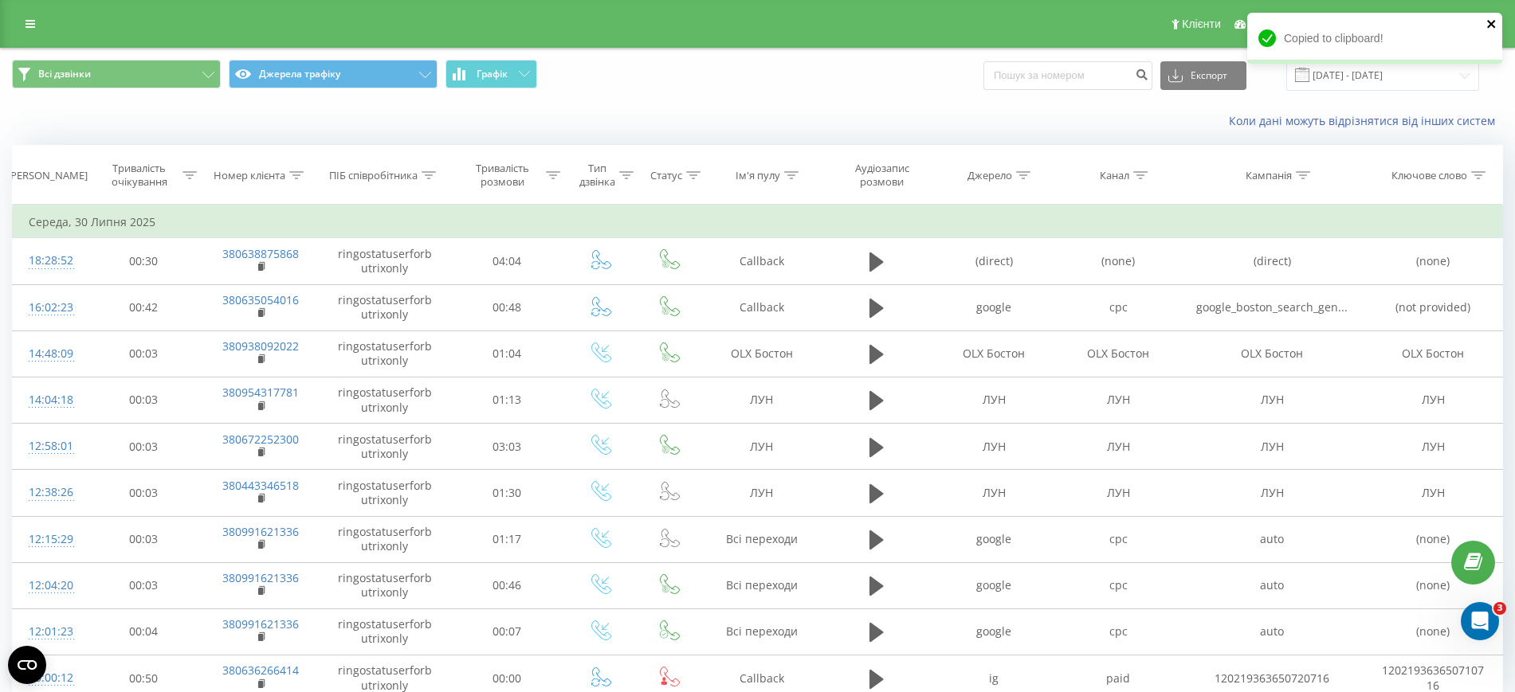
click at [1491, 19] on icon "close" at bounding box center [1491, 24] width 11 height 13
